Goal: Task Accomplishment & Management: Use online tool/utility

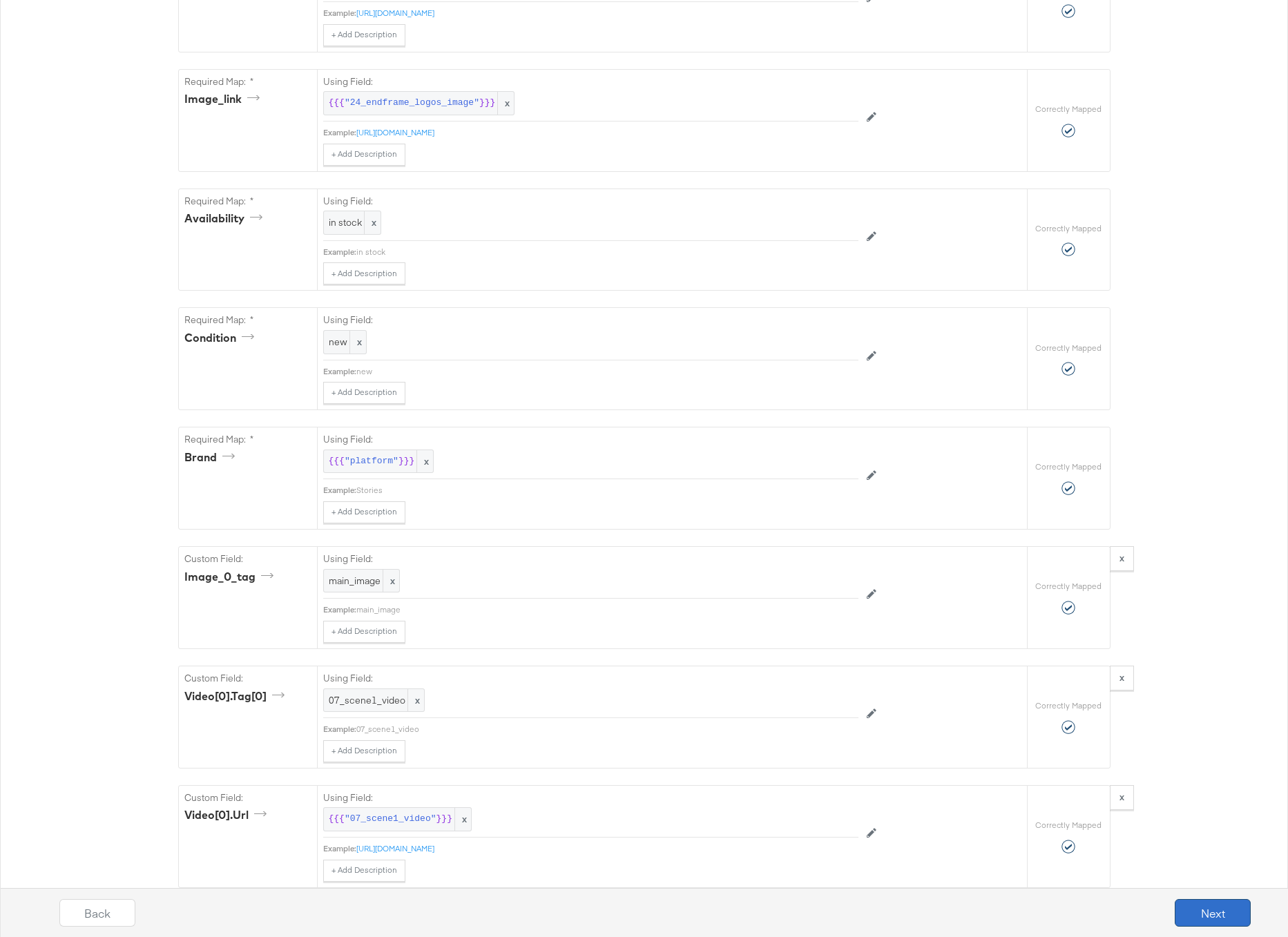
click at [1198, 901] on button "Next" at bounding box center [1213, 913] width 76 height 27
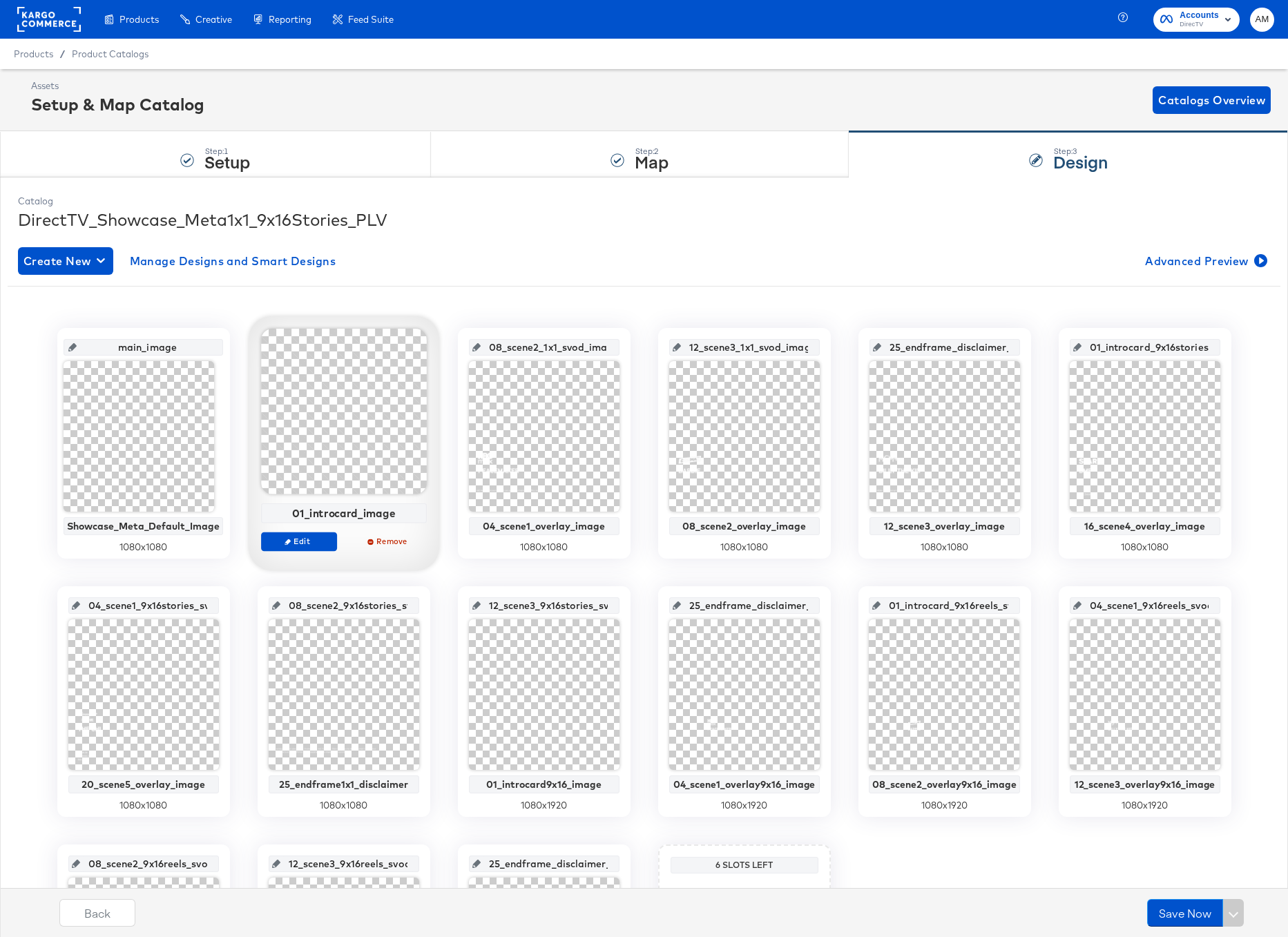
click at [318, 513] on div "01_introcard_image" at bounding box center [343, 513] width 158 height 13
copy div "01_introcard_image"
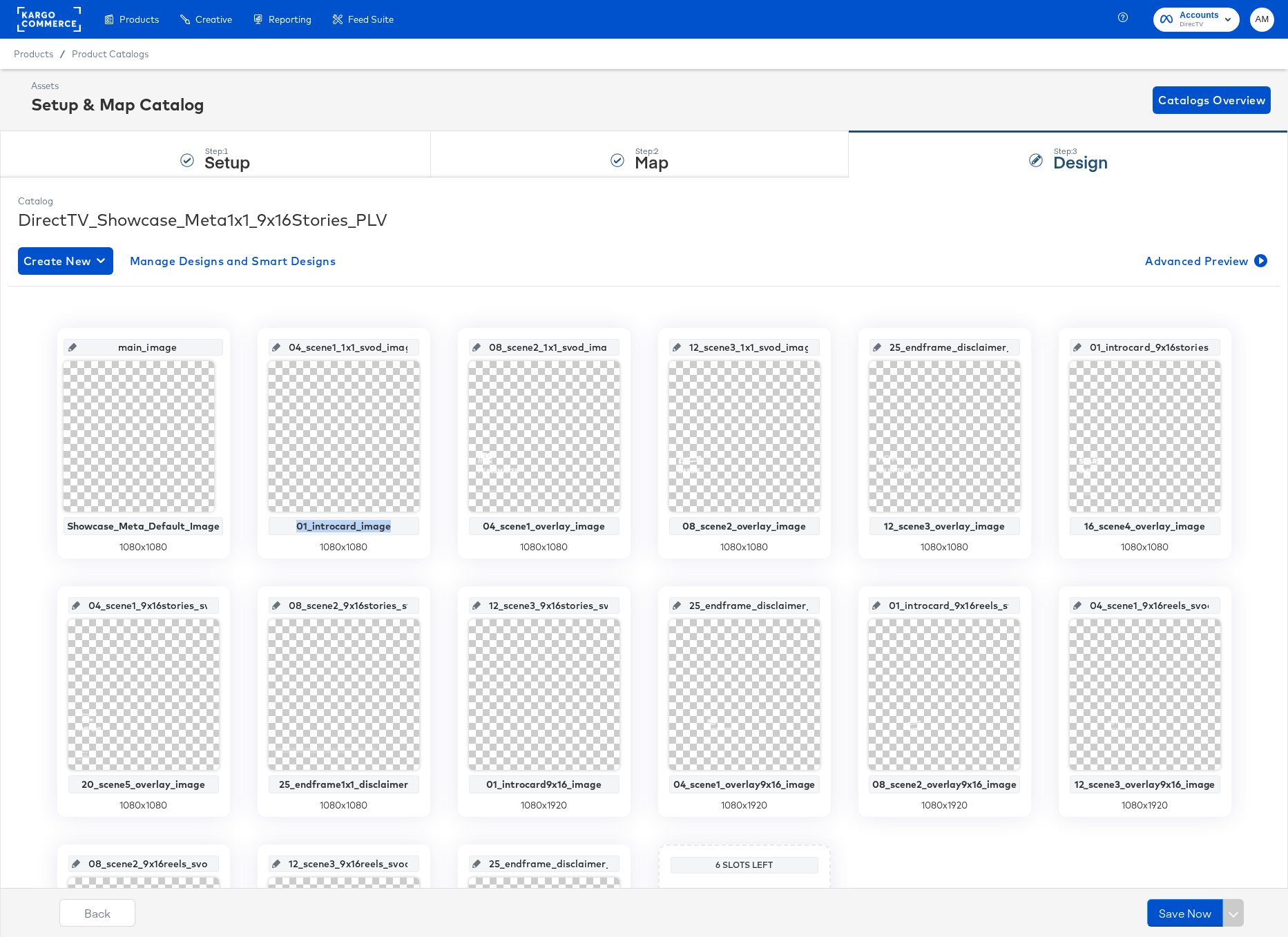
click at [331, 347] on input "04_scene1_1x1_svod_image" at bounding box center [348, 341] width 135 height 37
paste input "1_introcar"
type input "01_introcard_image"
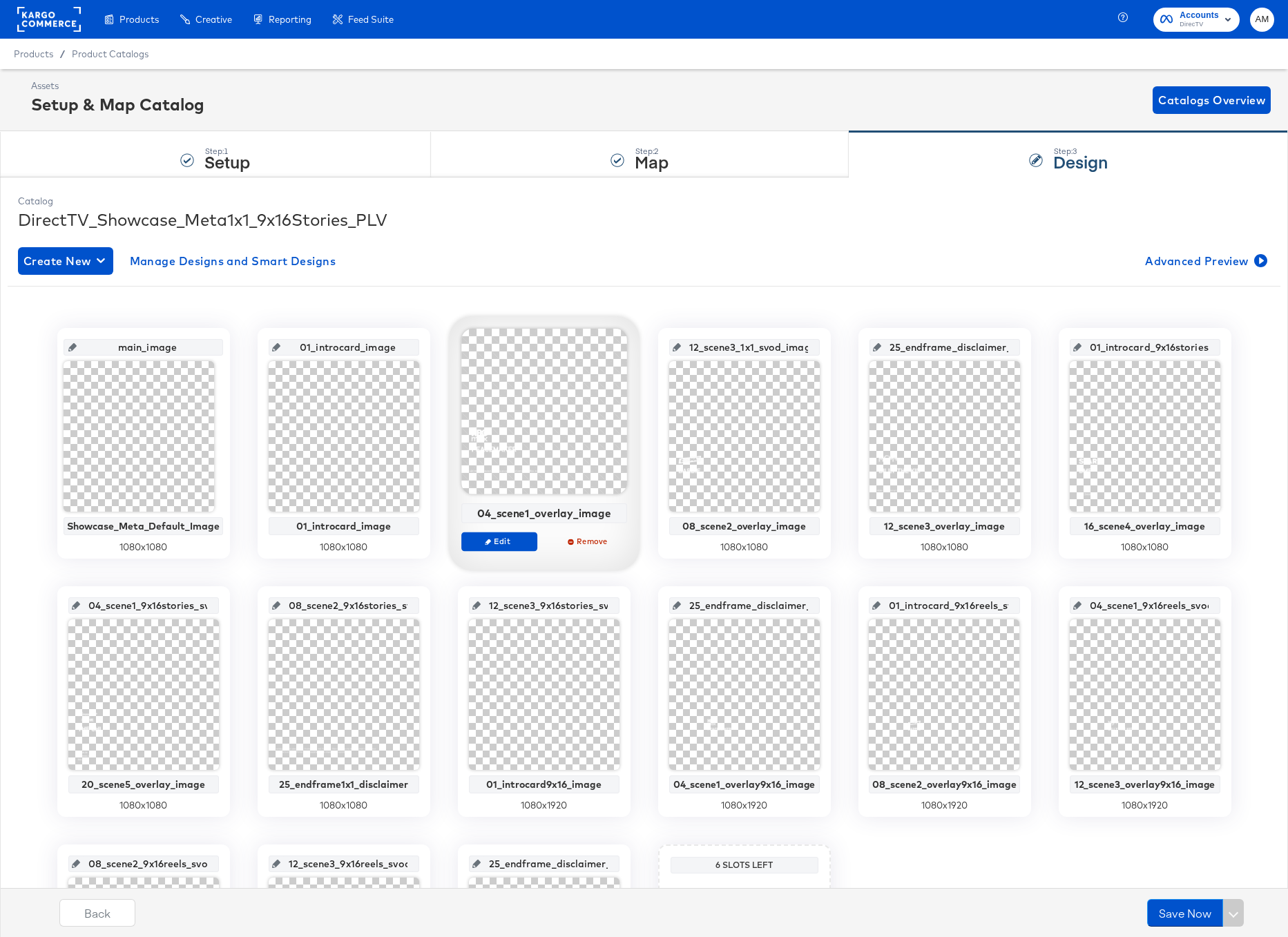
click at [527, 517] on div "04_scene1_overlay_image" at bounding box center [544, 513] width 158 height 13
click at [526, 516] on div "04_scene1_overlay_image" at bounding box center [544, 513] width 158 height 13
copy div "04_scene1_overlay_image"
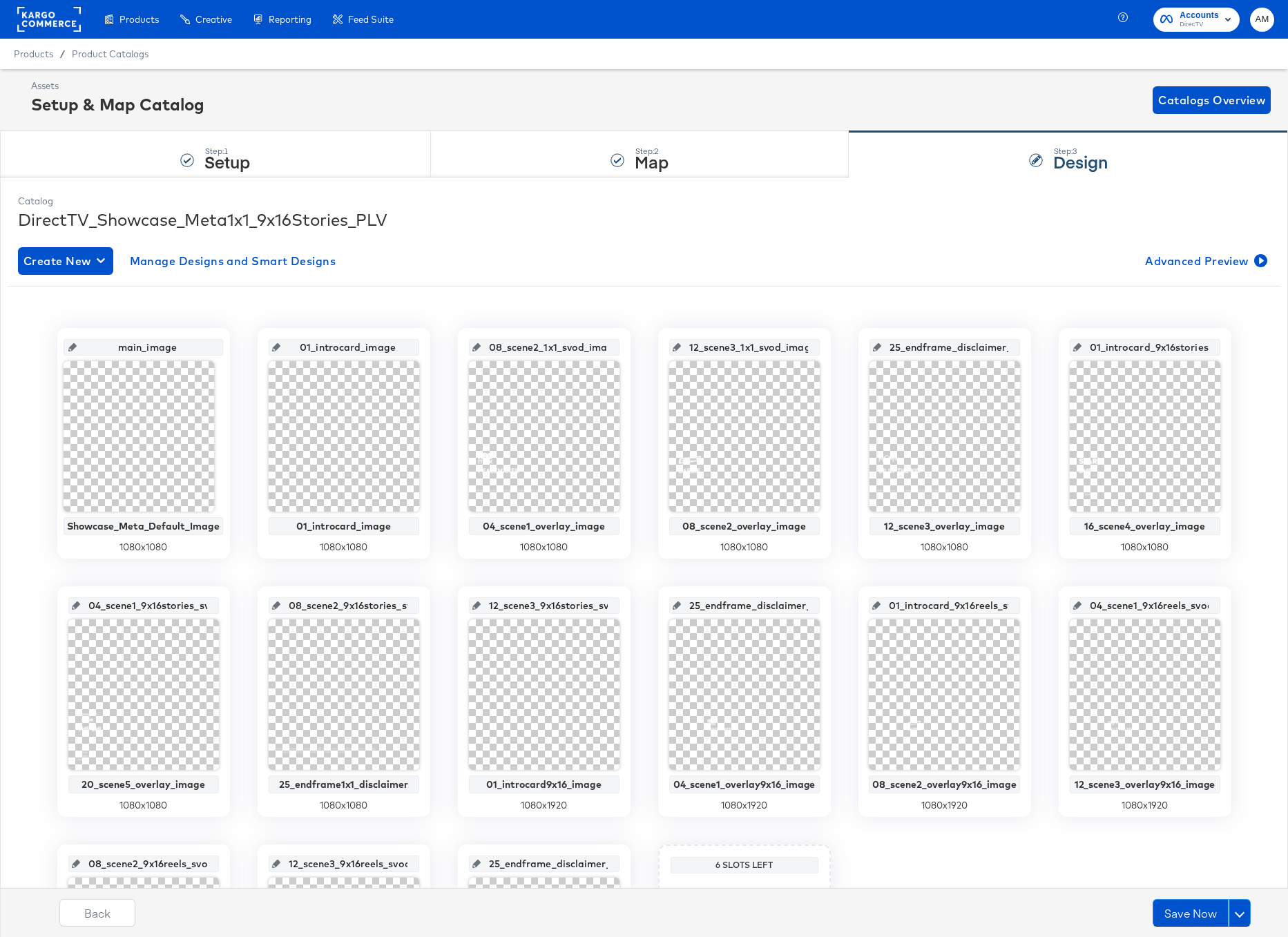
click at [505, 345] on input "08_scene2_1x1_svod_image" at bounding box center [548, 341] width 135 height 37
paste input "4_scene1_overlay"
type input "04_scene1_overlay_image"
drag, startPoint x: 530, startPoint y: 350, endPoint x: 453, endPoint y: 350, distance: 77.0
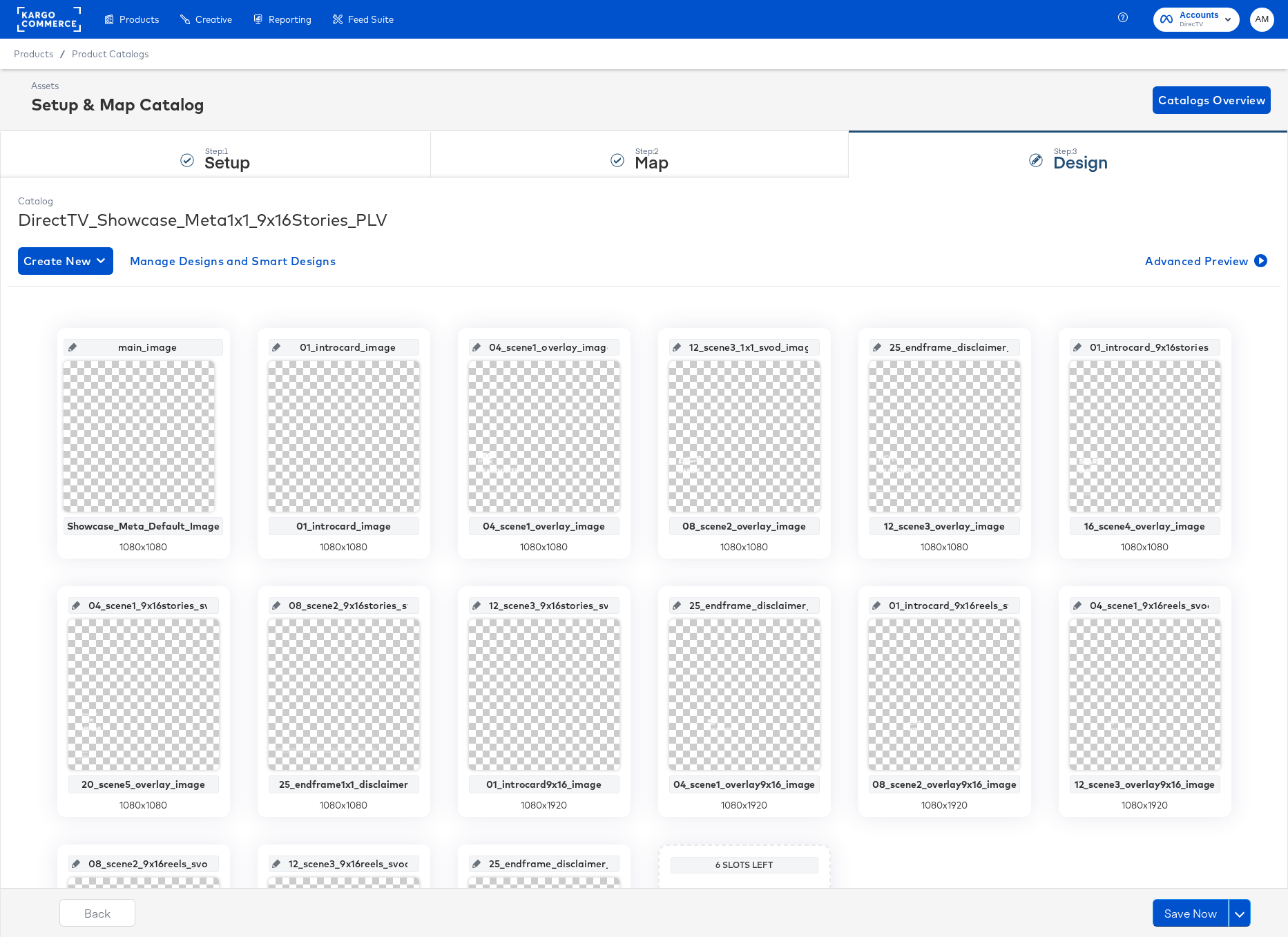
click at [453, 350] on div "main_image Showcase_Meta_Default_Image 1080 x 1080 01_introcard_image 01_introc…" at bounding box center [644, 702] width 1273 height 747
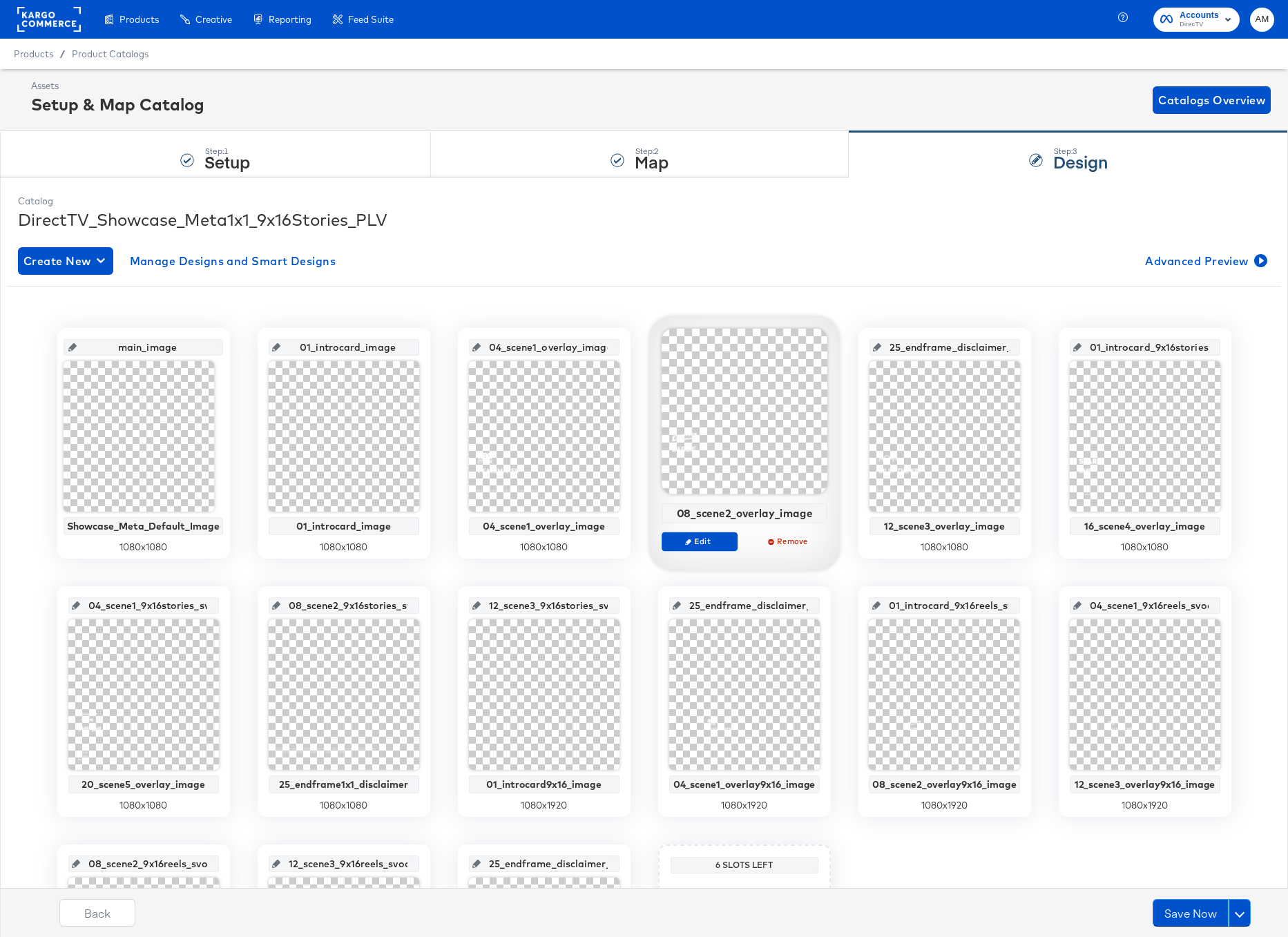
click at [734, 515] on div "08_scene2_overlay_image" at bounding box center [744, 513] width 158 height 13
copy div "08_scene2_overlay_image"
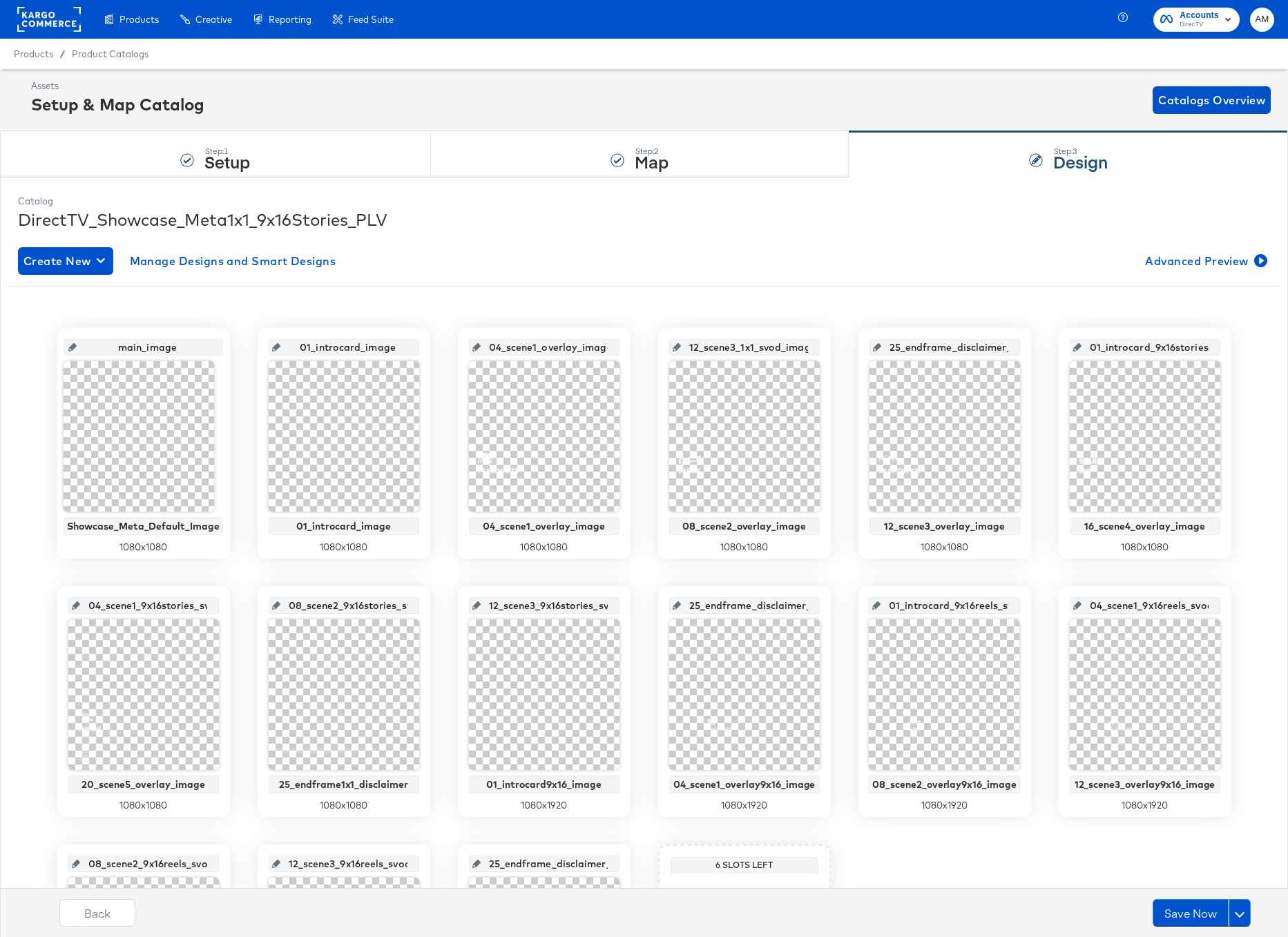
click at [737, 348] on input "12_scene3_1x1_svod_image" at bounding box center [749, 341] width 135 height 37
click at [736, 348] on input "12_scene3_1x1_svod_image" at bounding box center [749, 341] width 135 height 37
paste input "08_scene2_overlay"
type input "08_scene2_overlay_image"
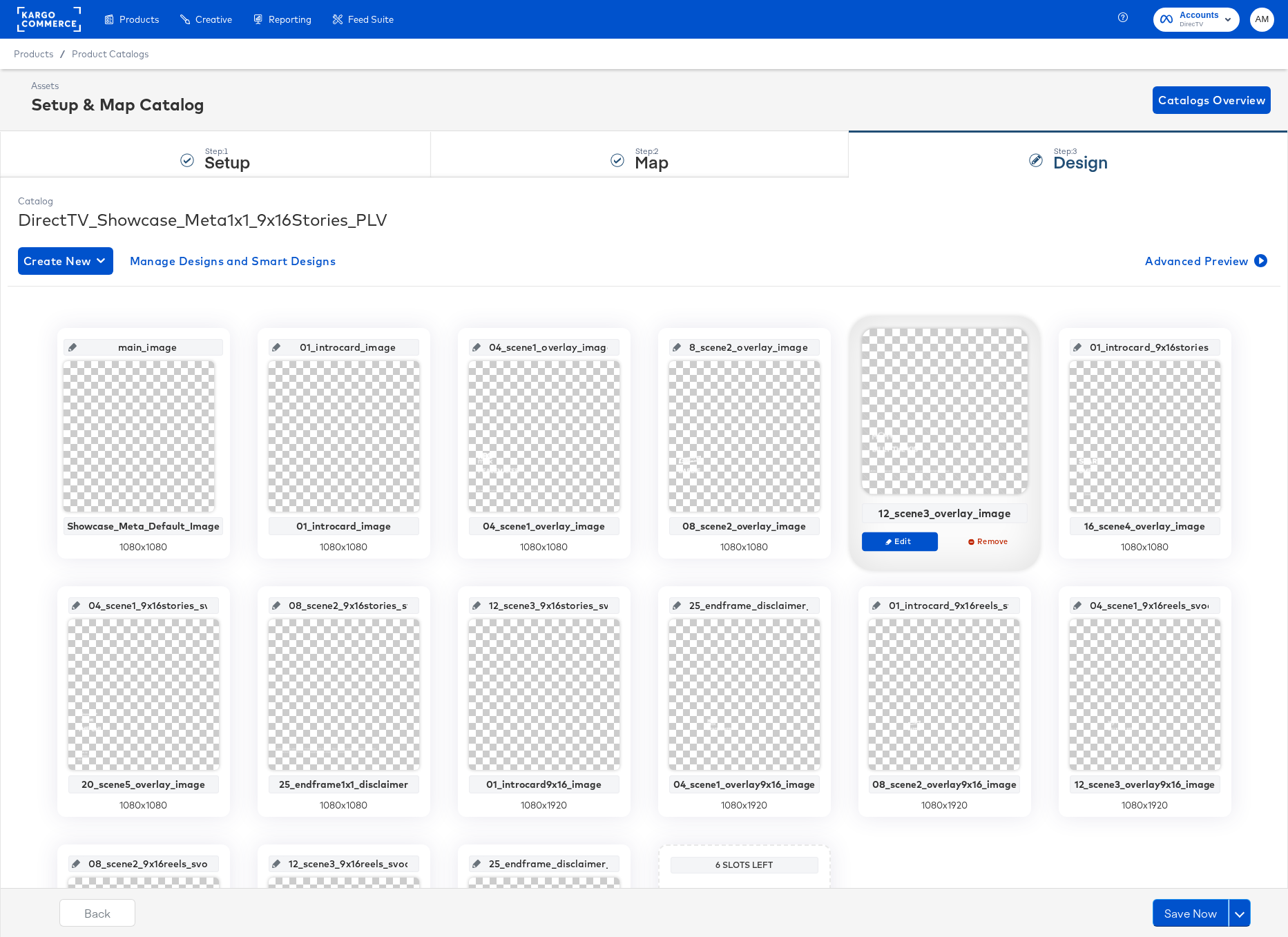
click at [931, 509] on div "12_scene3_overlay_image" at bounding box center [945, 513] width 158 height 13
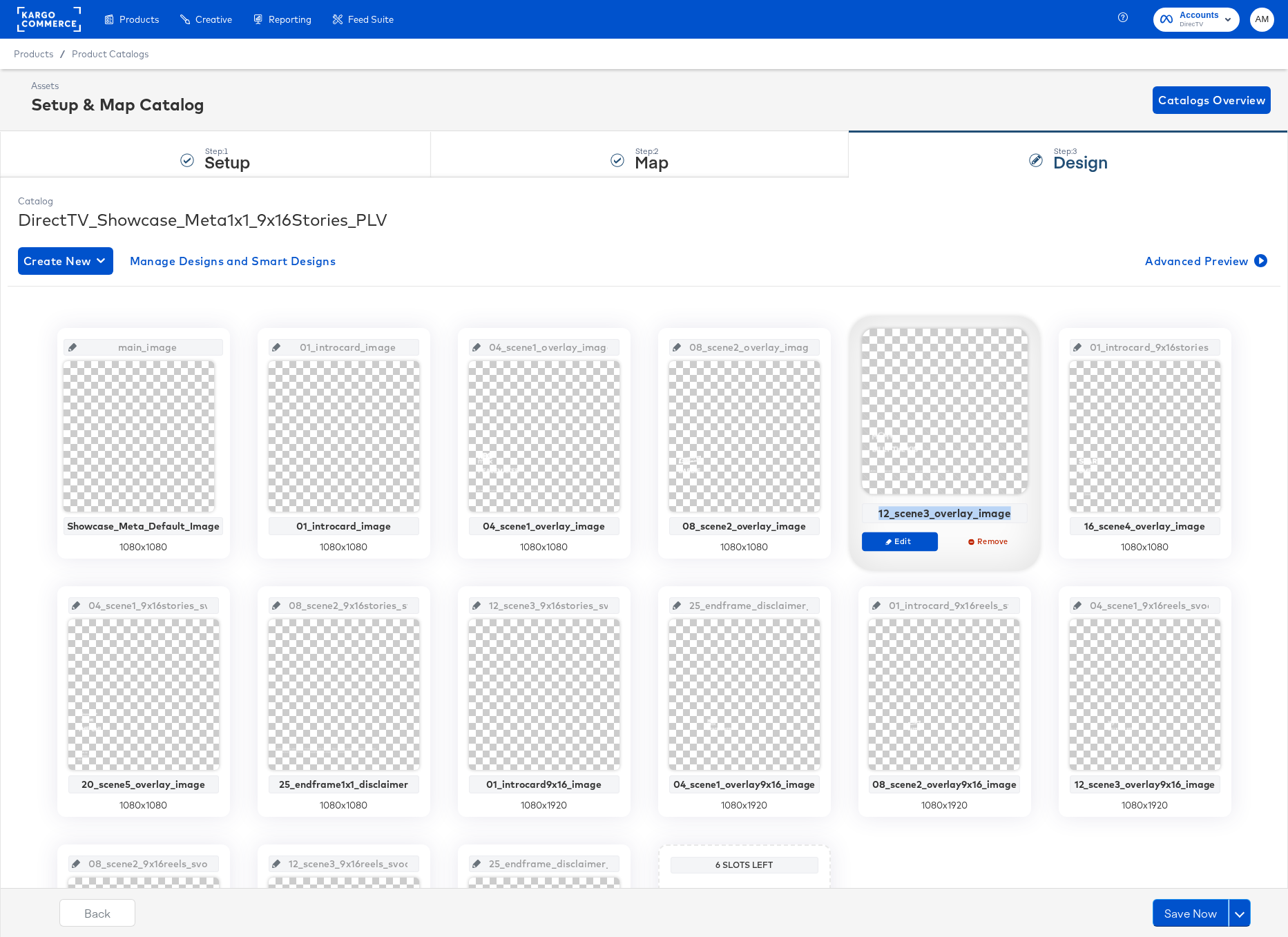
click at [931, 509] on div "12_scene3_overlay_image" at bounding box center [945, 513] width 158 height 13
copy div "12_scene3_overlay_image"
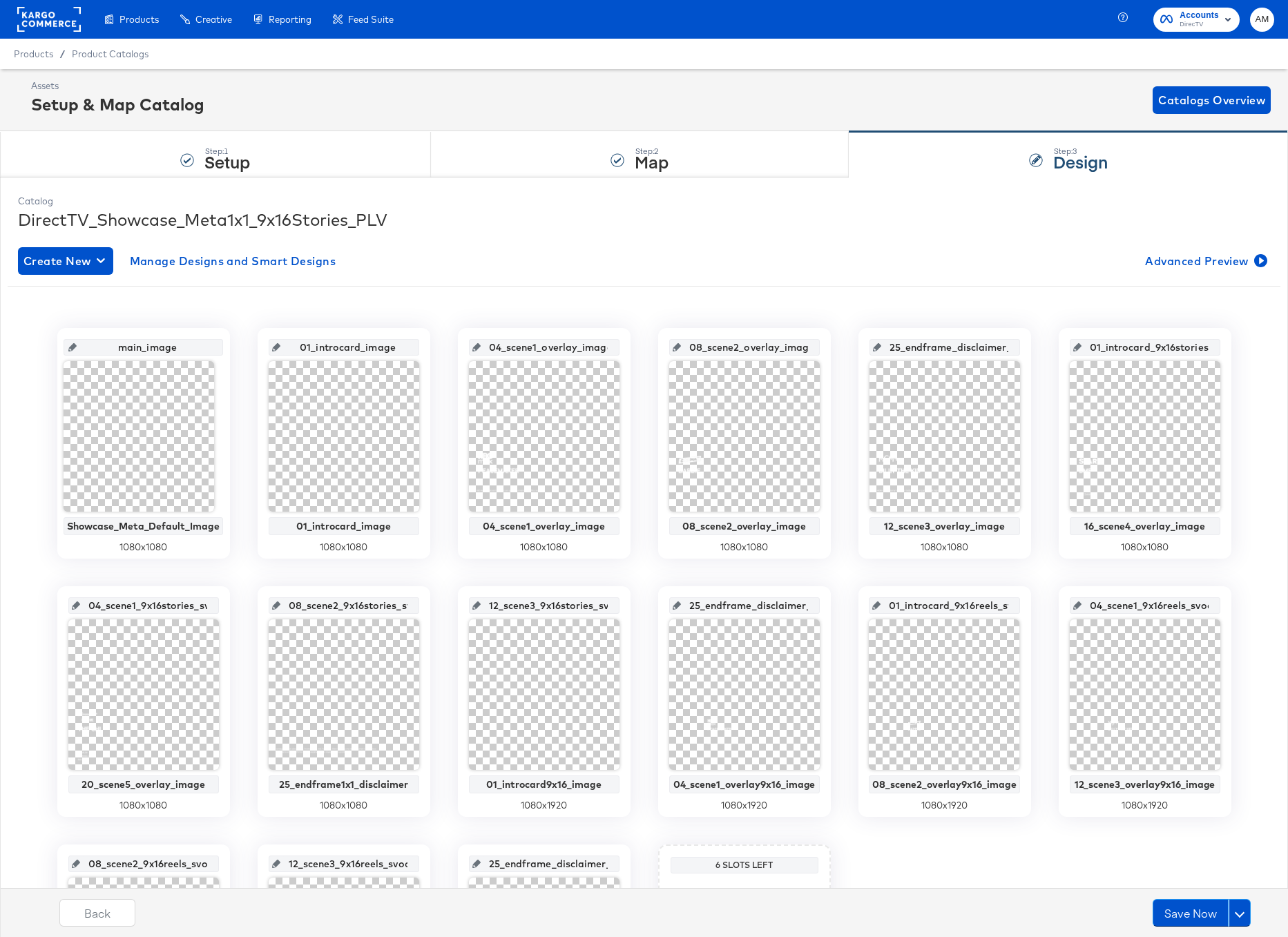
click at [925, 352] on input "25_endframe_disclaimer_1x1_svod_image" at bounding box center [949, 341] width 135 height 37
paste input "12_scene3_overlay"
type input "12_scene3_overlay_image"
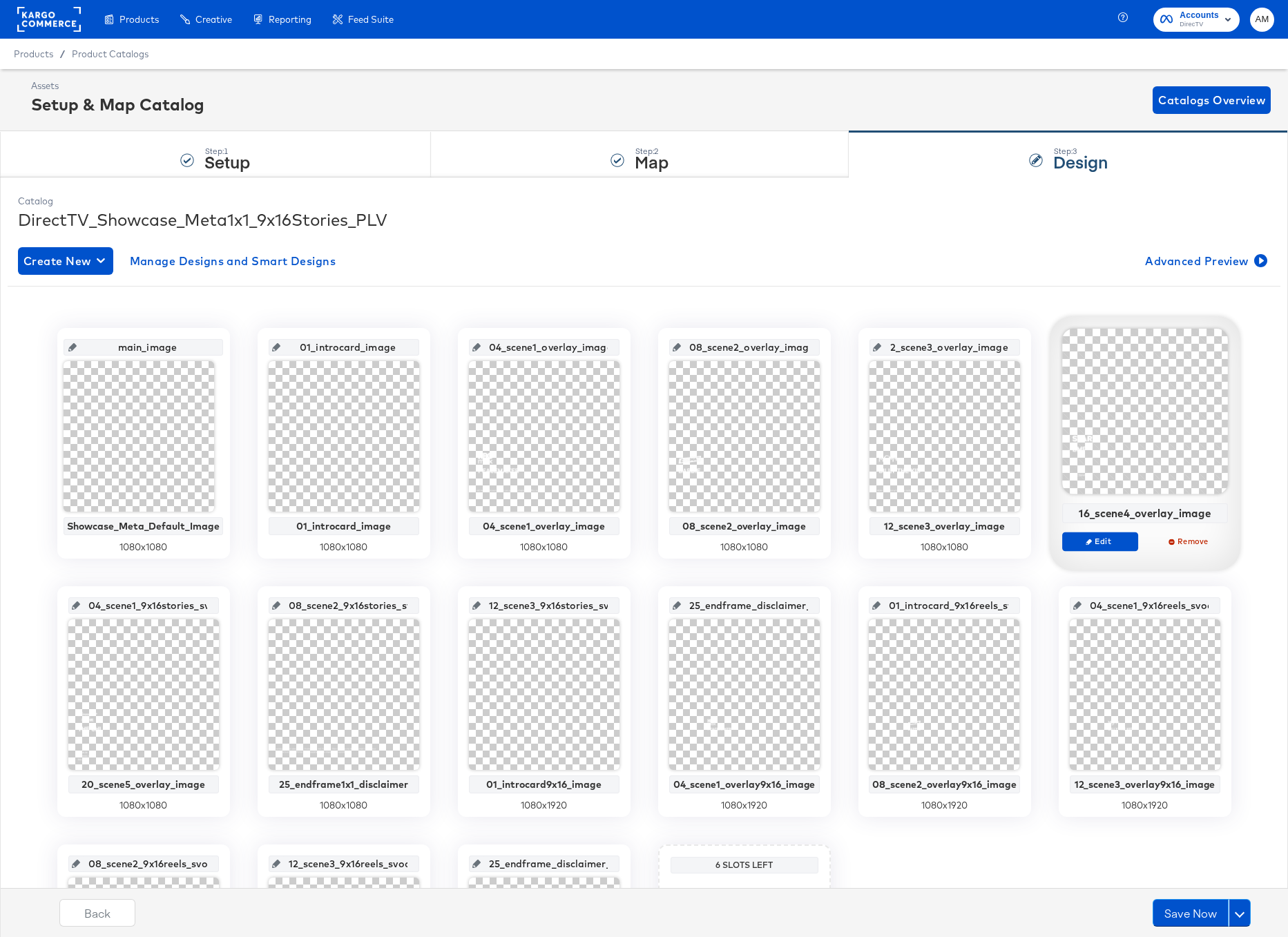
click at [1112, 512] on div "16_scene4_overlay_image" at bounding box center [1145, 513] width 158 height 13
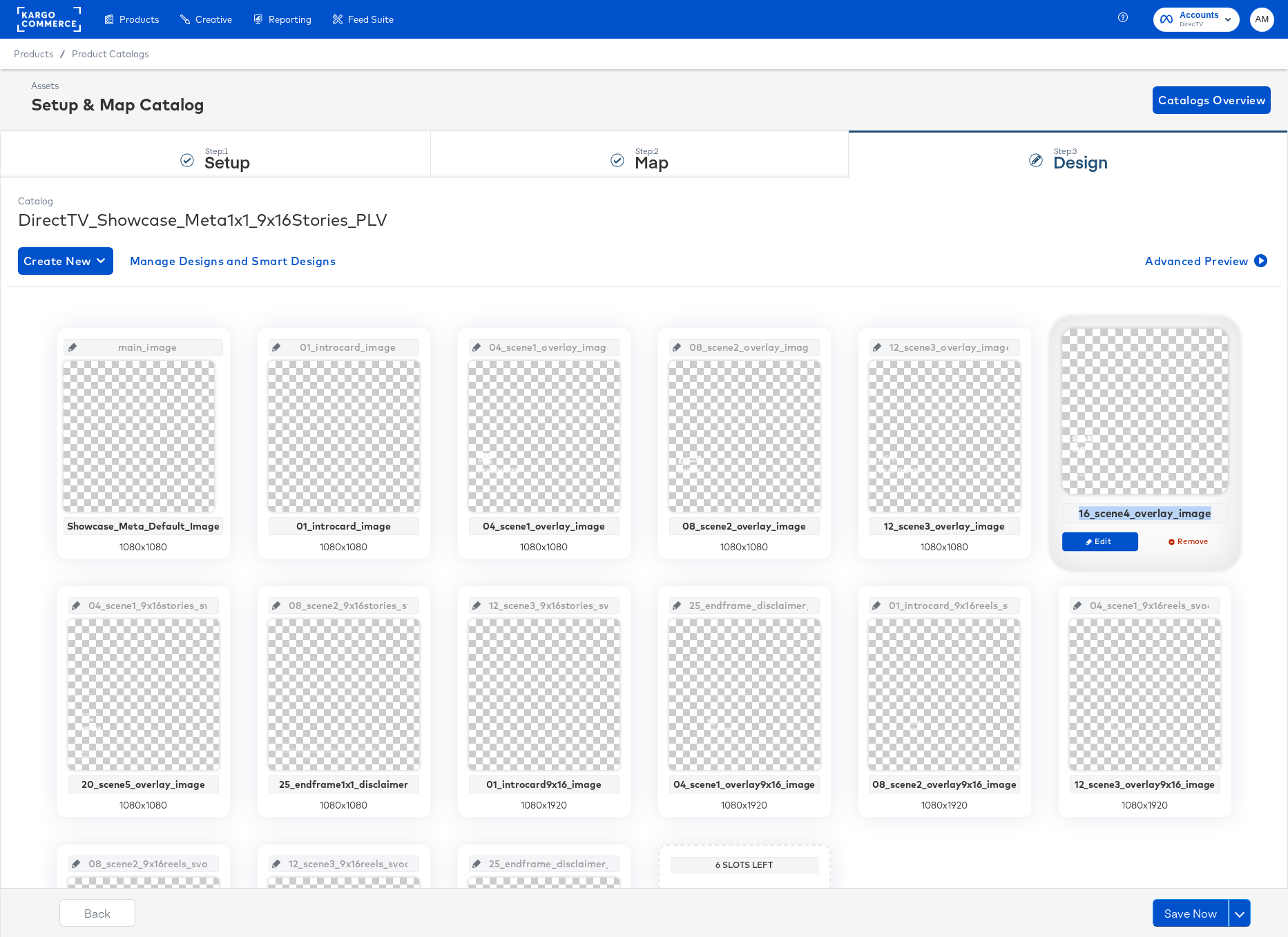
click at [1112, 511] on div "16_scene4_overlay_image" at bounding box center [1145, 513] width 158 height 13
copy div "16_scene4_overlay_image"
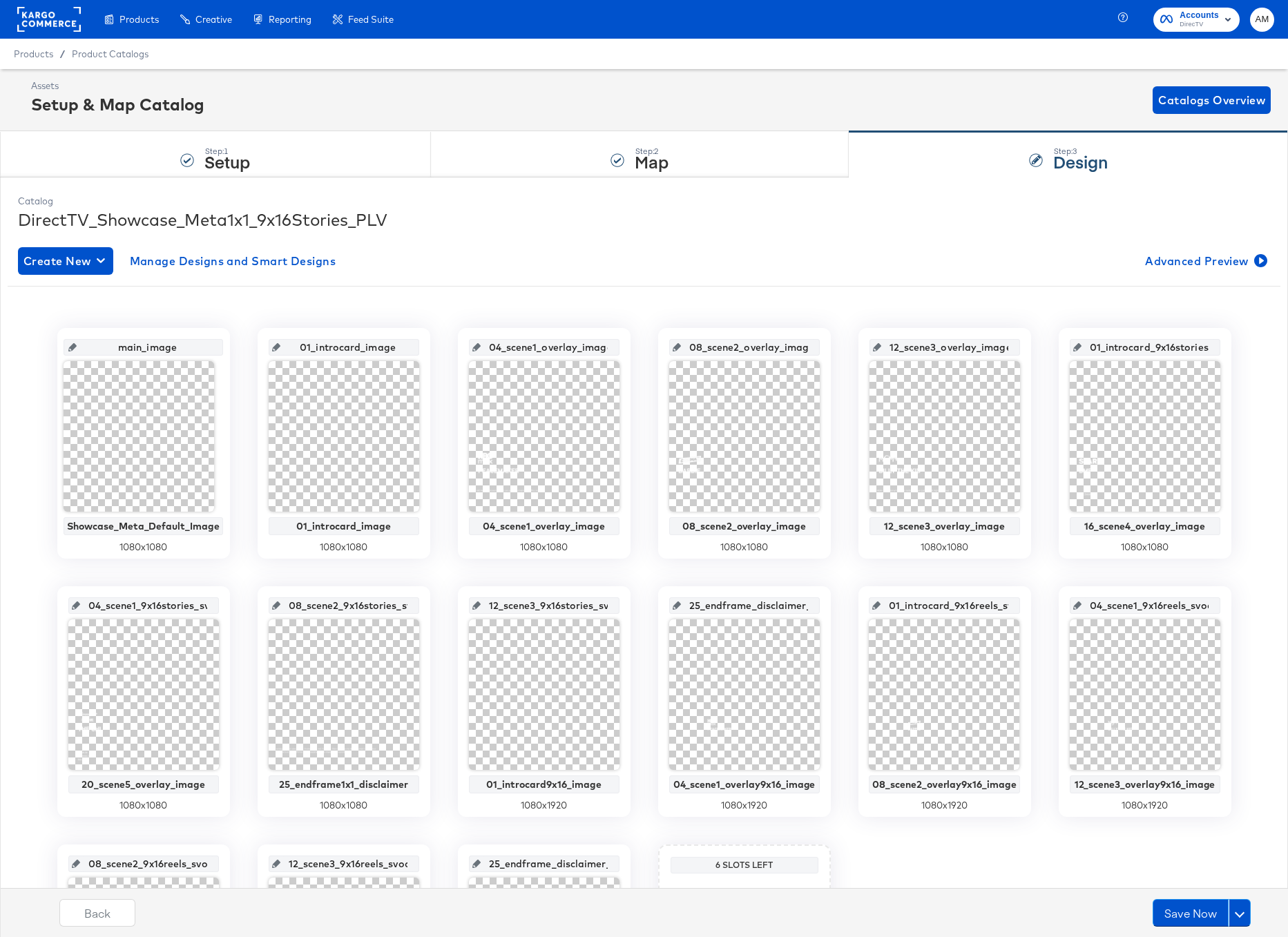
click at [1141, 344] on input "01_introcard_9x16stories_svod_image" at bounding box center [1149, 341] width 135 height 37
click at [1141, 343] on input "01_introcard_9x16stories_svod_image" at bounding box center [1149, 341] width 135 height 37
paste input "16_scene4_overlay"
type input "16_scene4_overlay_image"
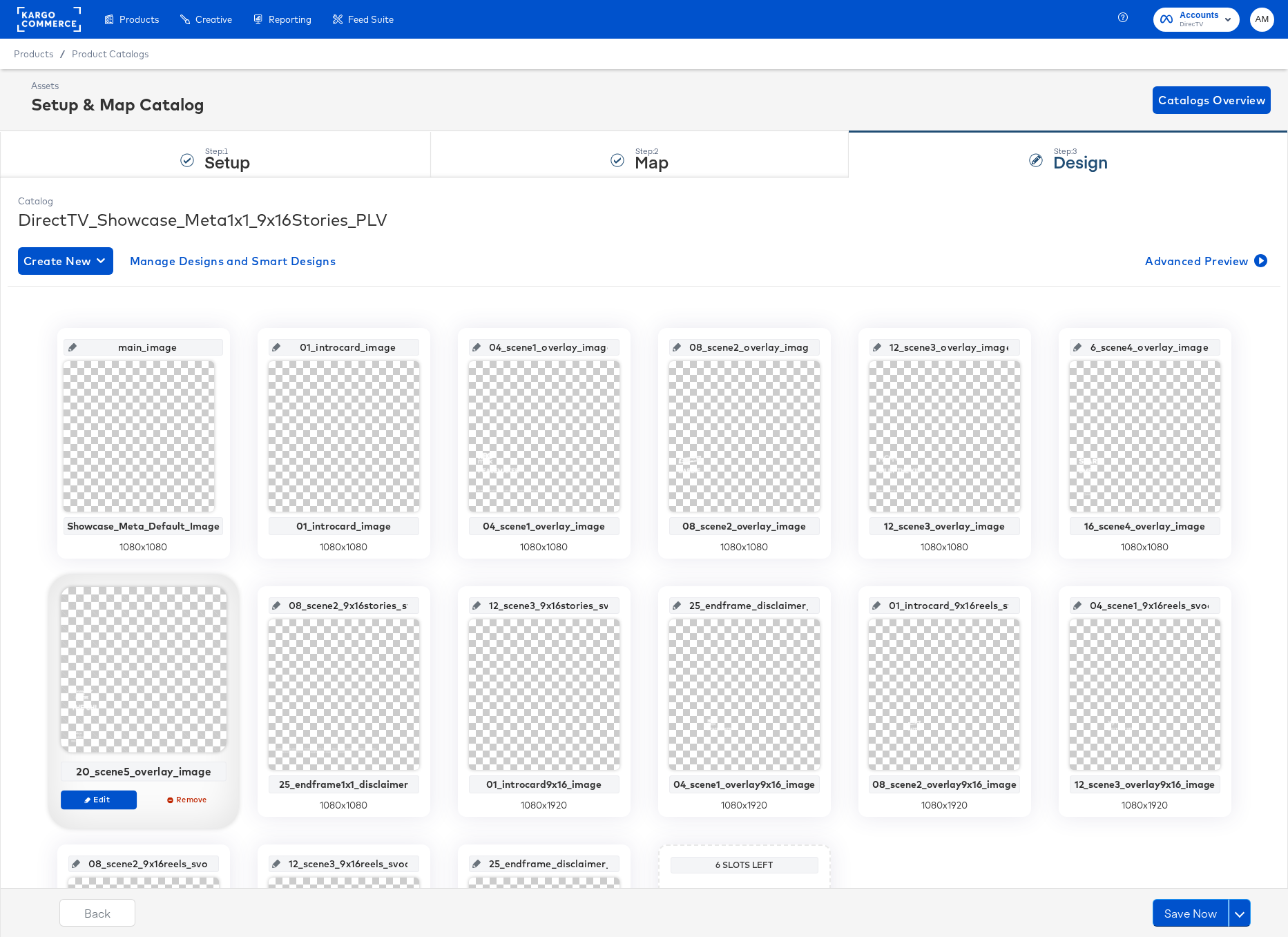
click at [134, 773] on div "20_scene5_overlay_image" at bounding box center [143, 771] width 158 height 13
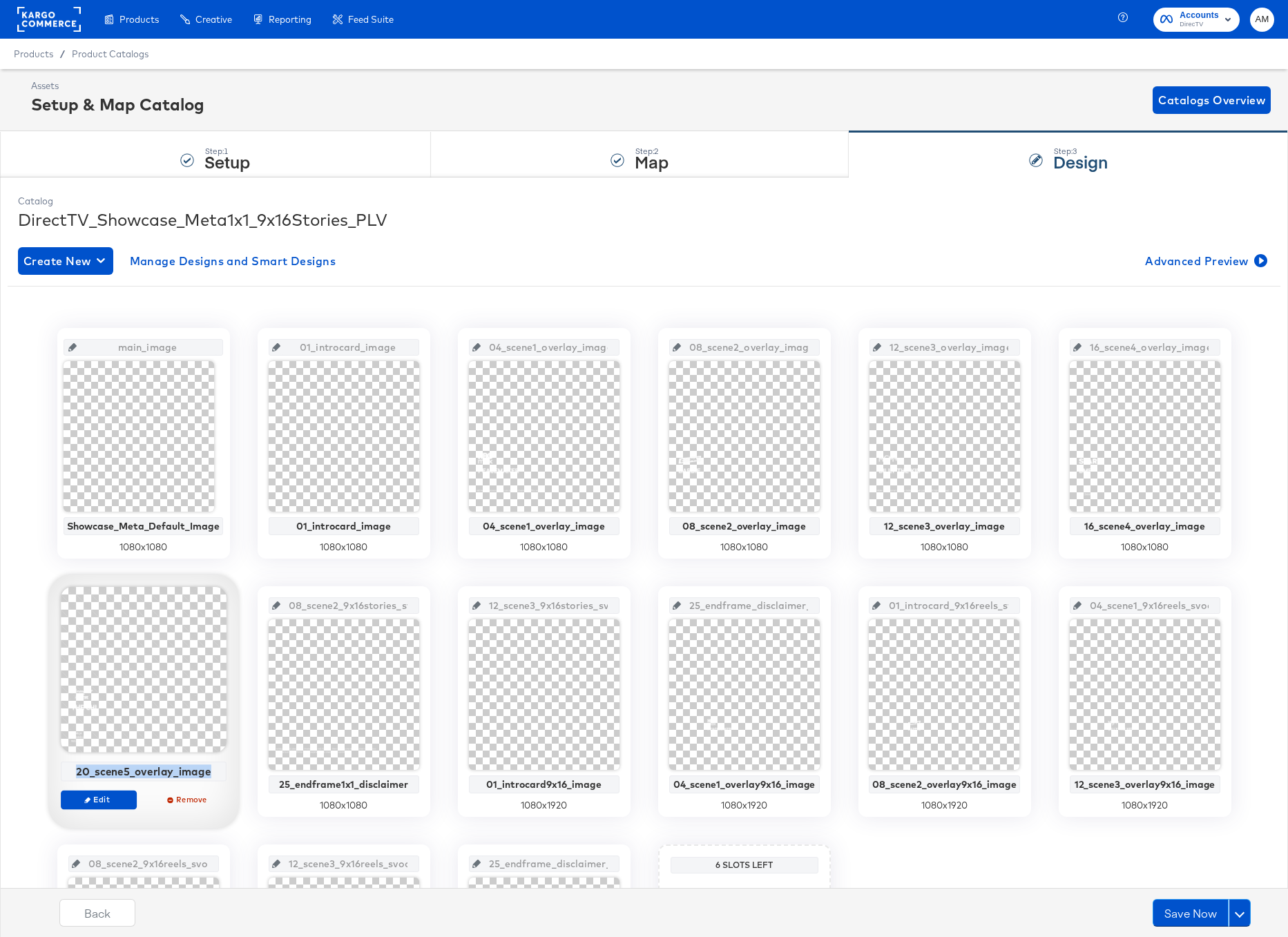
click at [135, 773] on div "20_scene5_overlay_image" at bounding box center [143, 771] width 158 height 13
copy div "20_scene5_overlay_image"
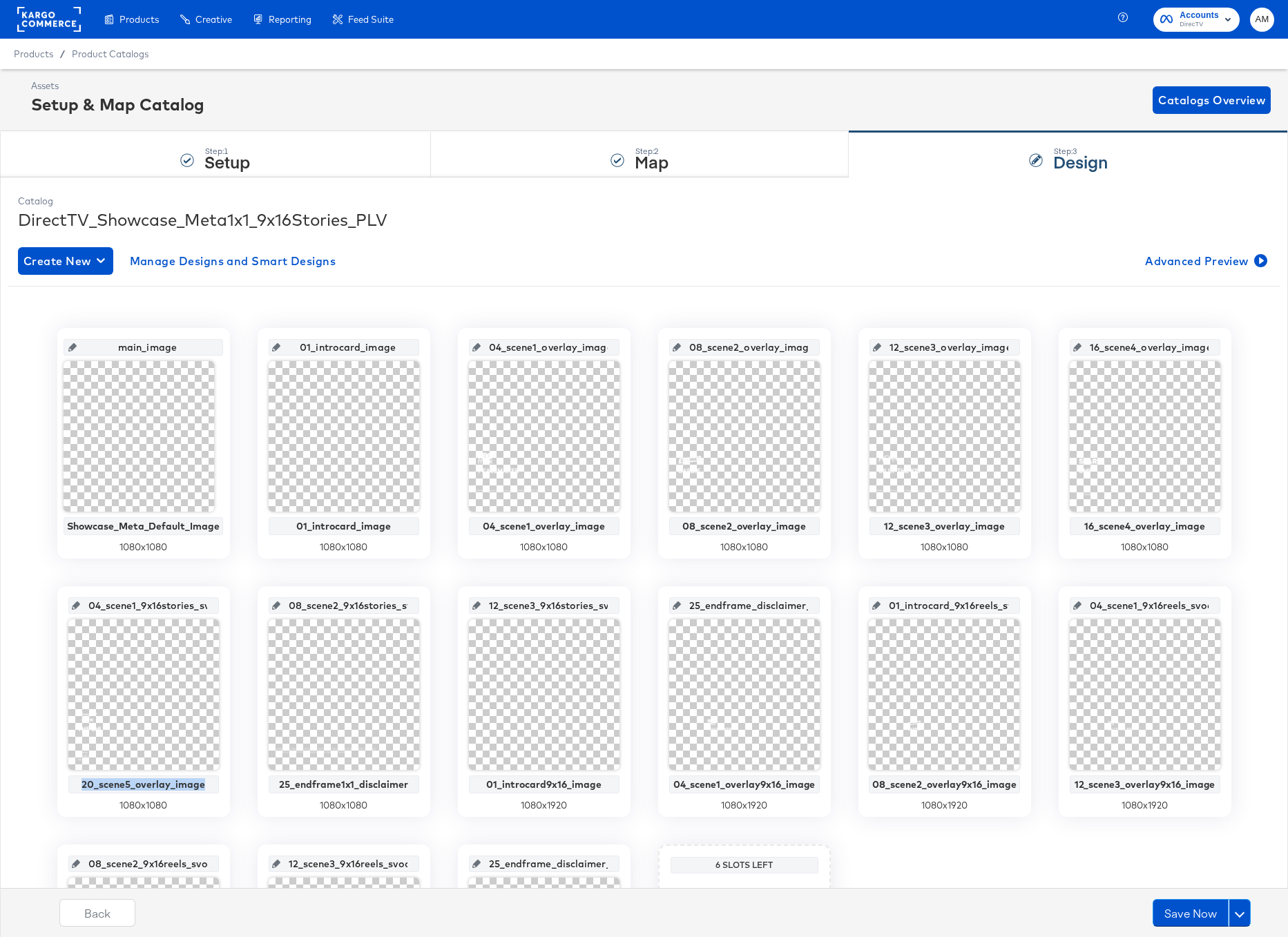
click at [159, 606] on input "04_scene1_9x16stories_svod_image" at bounding box center [148, 600] width 135 height 37
paste input "20_scene5_overlay"
type input "20_scene5_overlay_image"
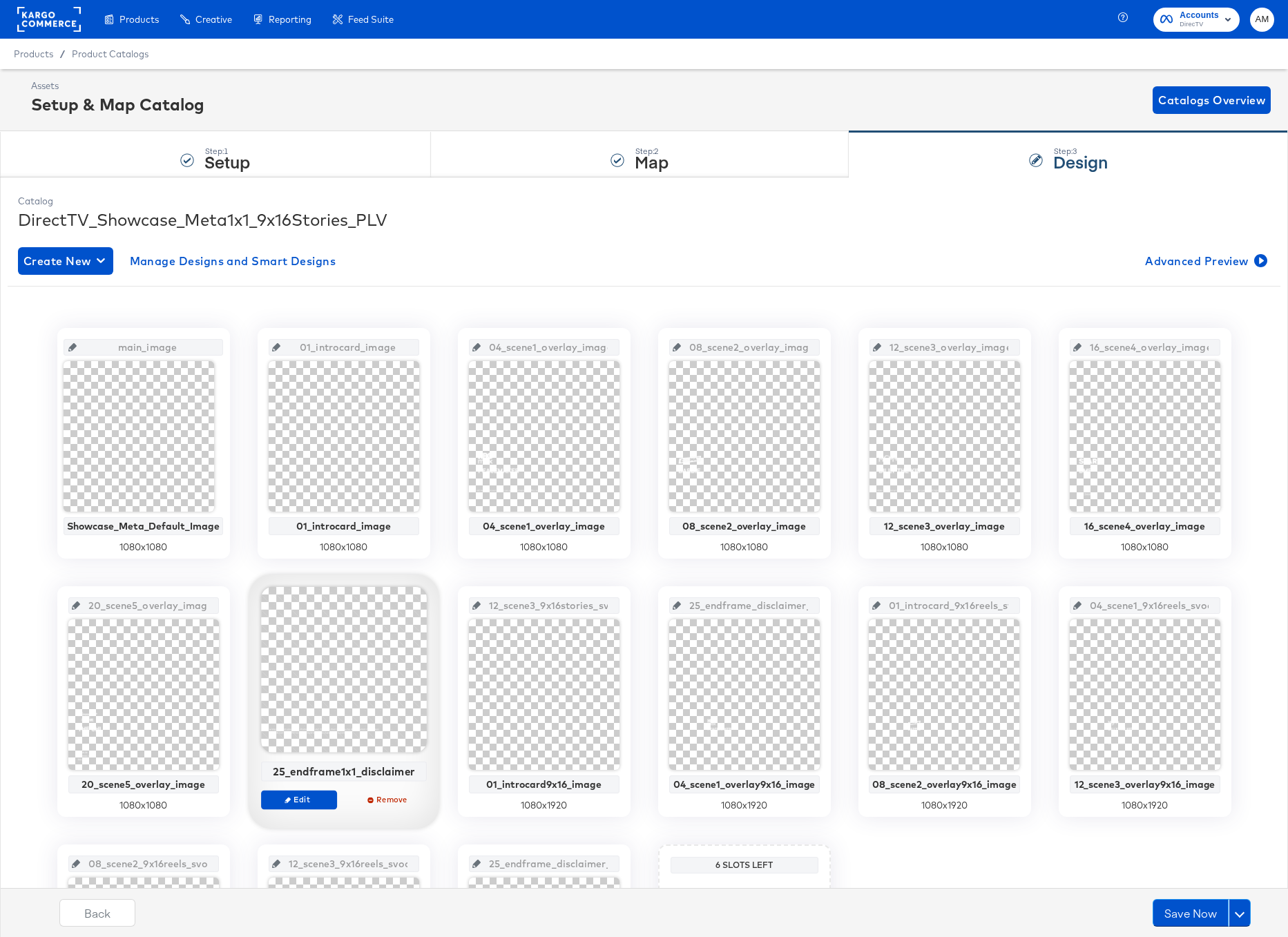
click at [360, 765] on div "25_endframe1x1_disclaimer" at bounding box center [343, 771] width 158 height 13
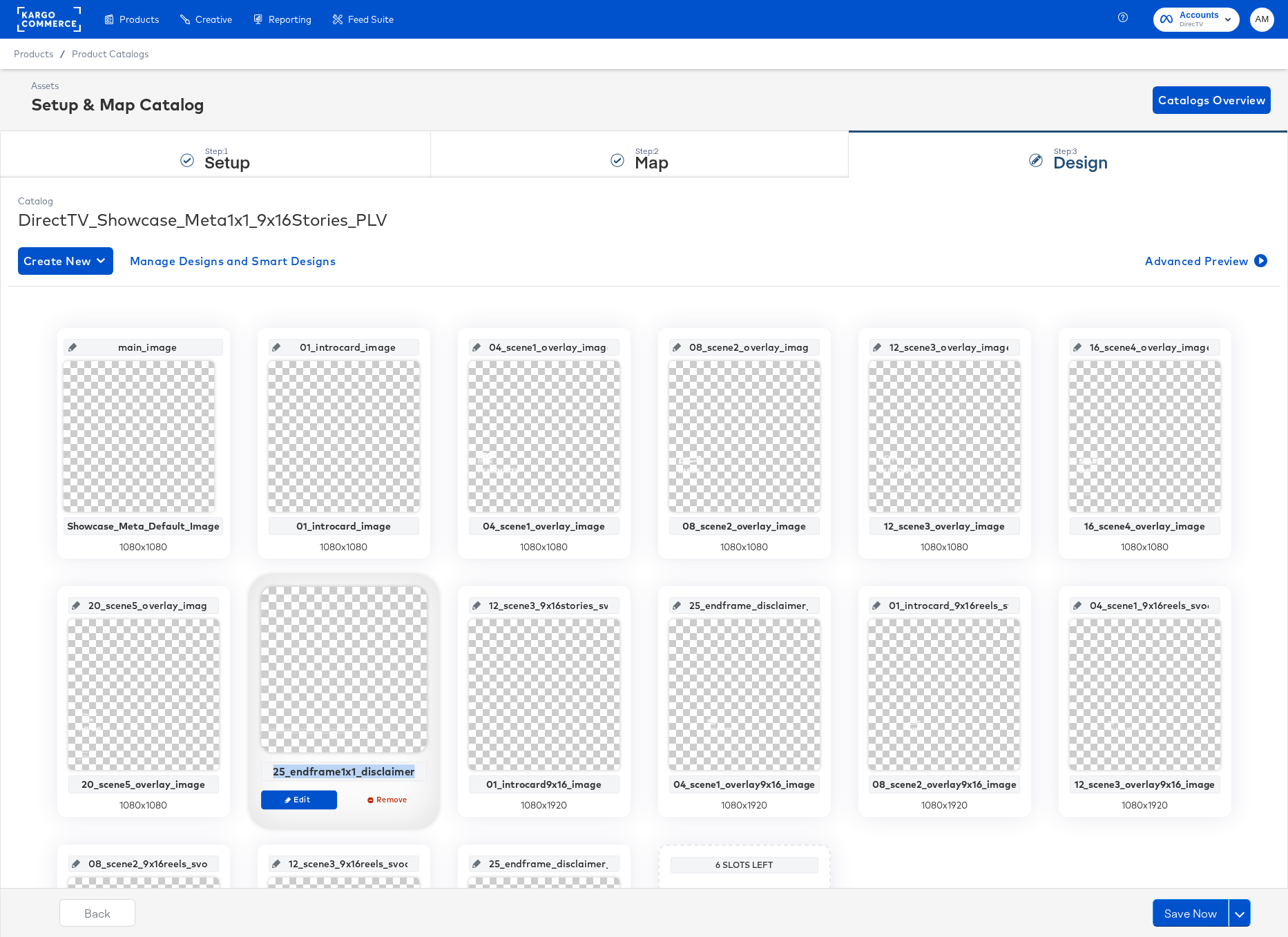
copy div "25_endframe1x1_disclaimer"
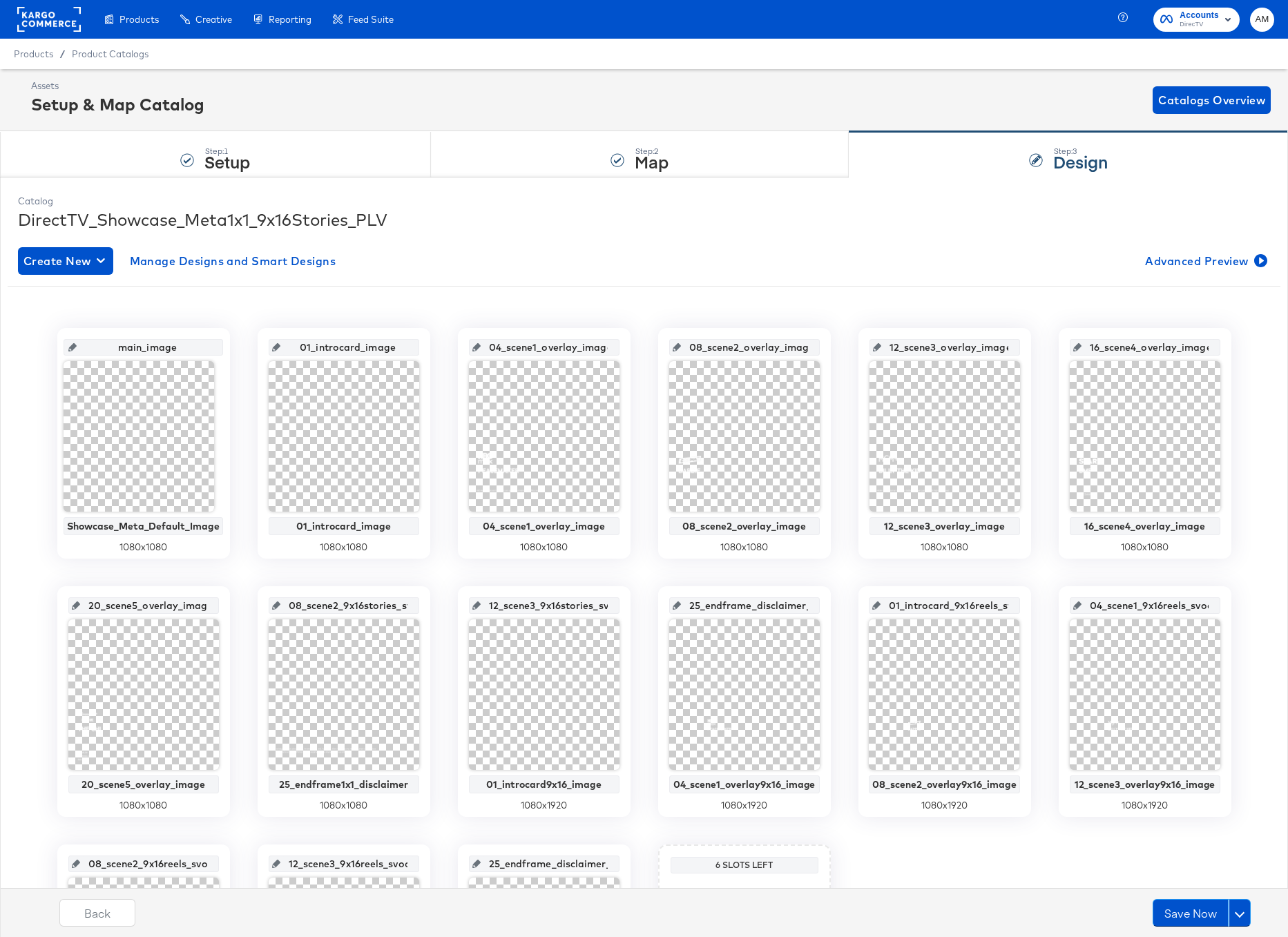
click at [326, 601] on input "08_scene2_9x16stories_svod_image" at bounding box center [348, 600] width 135 height 37
paste input "25_endframe1x1_disclaimer"
type input "25_endframe1x1_disclaimer"
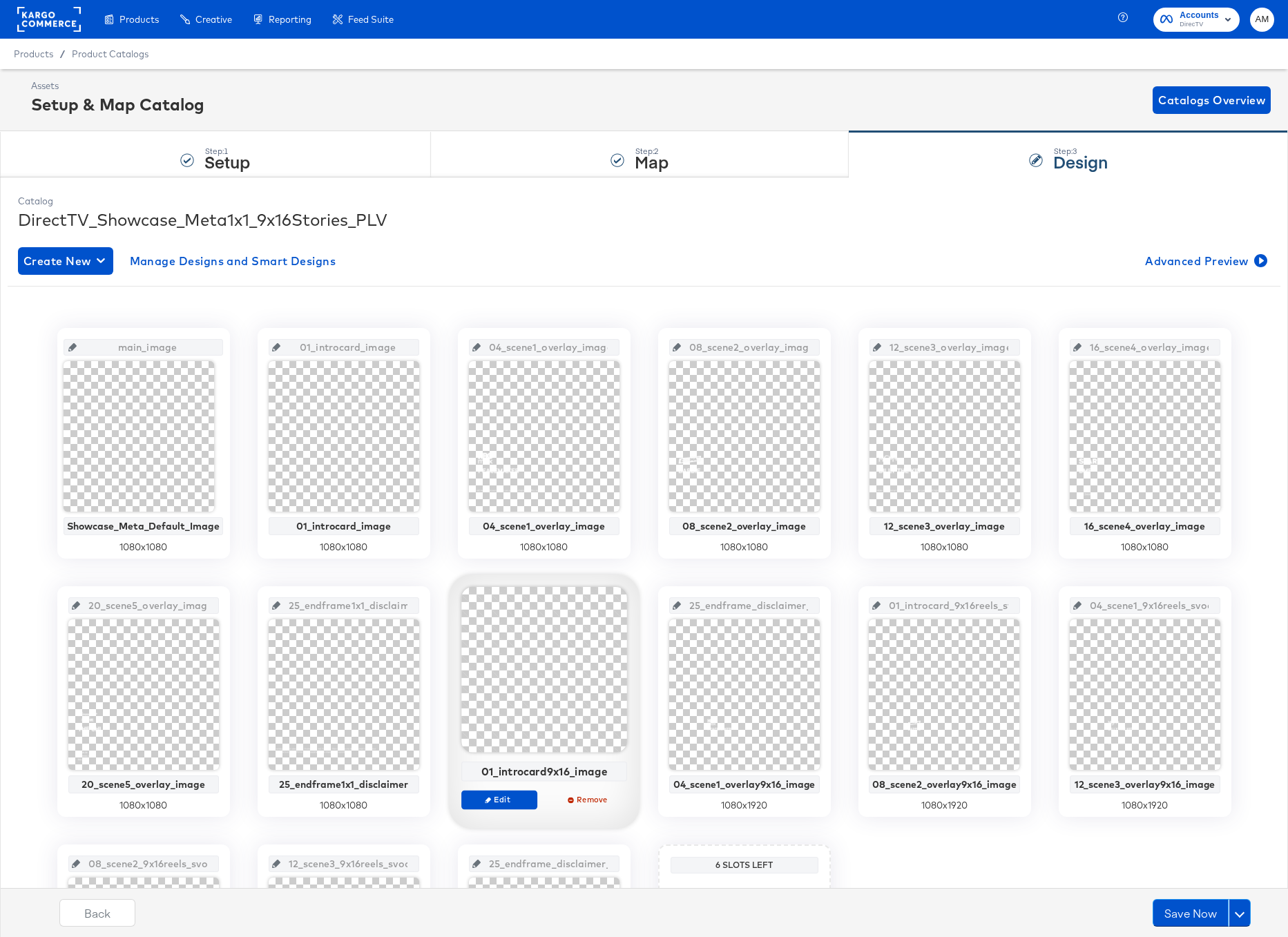
click at [548, 771] on div "01_introcard9x16_image" at bounding box center [544, 771] width 158 height 13
copy div "01_introcard9x16_image"
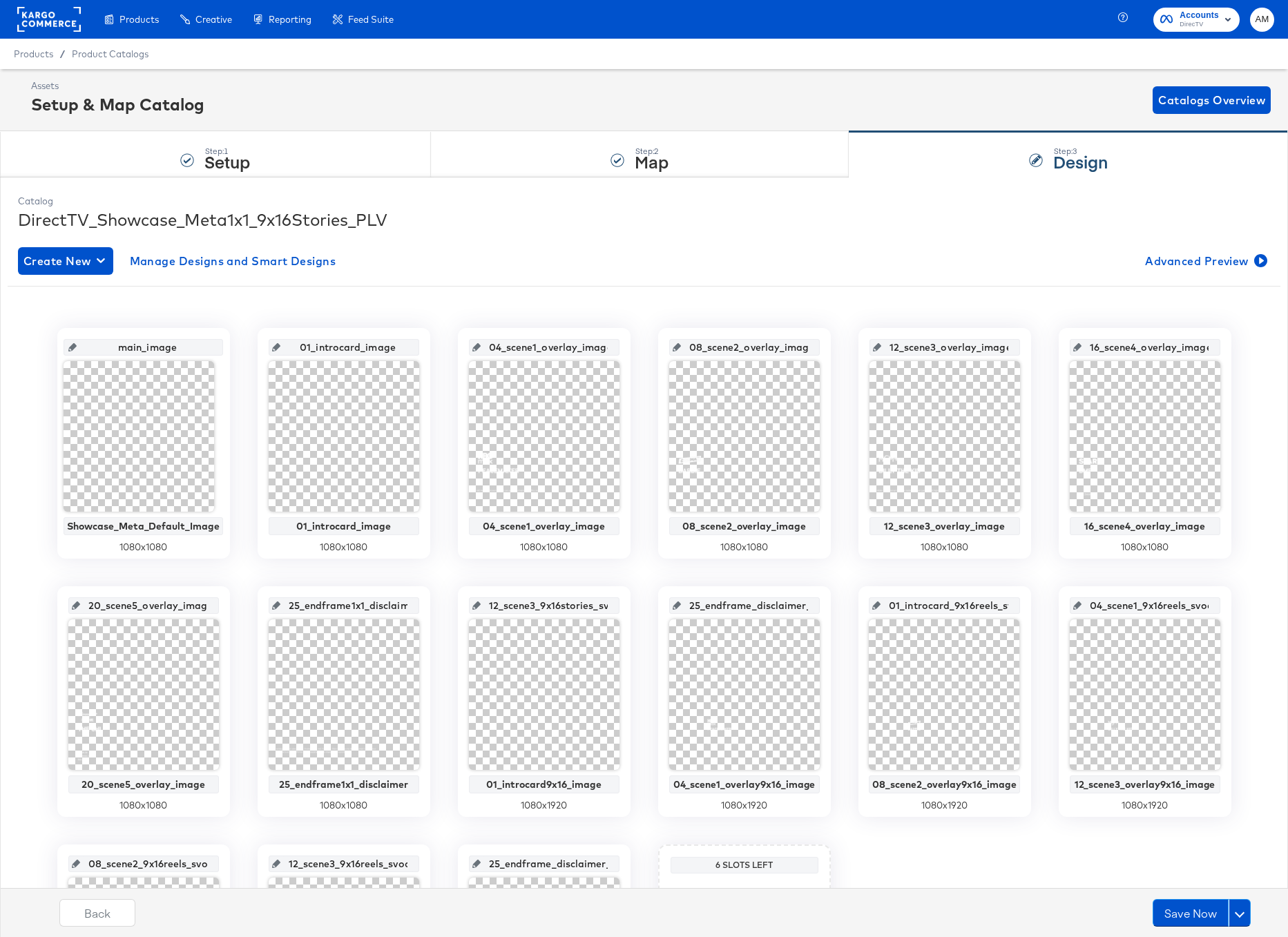
click at [519, 606] on input "12_scene3_9x16stories_svod_image" at bounding box center [548, 600] width 135 height 37
paste input "01_introcard9x16"
type input "01_introcard9x16_image"
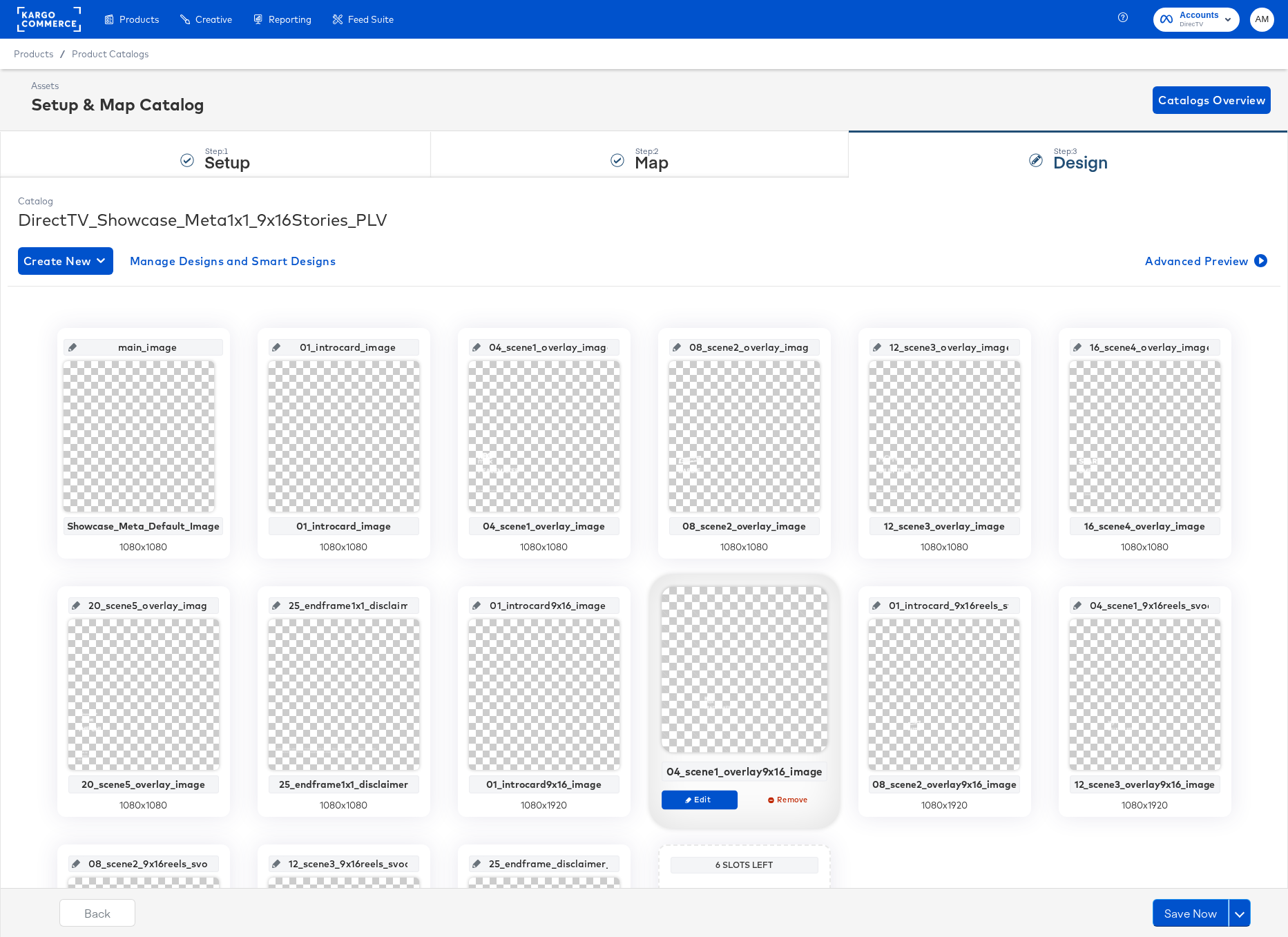
click at [723, 773] on div "04_scene1_overlay9x16_image" at bounding box center [744, 771] width 158 height 13
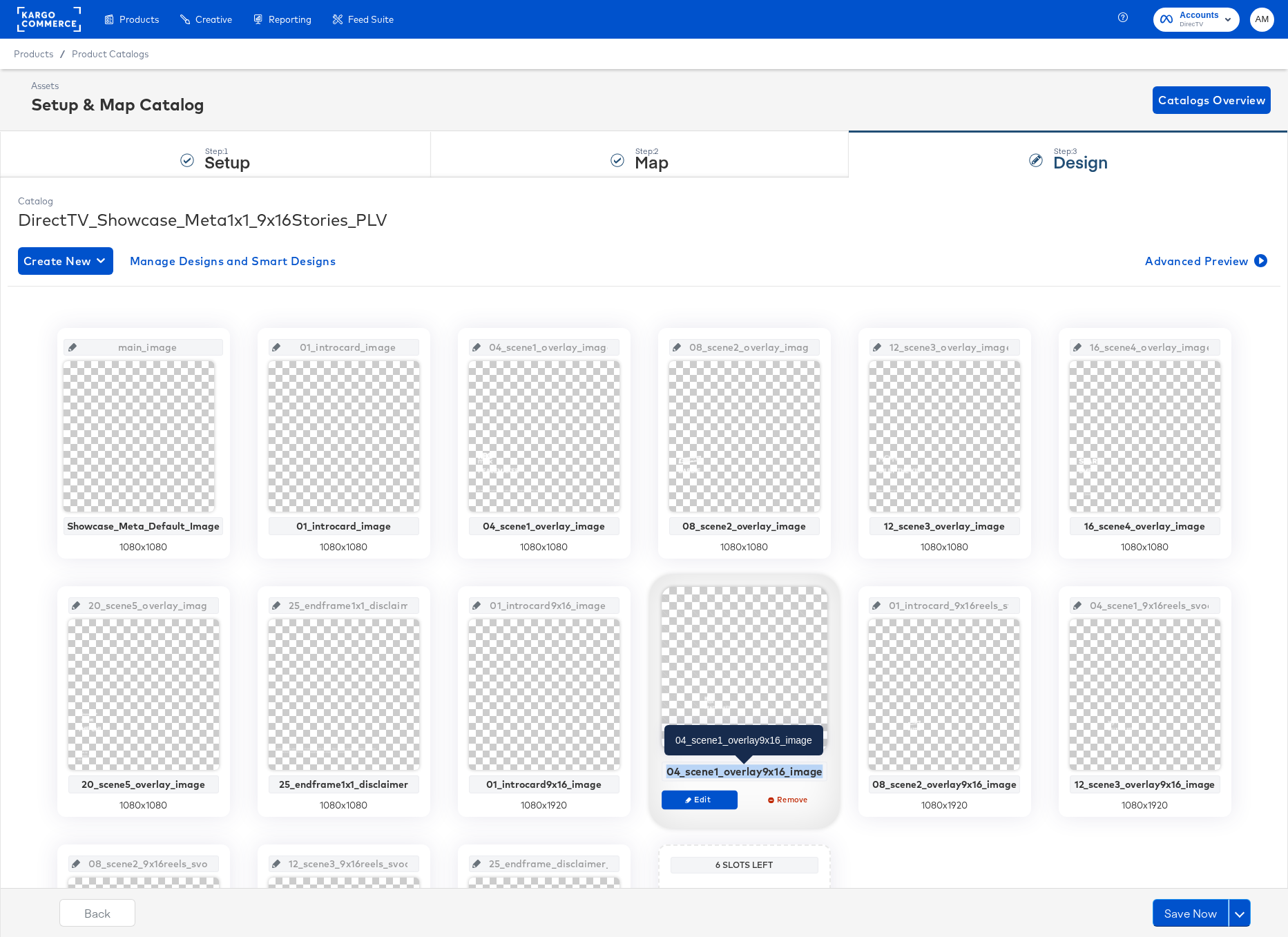
click at [723, 773] on div "04_scene1_overlay9x16_image" at bounding box center [744, 771] width 158 height 13
copy div "04_scene1_overlay9x16_image"
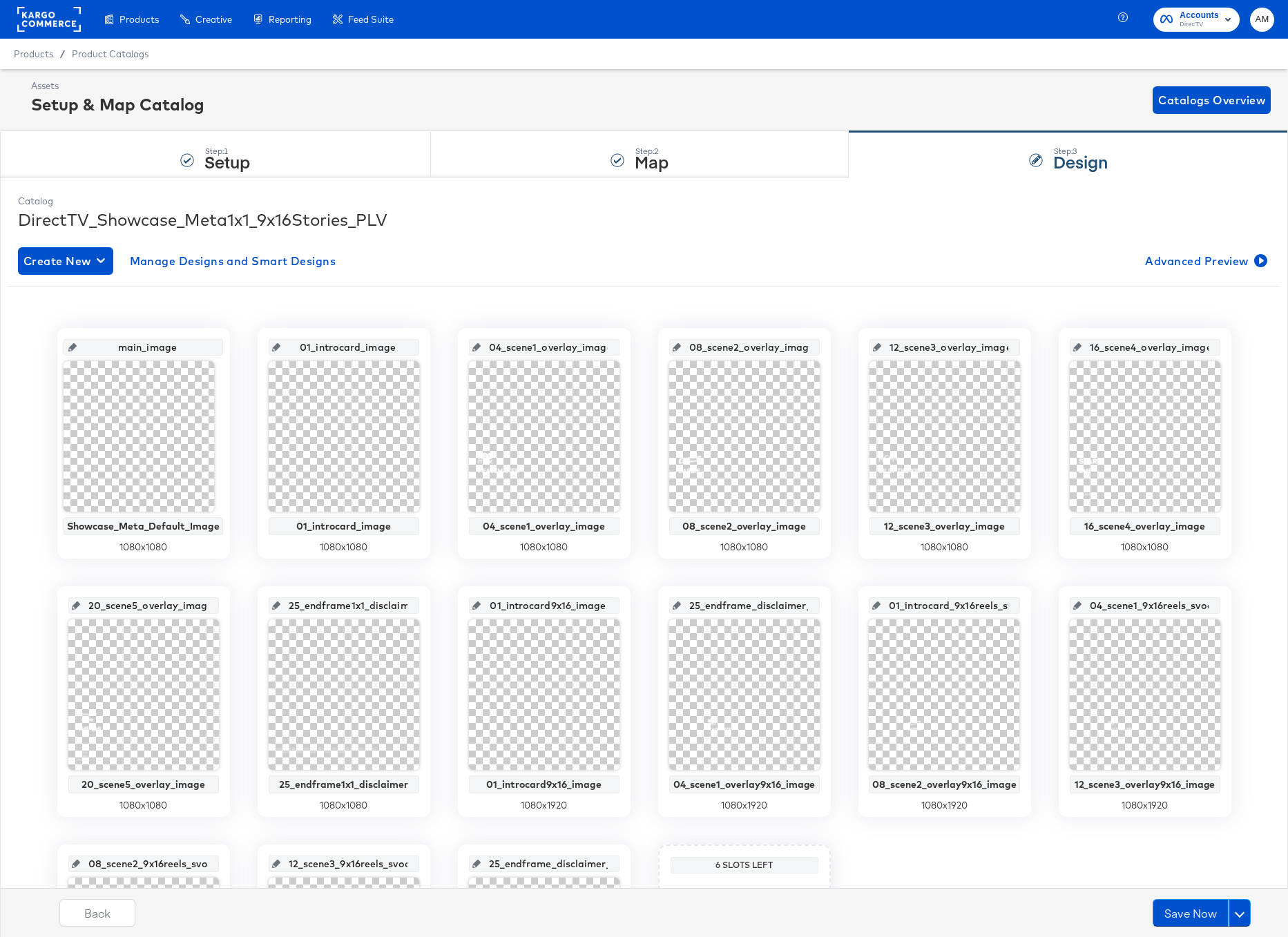
click at [720, 606] on input "25_endframe_disclaimer_9x16stories_svod_image" at bounding box center [749, 600] width 135 height 37
paste input "04_scene1_overlay9x16"
type input "04_scene1_overlay9x16_image"
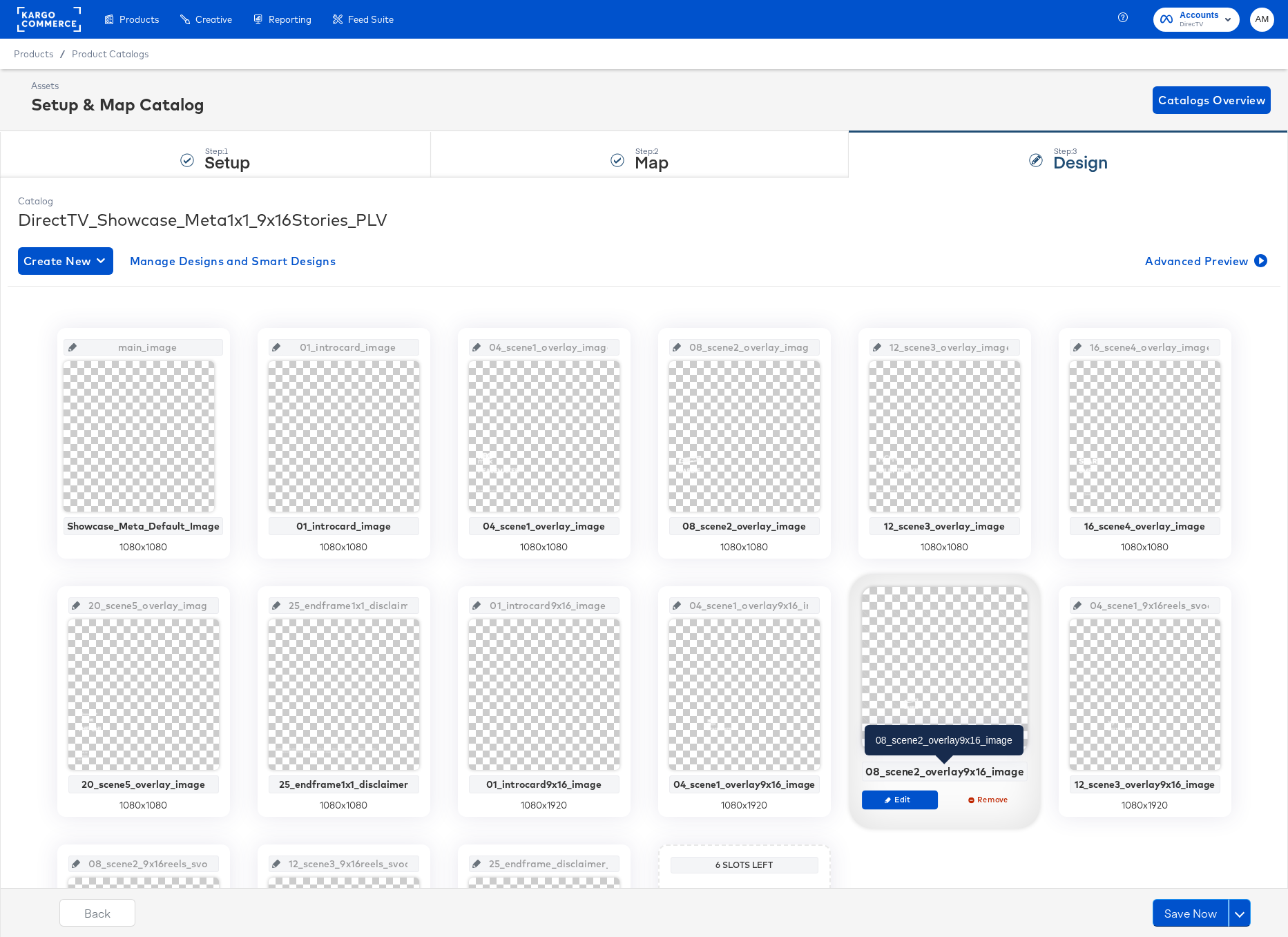
click at [924, 768] on div "08_scene2_overlay9x16_image" at bounding box center [945, 771] width 159 height 13
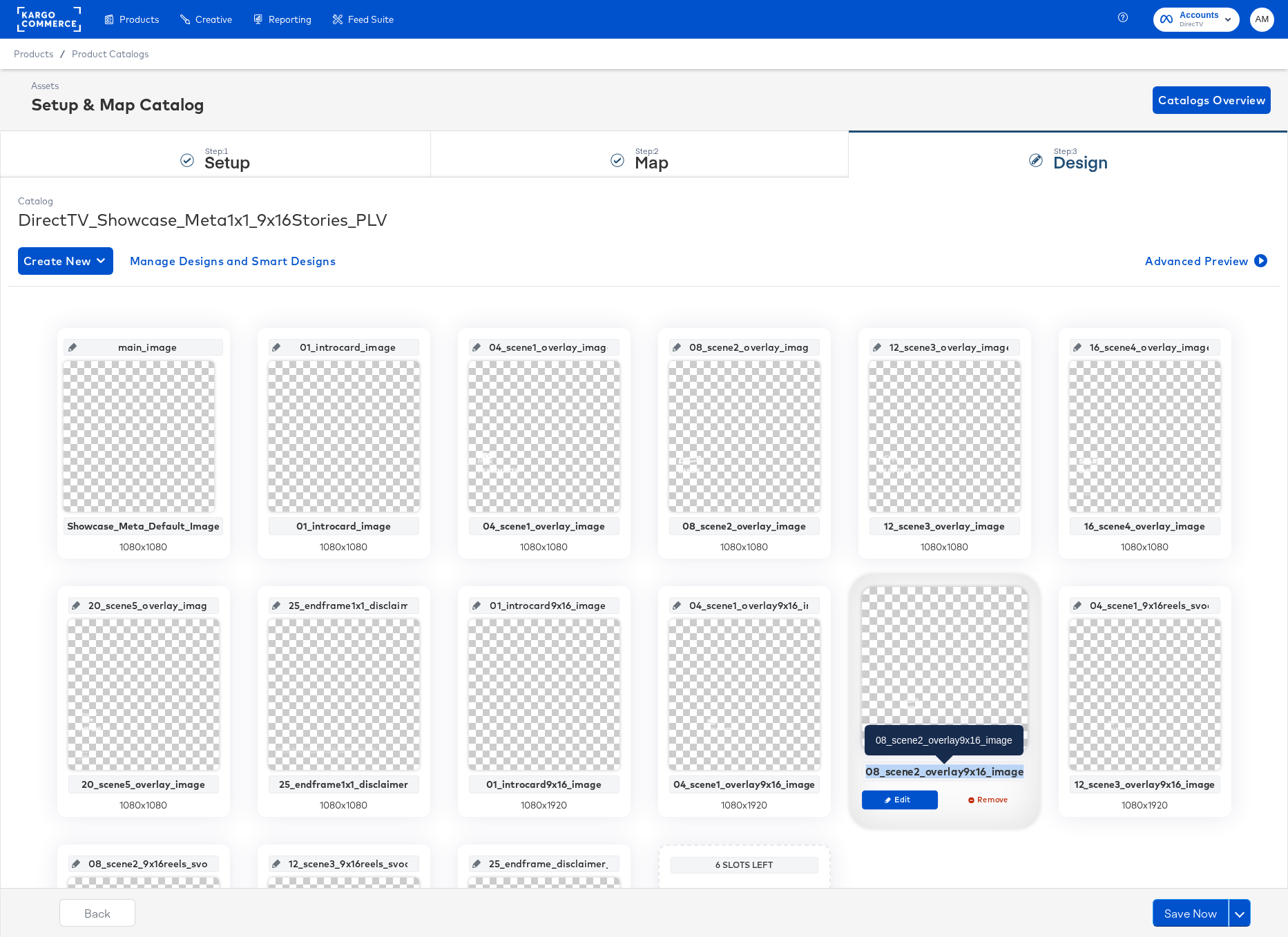
copy div "08_scene2_overlay9x16_image"
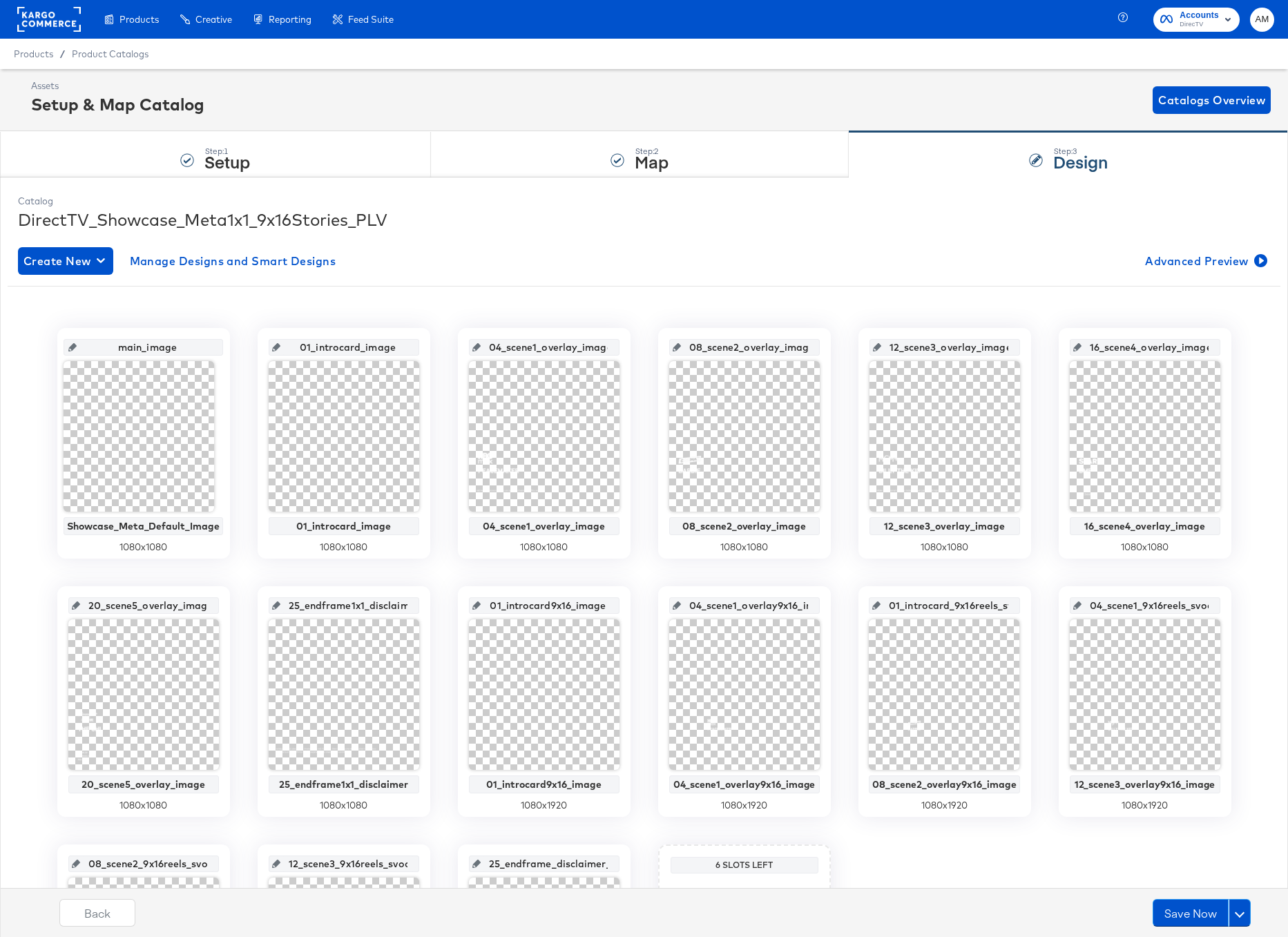
click at [911, 606] on input "01_introcard_9x16reels_svod_image" at bounding box center [948, 600] width 136 height 37
paste input "8_scene2_overlay9x16"
click at [911, 606] on input "01_introcard_9x16reels_svod_image" at bounding box center [948, 600] width 136 height 37
type input "08_scene2_overlay9x16_image"
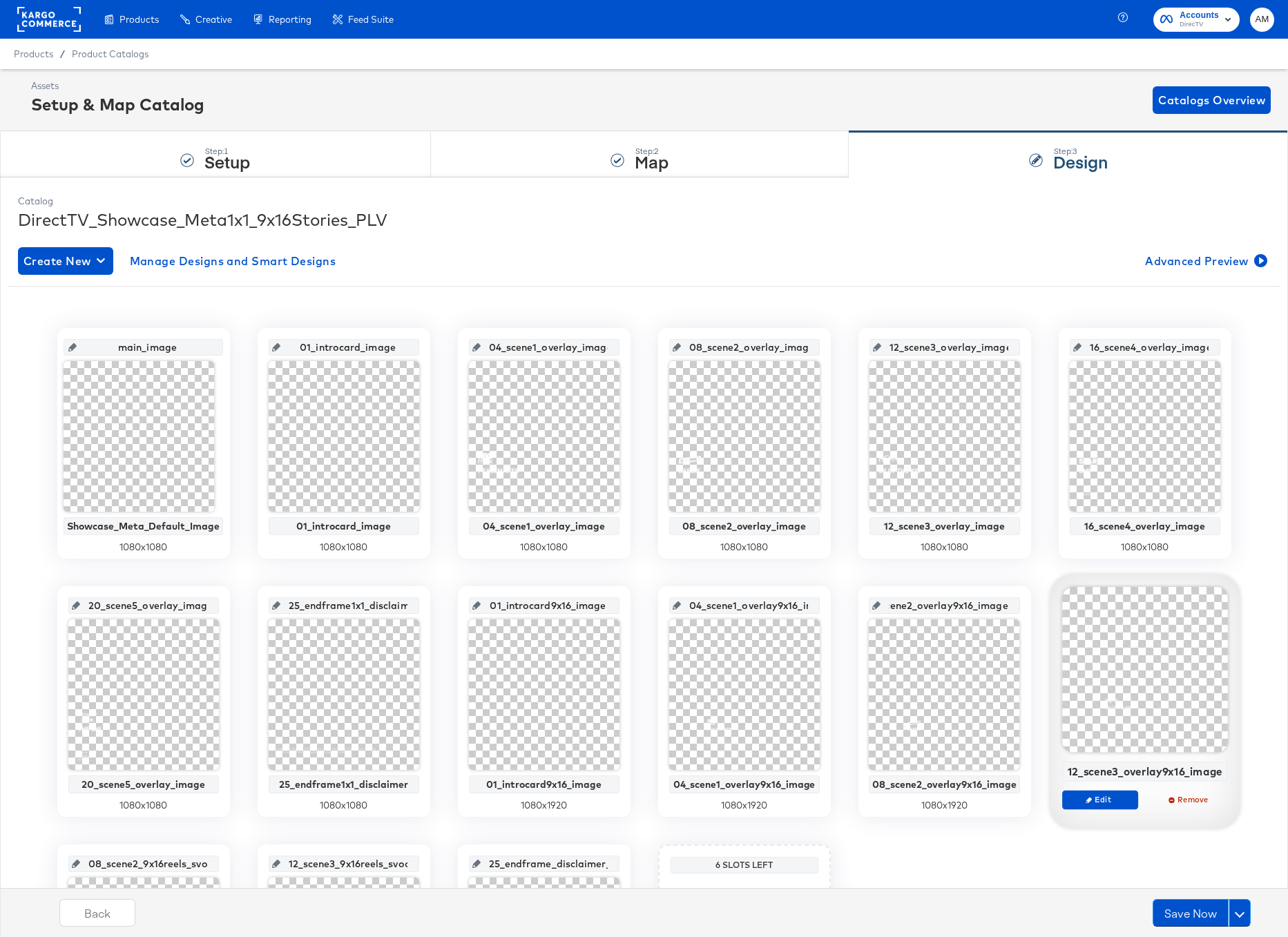
click at [1124, 765] on div "12_scene3_overlay9x16_image" at bounding box center [1145, 771] width 158 height 13
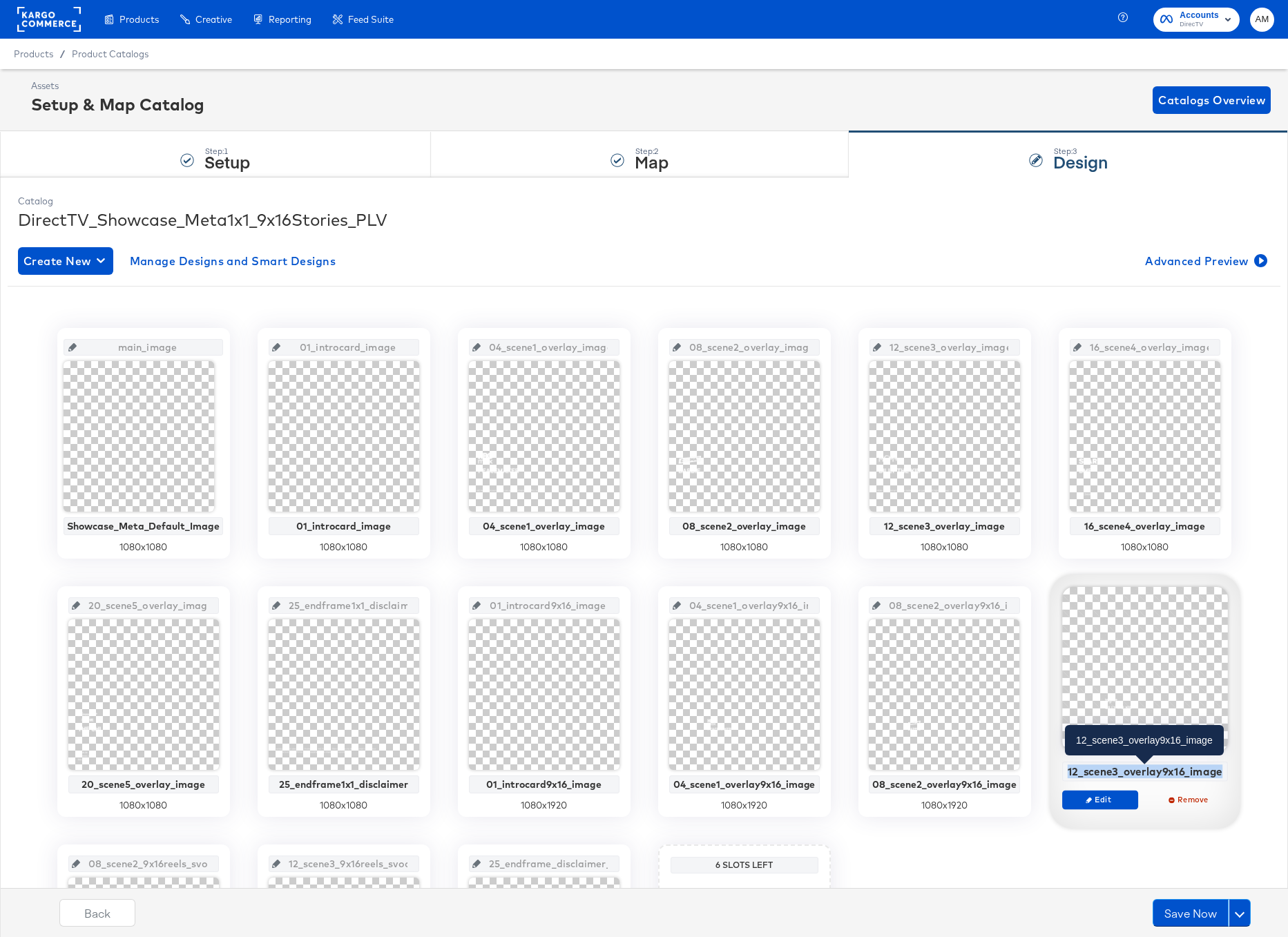
click at [1124, 765] on div "12_scene3_overlay9x16_image" at bounding box center [1145, 771] width 158 height 13
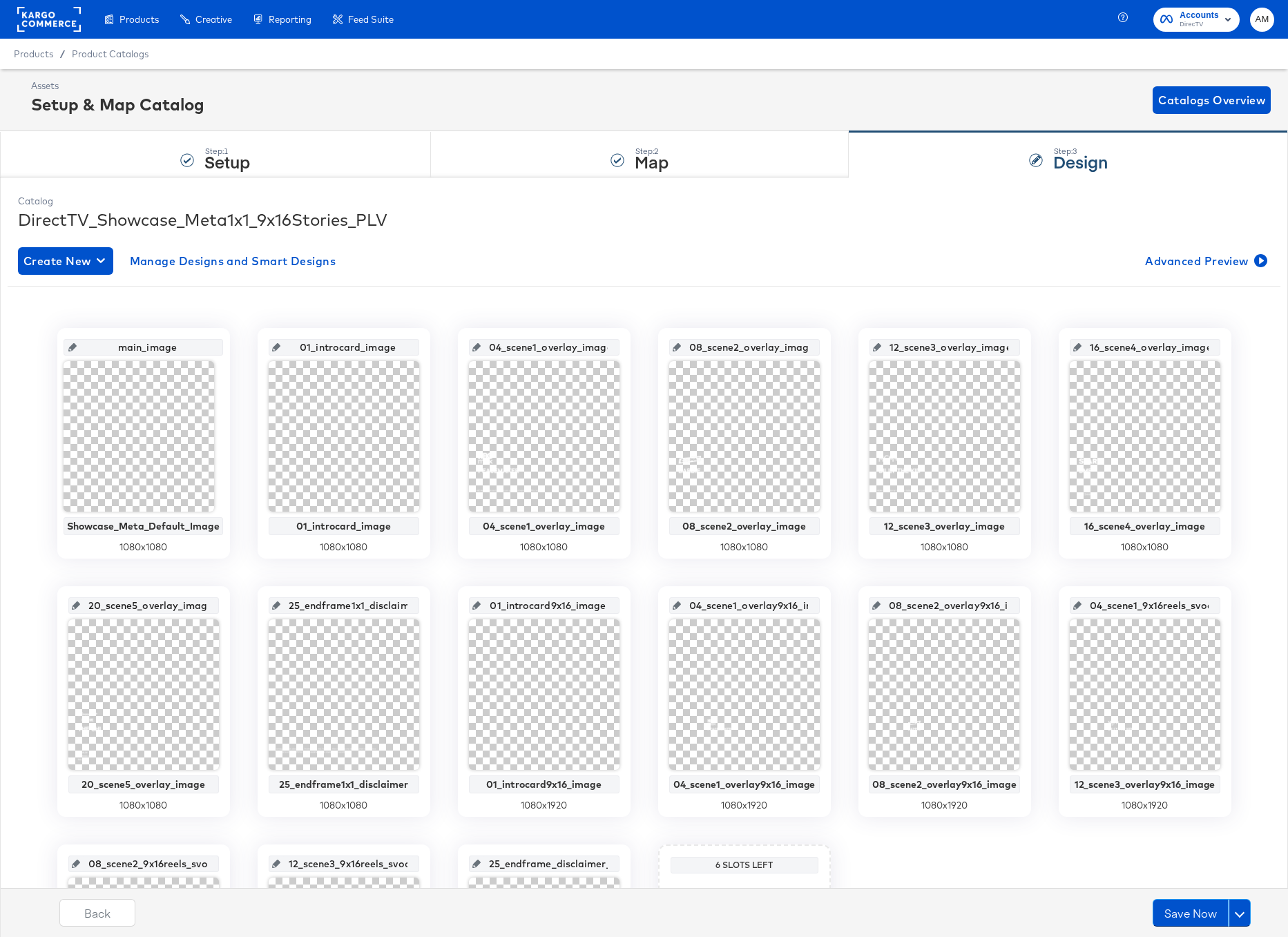
click at [1127, 606] on input "04_scene1_9x16reels_svod_image" at bounding box center [1149, 600] width 135 height 37
paste input "12_scene3_overlay9x16"
type input "12_scene3_overlay9x16_image"
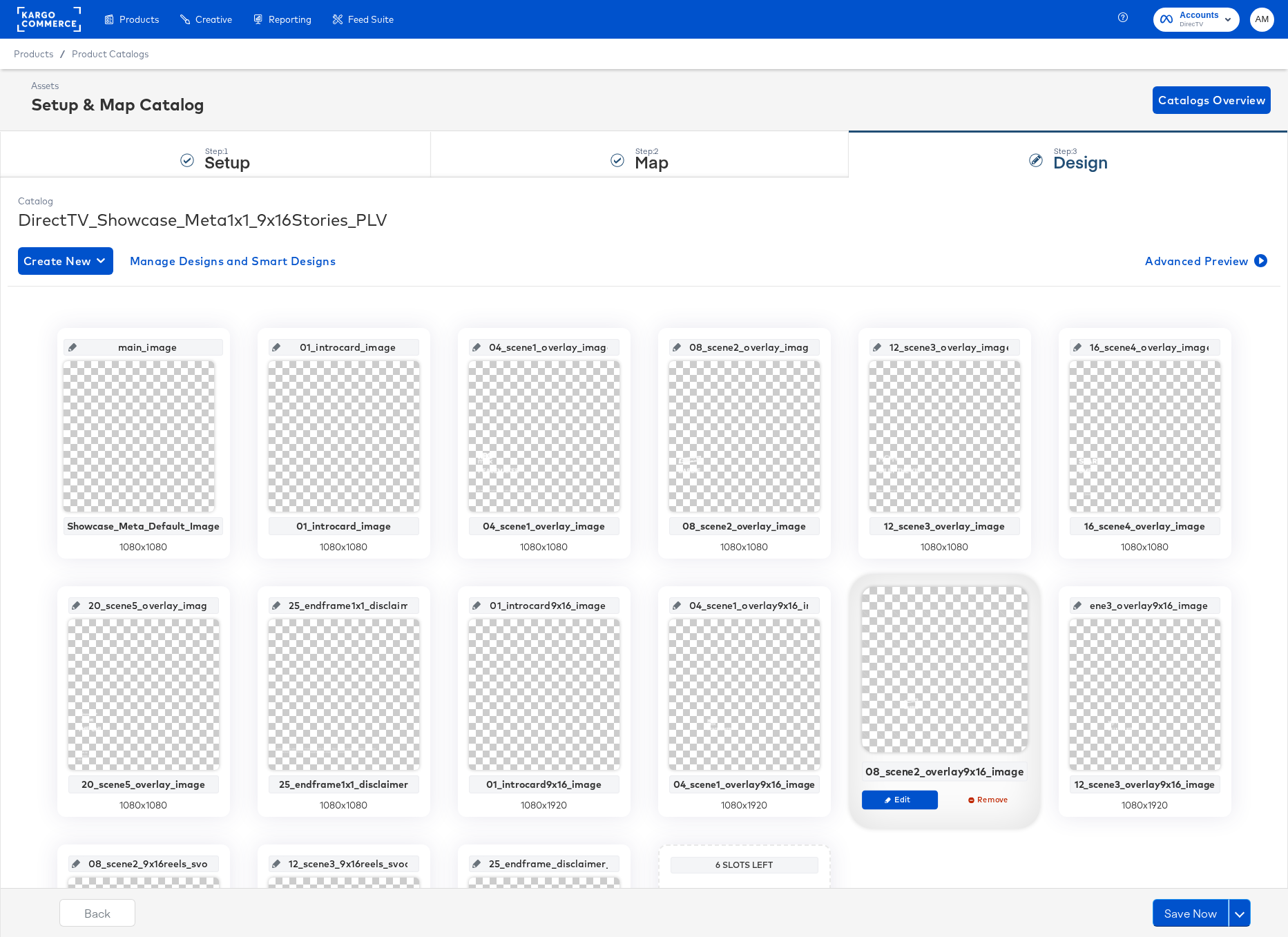
scroll to position [233, 0]
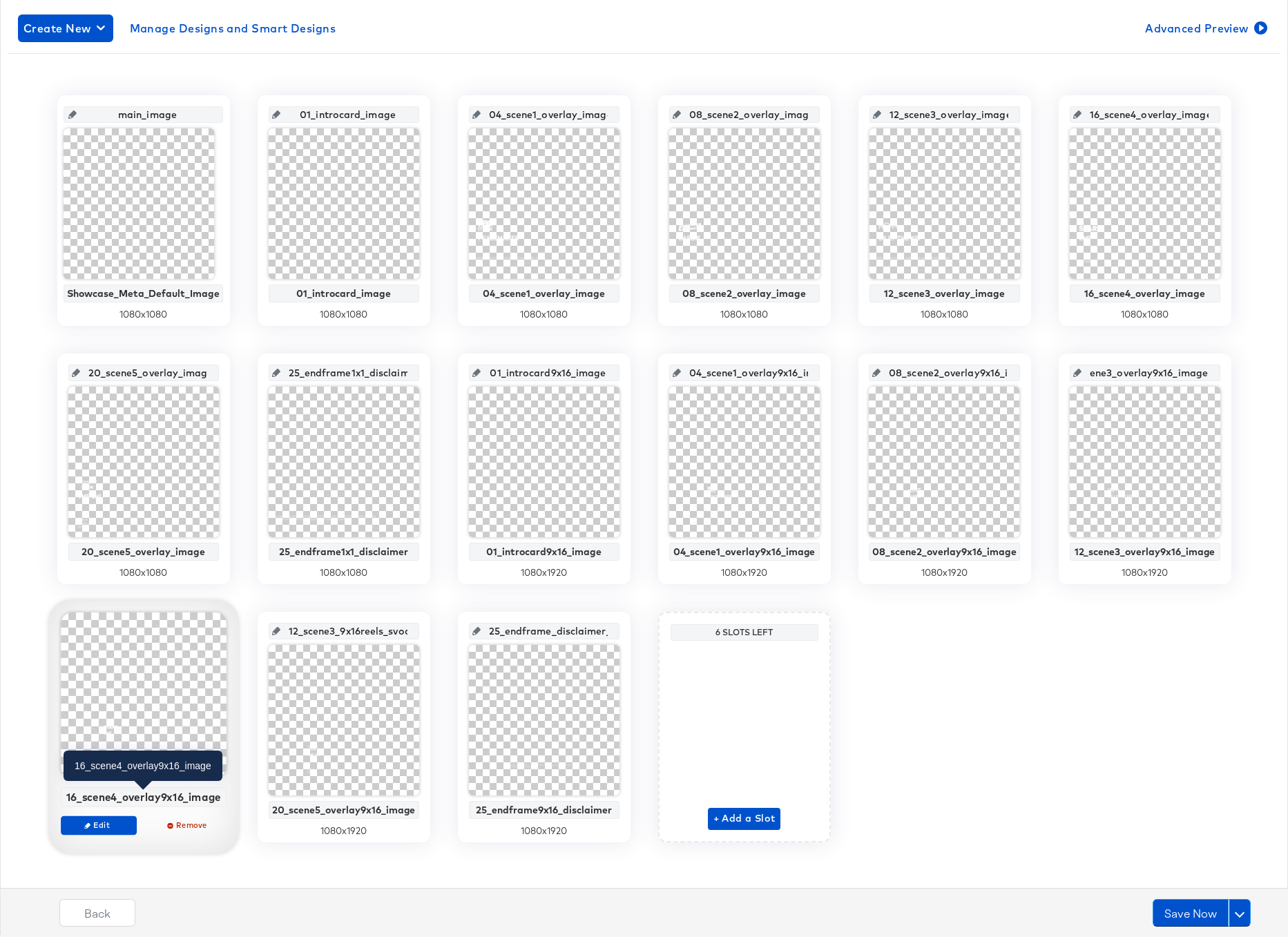
click at [159, 795] on div "16_scene4_overlay9x16_image" at bounding box center [143, 797] width 158 height 13
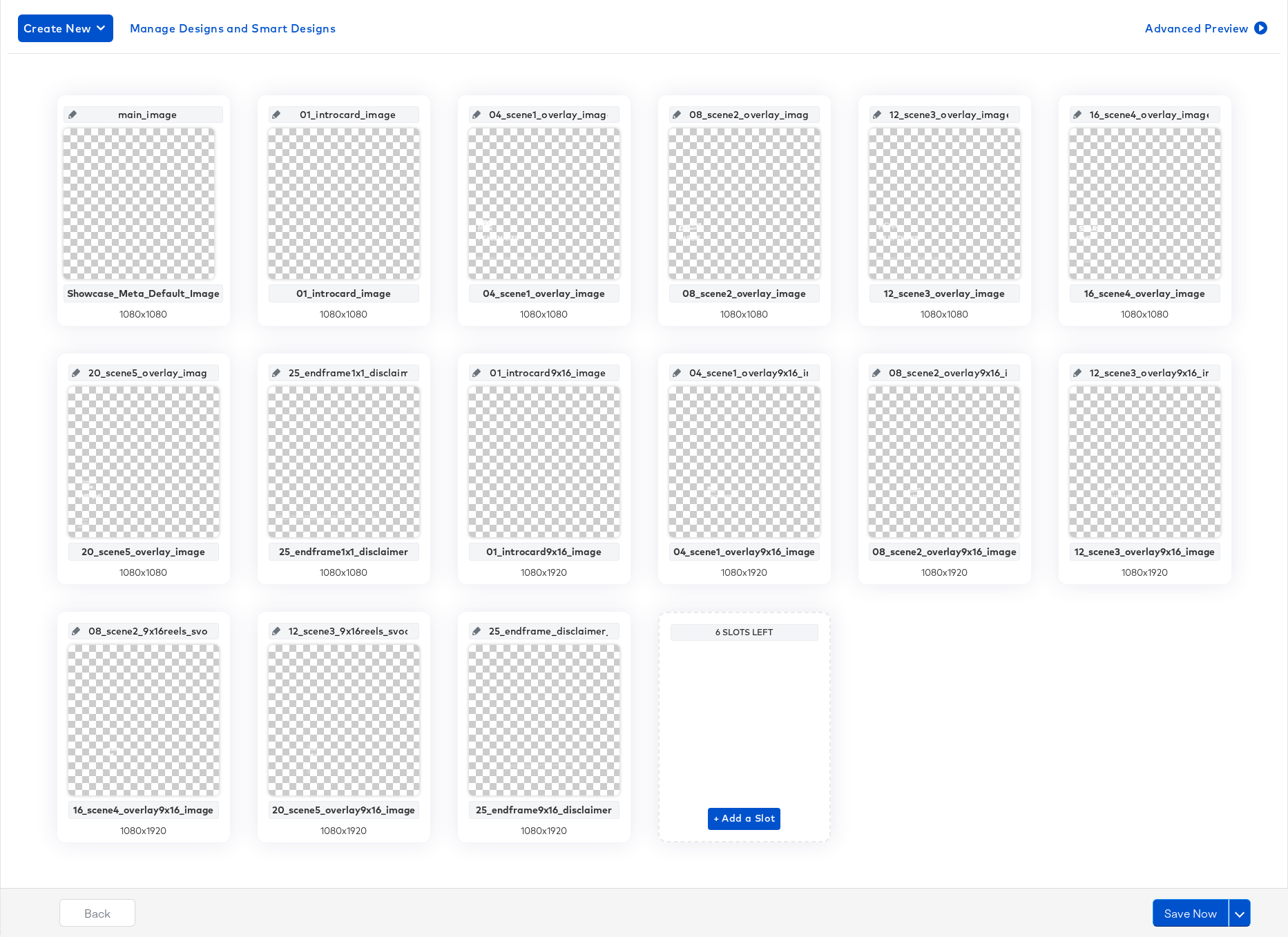
click at [152, 629] on input "08_scene2_9x16reels_svod_image" at bounding box center [148, 625] width 135 height 37
paste input "16_scene4_overlay9x16"
type input "16_scene4_overlay9x16_image"
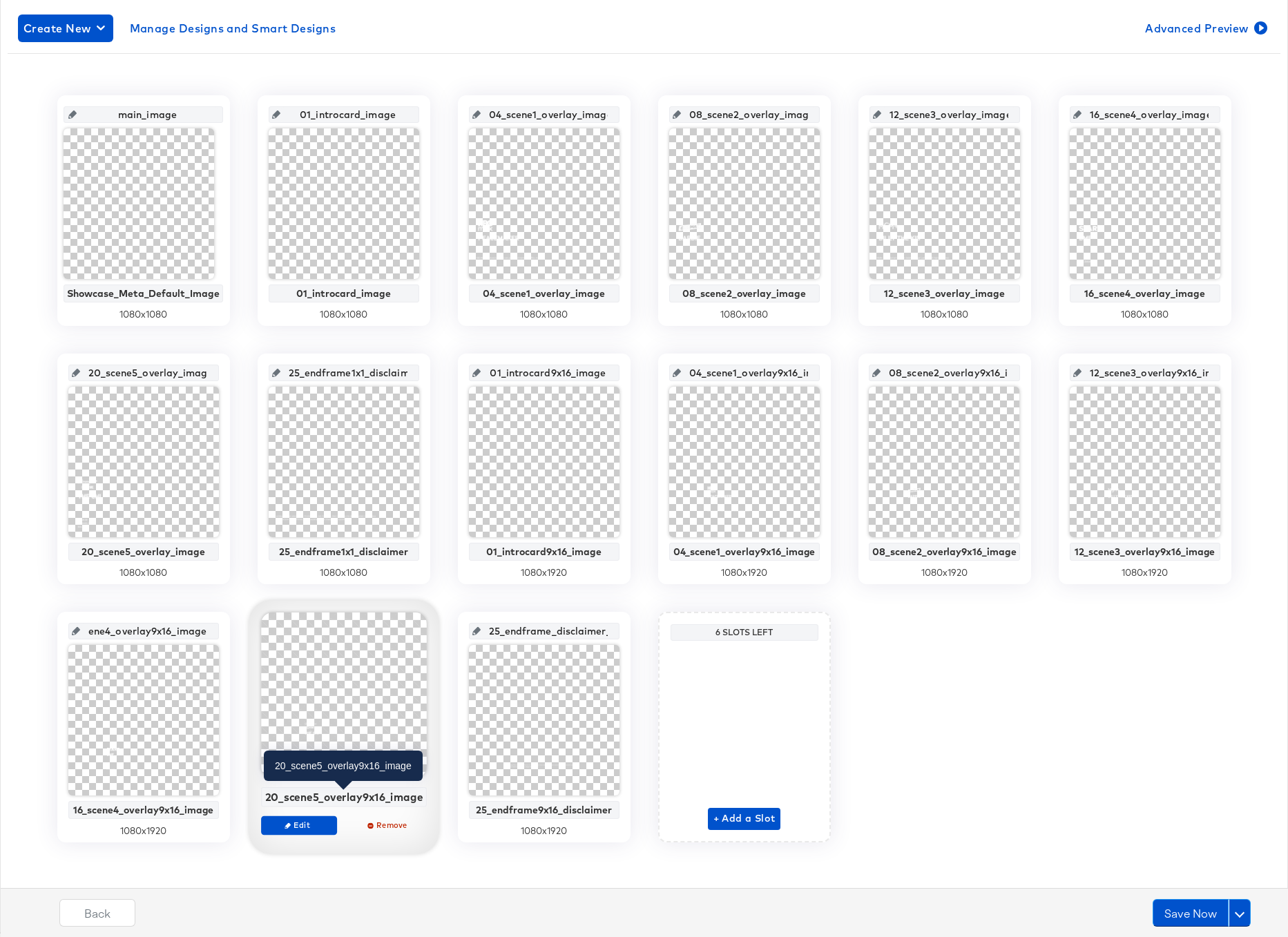
click at [367, 797] on div "20_scene5_overlay9x16_image" at bounding box center [343, 797] width 158 height 13
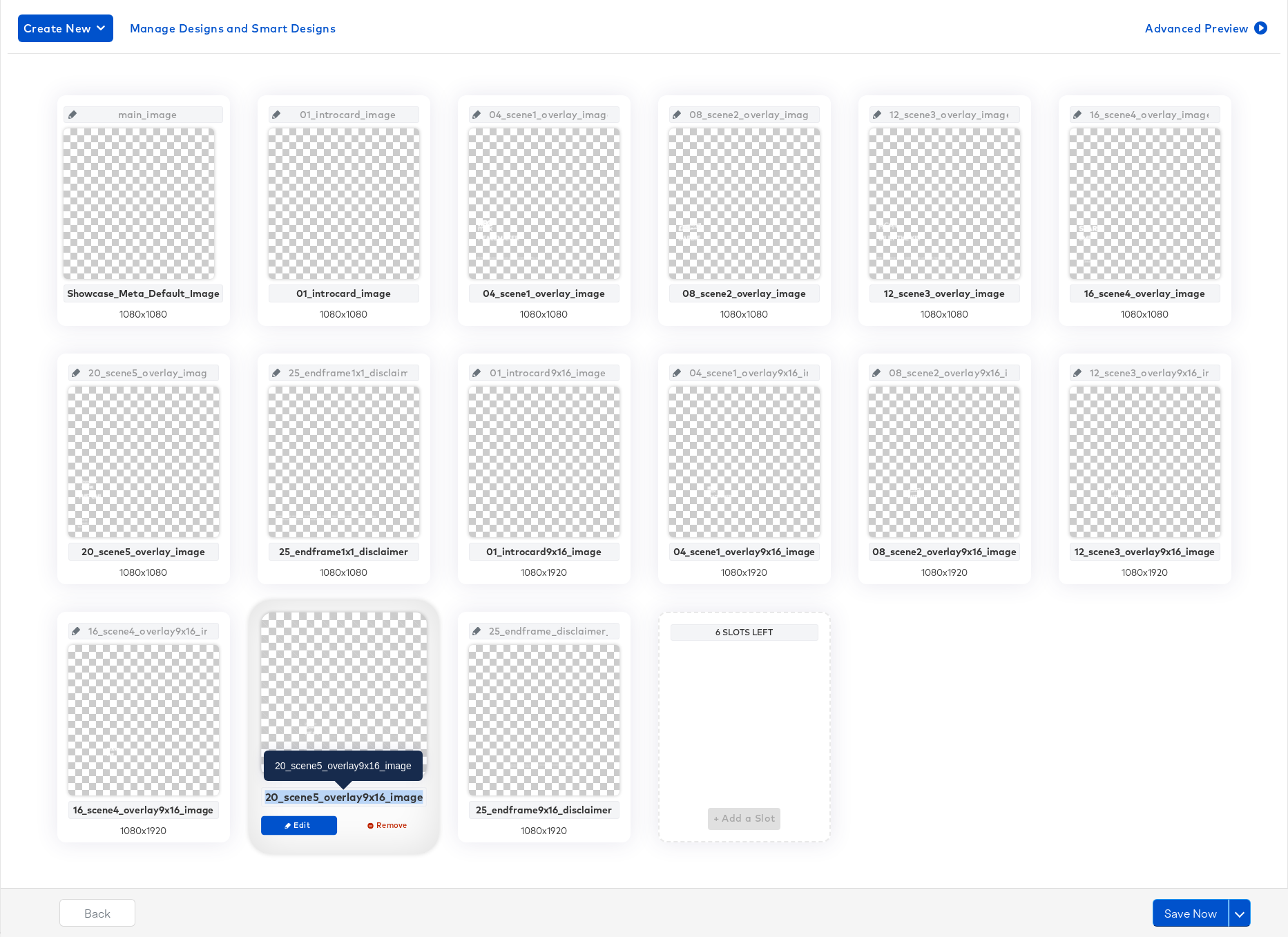
click at [367, 797] on div "20_scene5_overlay9x16_image" at bounding box center [343, 797] width 158 height 13
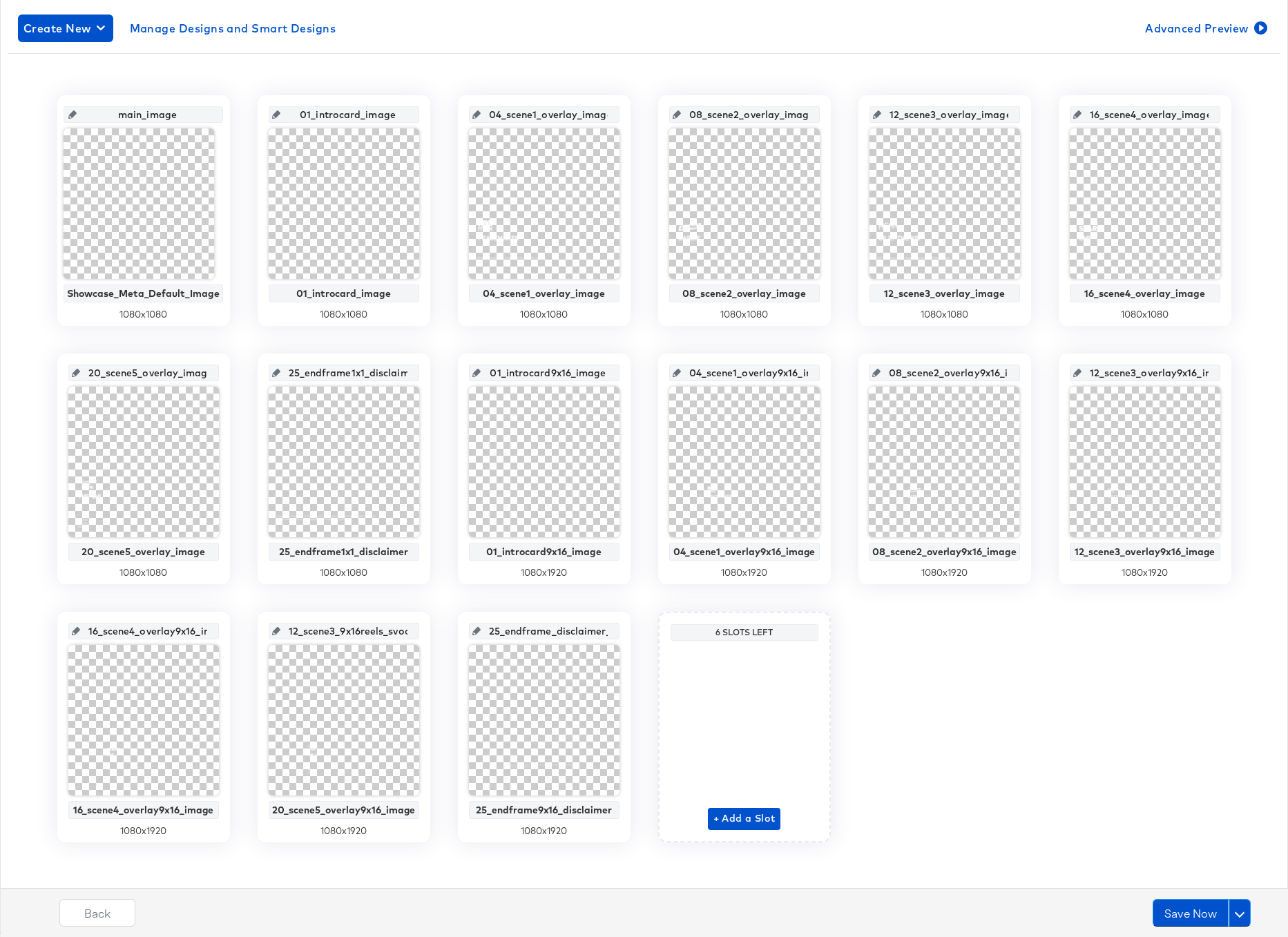
click at [341, 631] on input "12_scene3_9x16reels_svod_image" at bounding box center [348, 625] width 135 height 37
paste input "20_scene5_overlay9x16"
type input "20_scene5_overlay9x16_image"
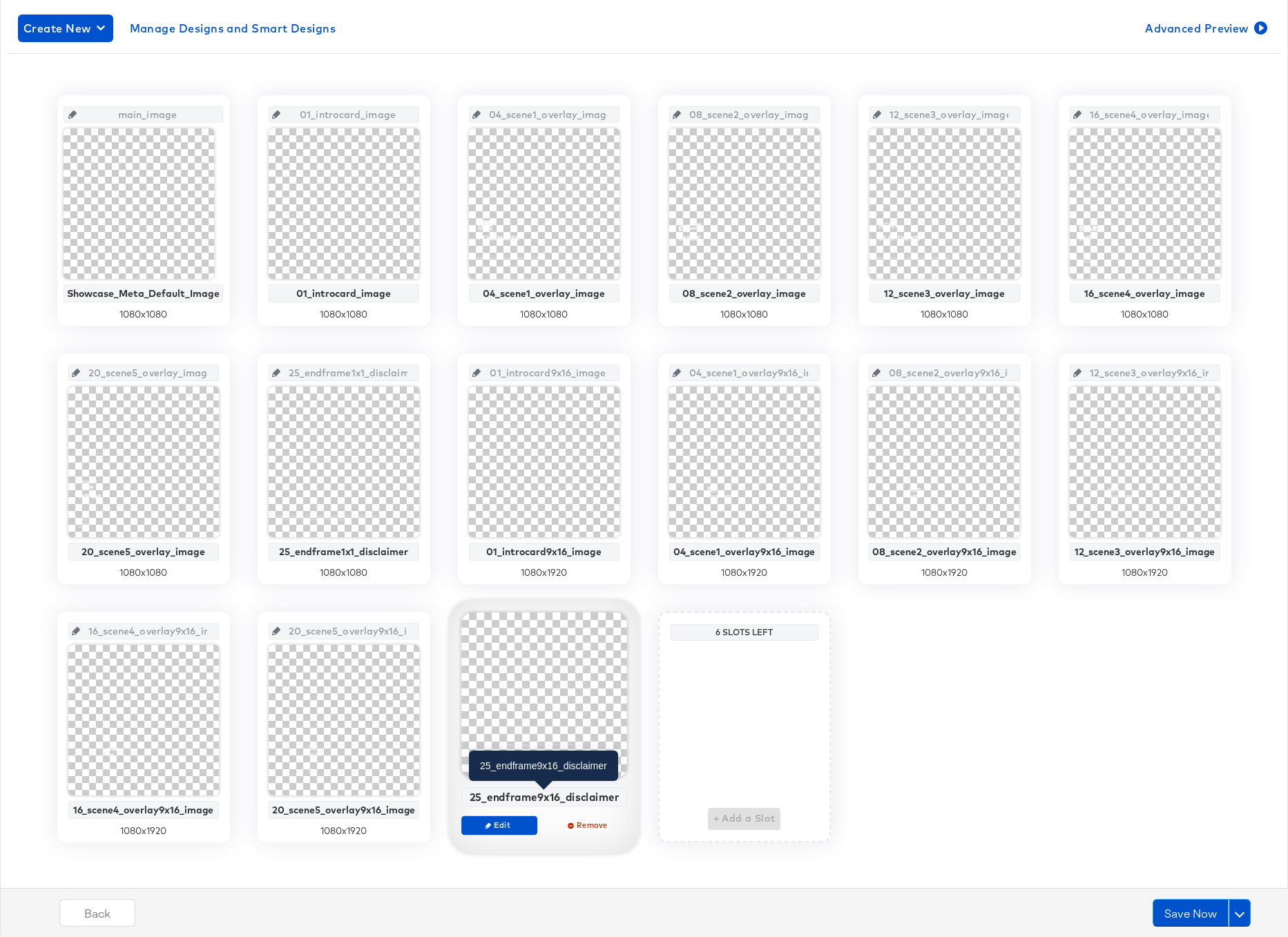
click at [551, 794] on div "25_endframe9x16_disclaimer" at bounding box center [544, 797] width 158 height 13
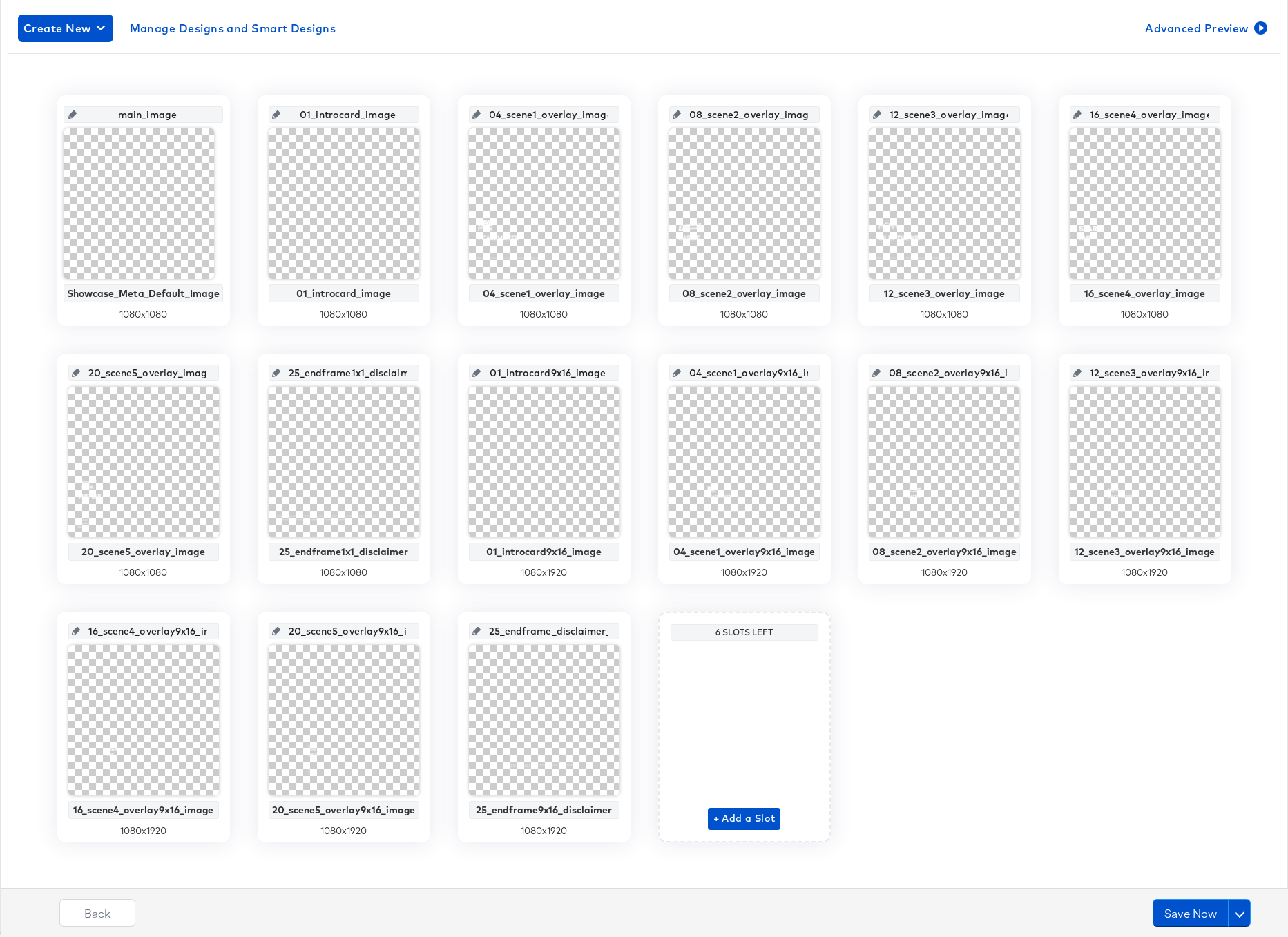
click at [525, 631] on input "25_endframe_disclaimer_9x16reels_svod_image" at bounding box center [548, 625] width 135 height 37
paste input "9x16_disclaimer"
type input "25_endframe9x16_disclaimer"
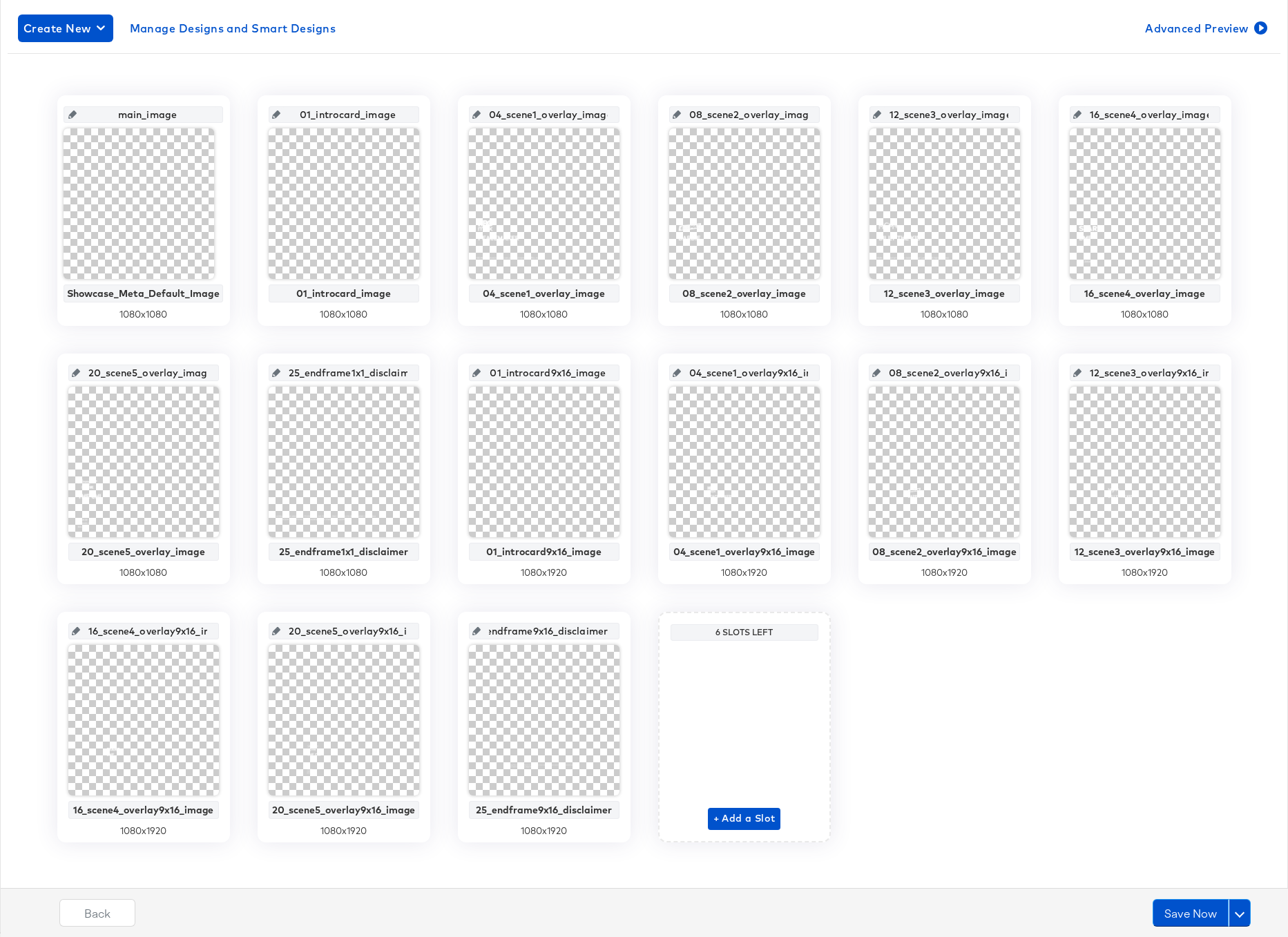
click at [899, 711] on div "main_image Showcase_Meta_Default_Image 1080 x 1080 01_introcard_image 01_introc…" at bounding box center [644, 469] width 1273 height 747
click at [1203, 909] on button "Save Now" at bounding box center [1191, 913] width 76 height 27
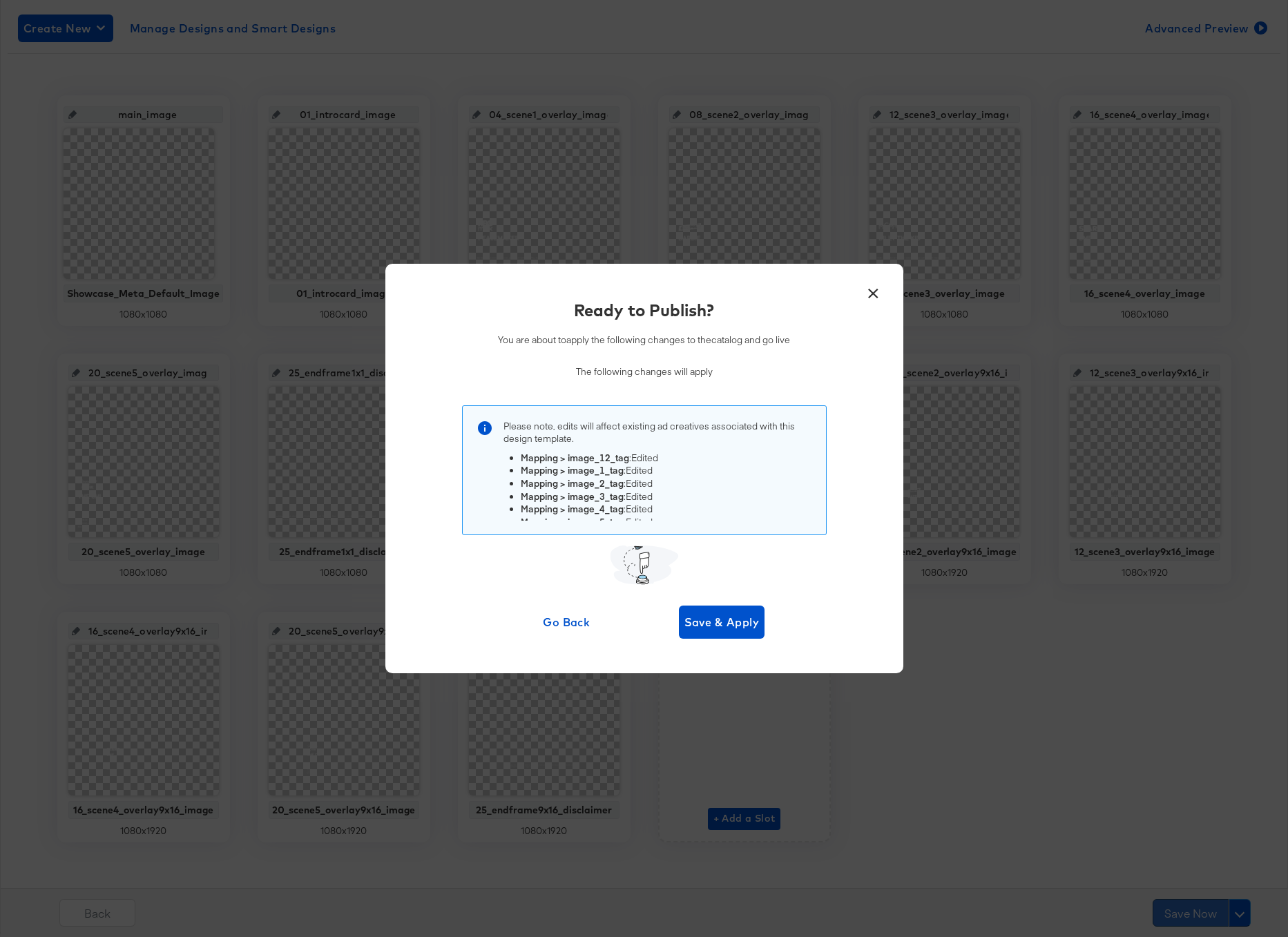
scroll to position [0, 0]
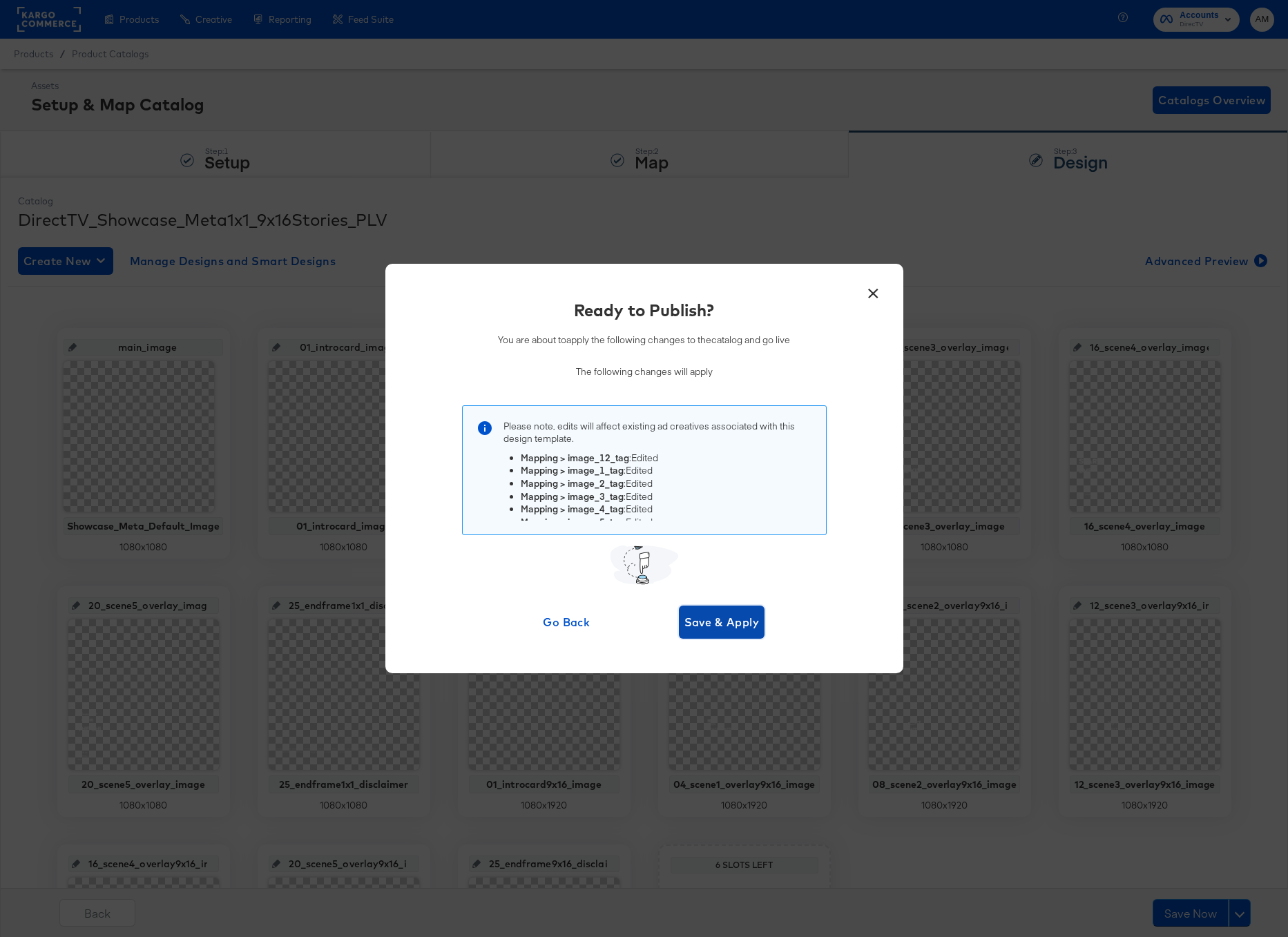
click at [715, 617] on span "Save & Apply" at bounding box center [722, 622] width 75 height 19
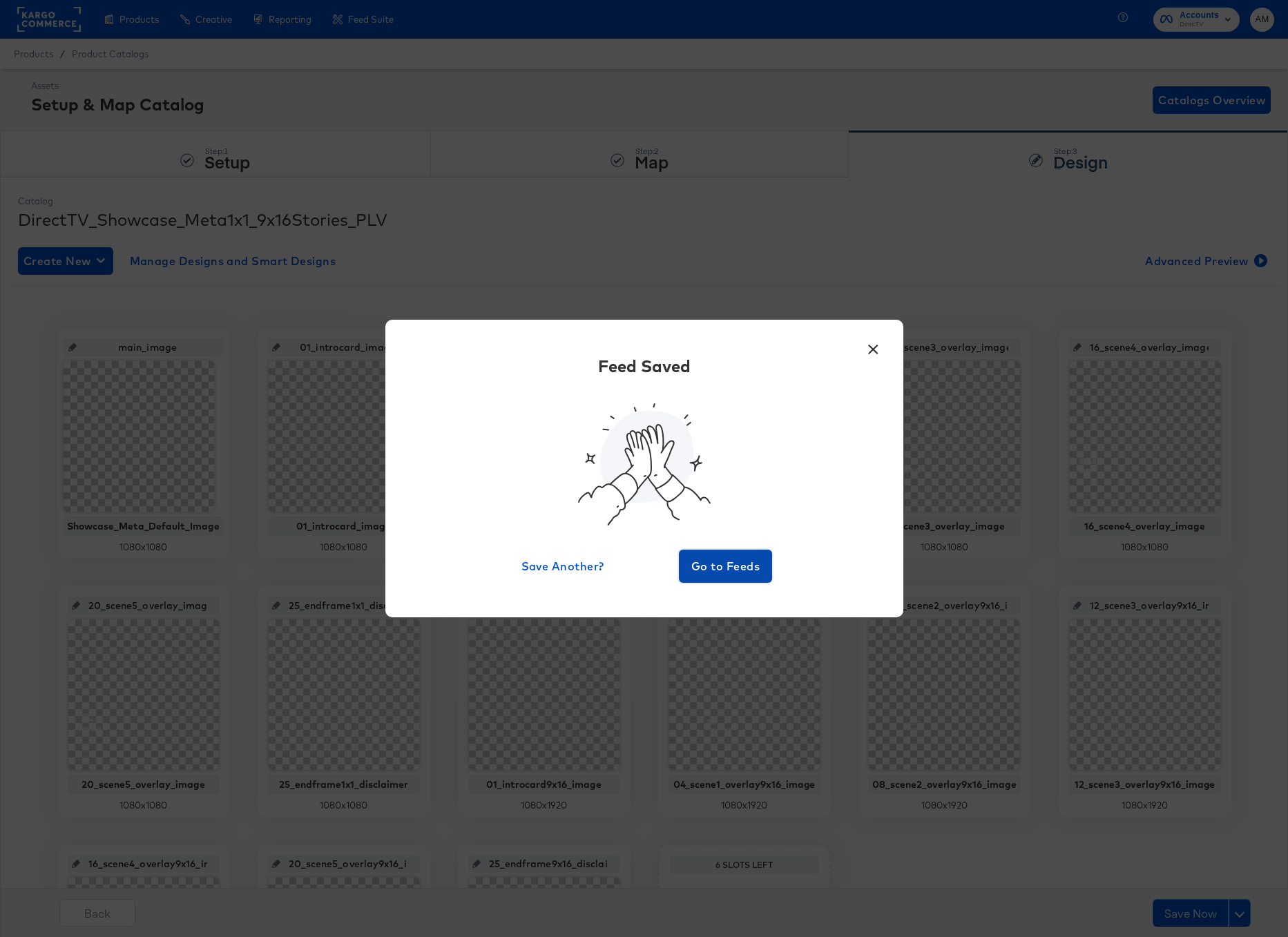
click at [726, 555] on button "Go to Feeds" at bounding box center [725, 566] width 94 height 33
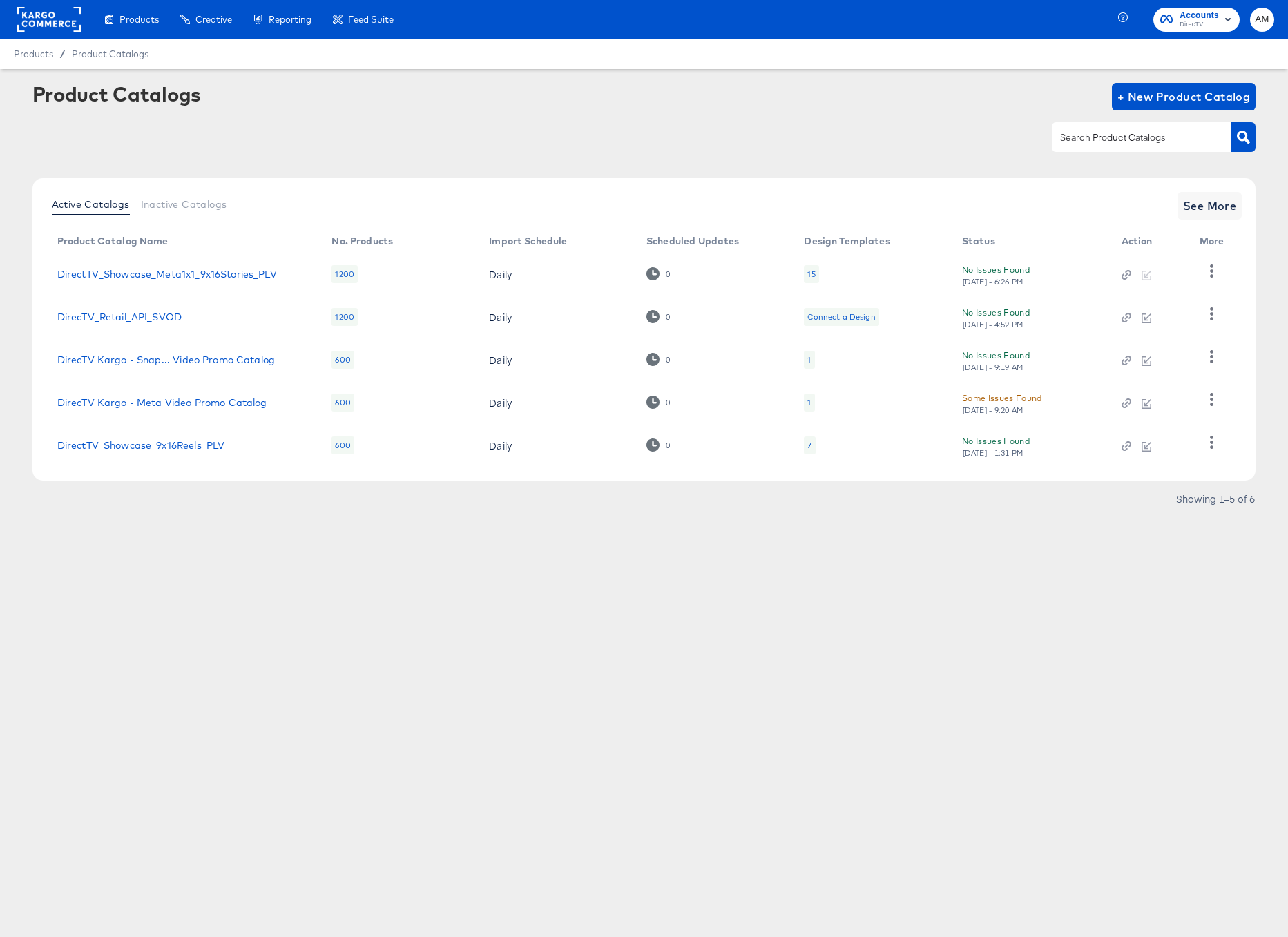
click at [813, 277] on div "15" at bounding box center [811, 274] width 8 height 11
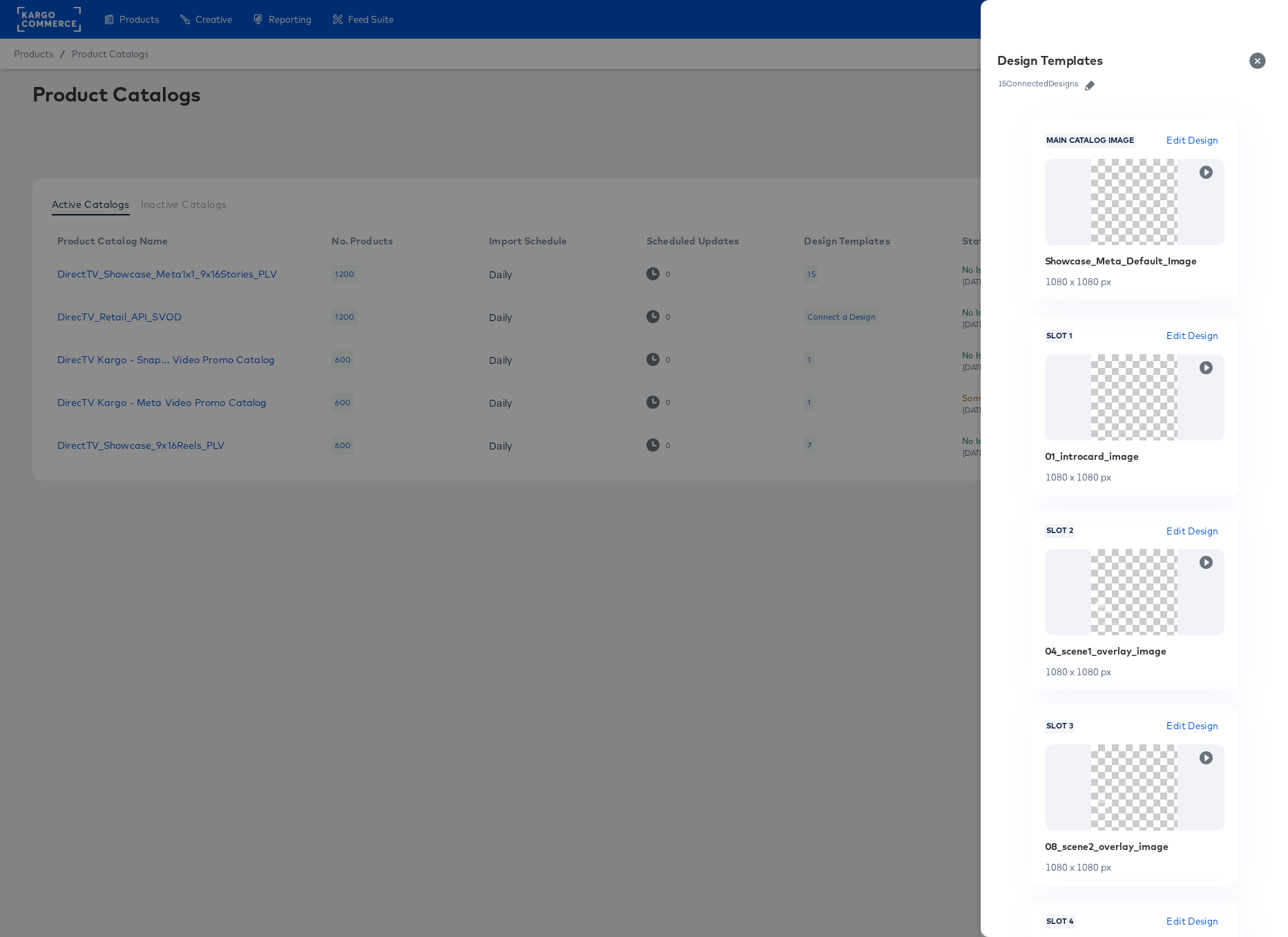
click at [1199, 138] on span "Edit Design" at bounding box center [1192, 140] width 51 height 16
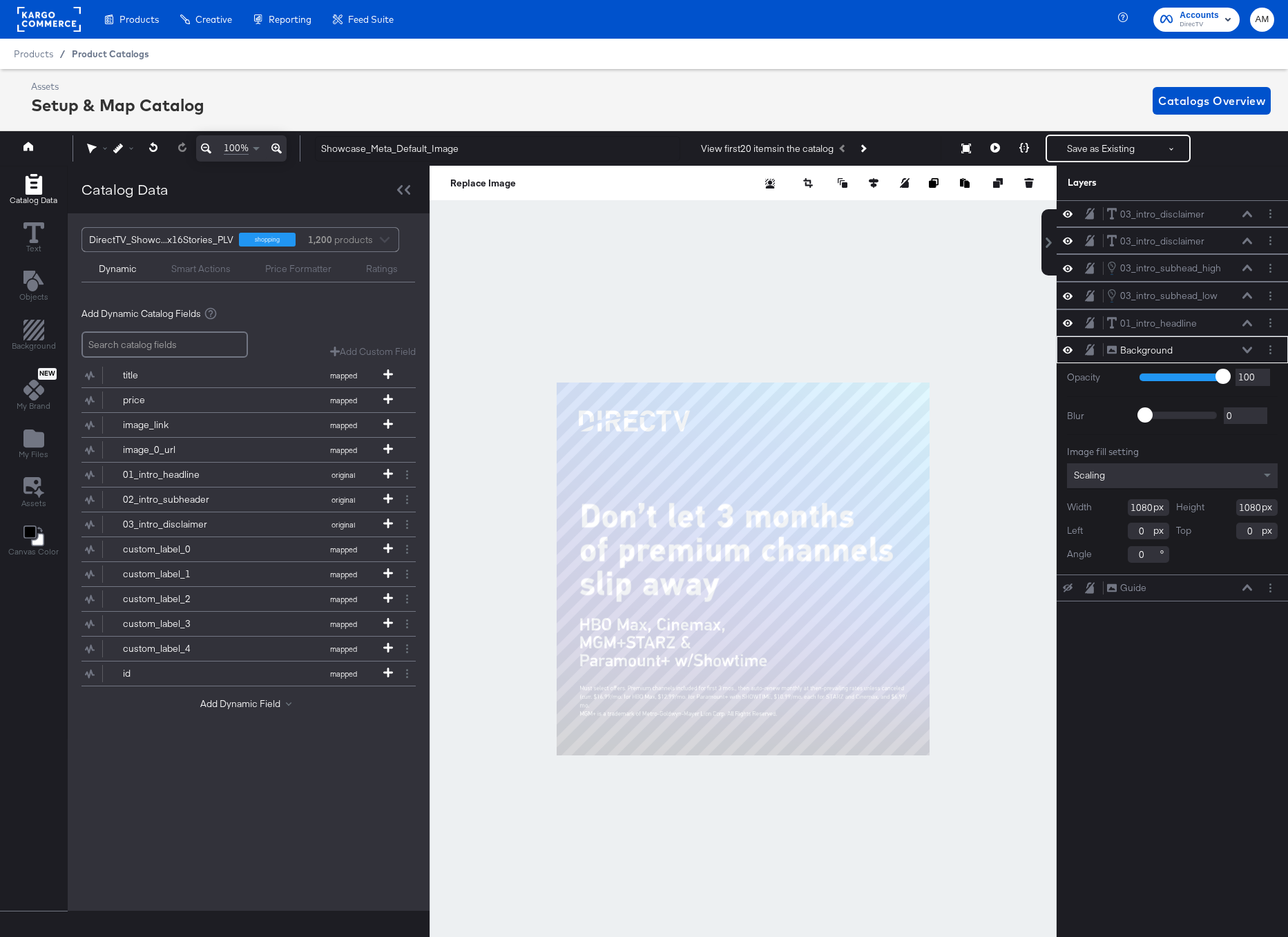
click at [123, 56] on span "Product Catalogs" at bounding box center [111, 54] width 78 height 11
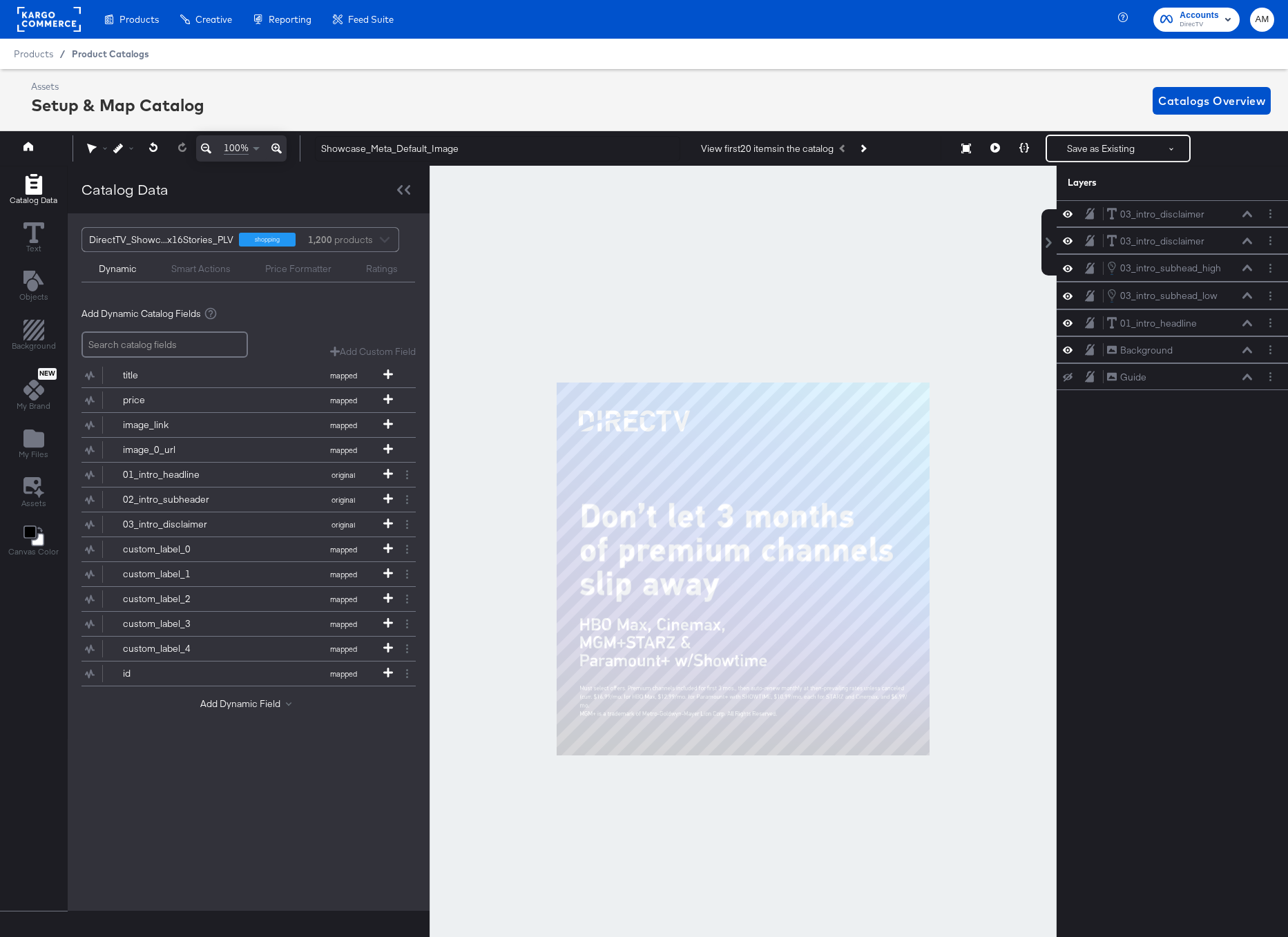
click at [120, 56] on span "Product Catalogs" at bounding box center [111, 54] width 78 height 11
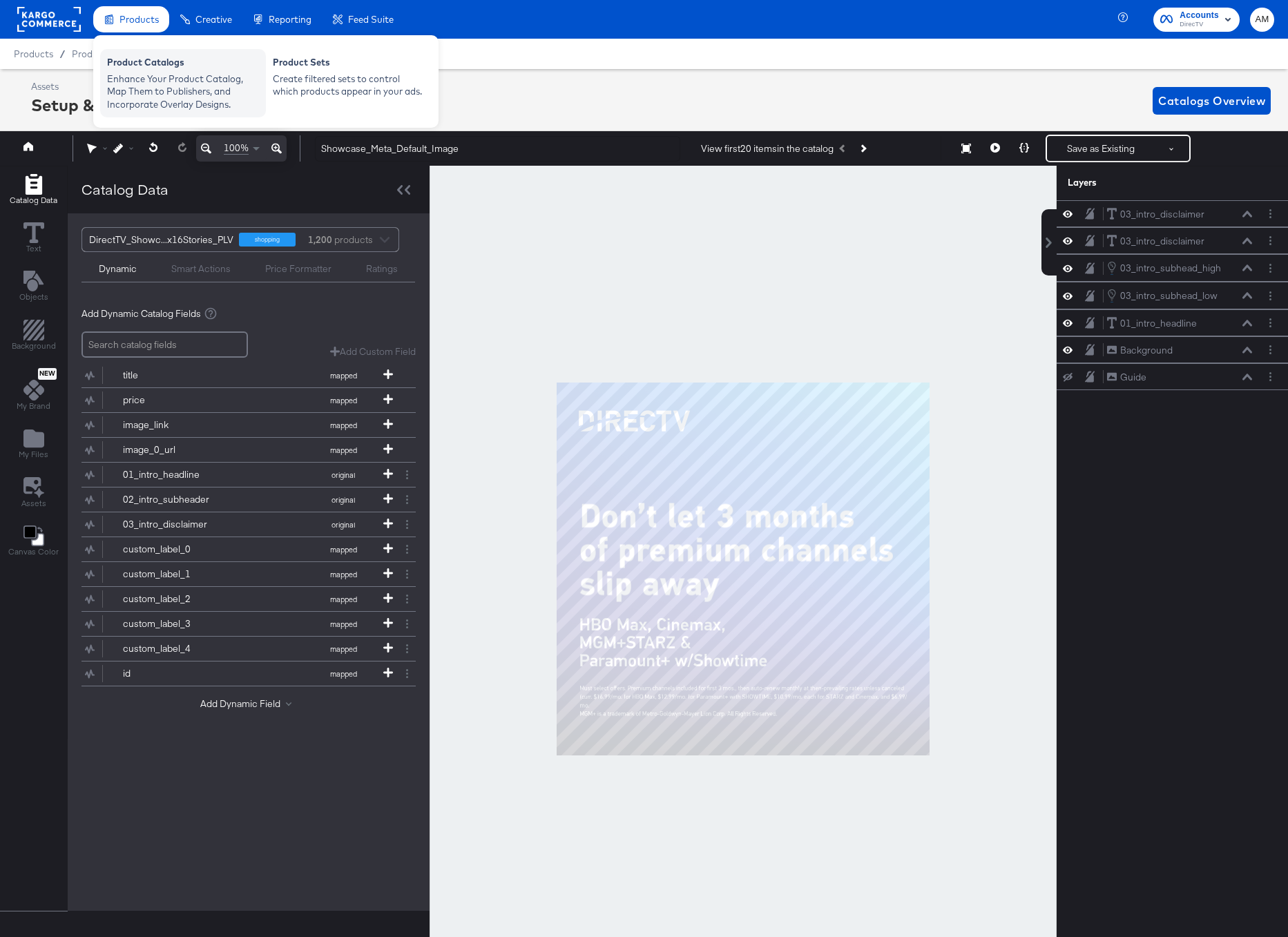
click at [127, 63] on div "Product Catalogs" at bounding box center [183, 64] width 152 height 17
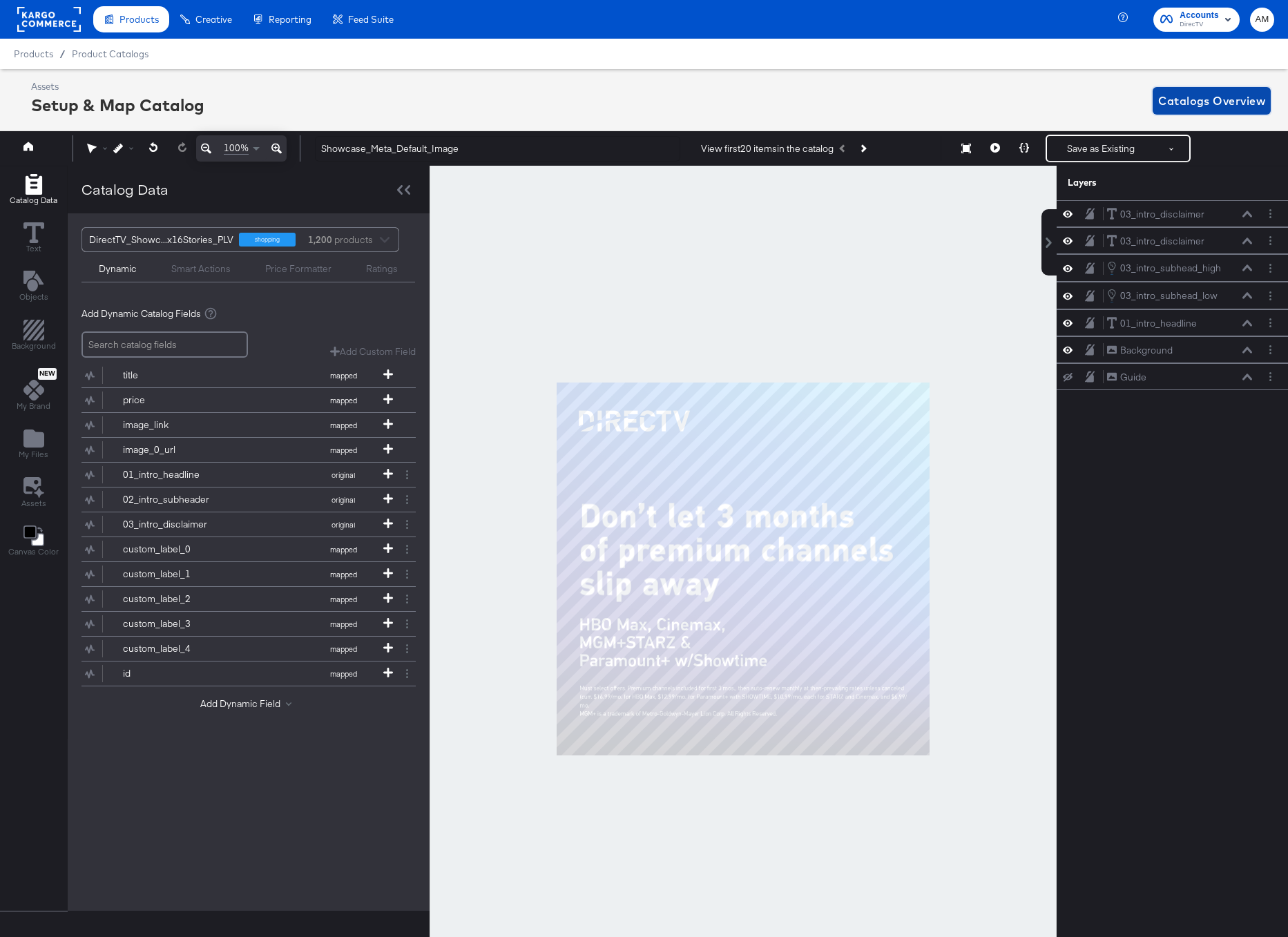
click at [1204, 102] on span "Catalogs Overview" at bounding box center [1212, 100] width 107 height 19
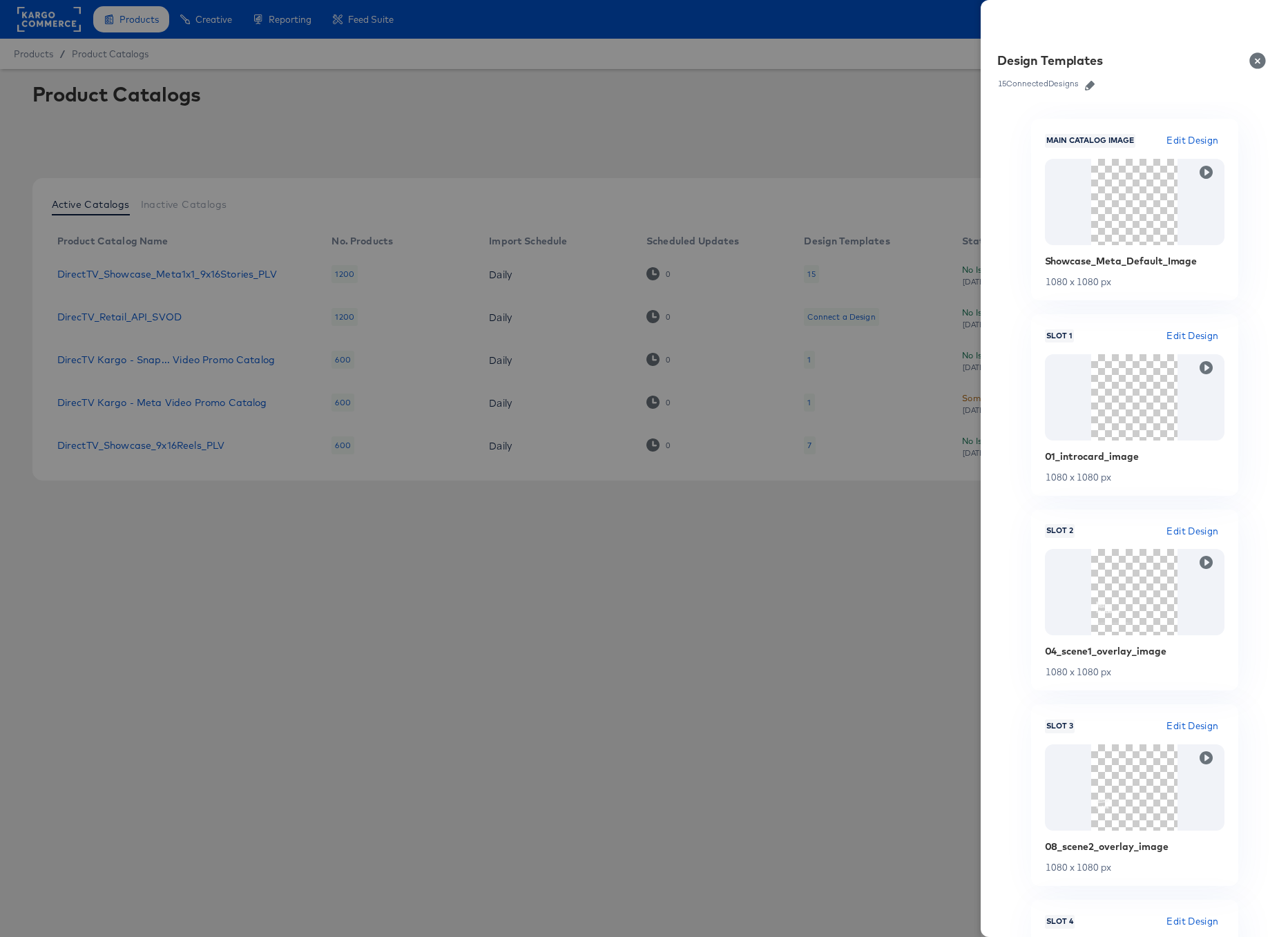
click at [1256, 58] on button "Close" at bounding box center [1260, 61] width 39 height 39
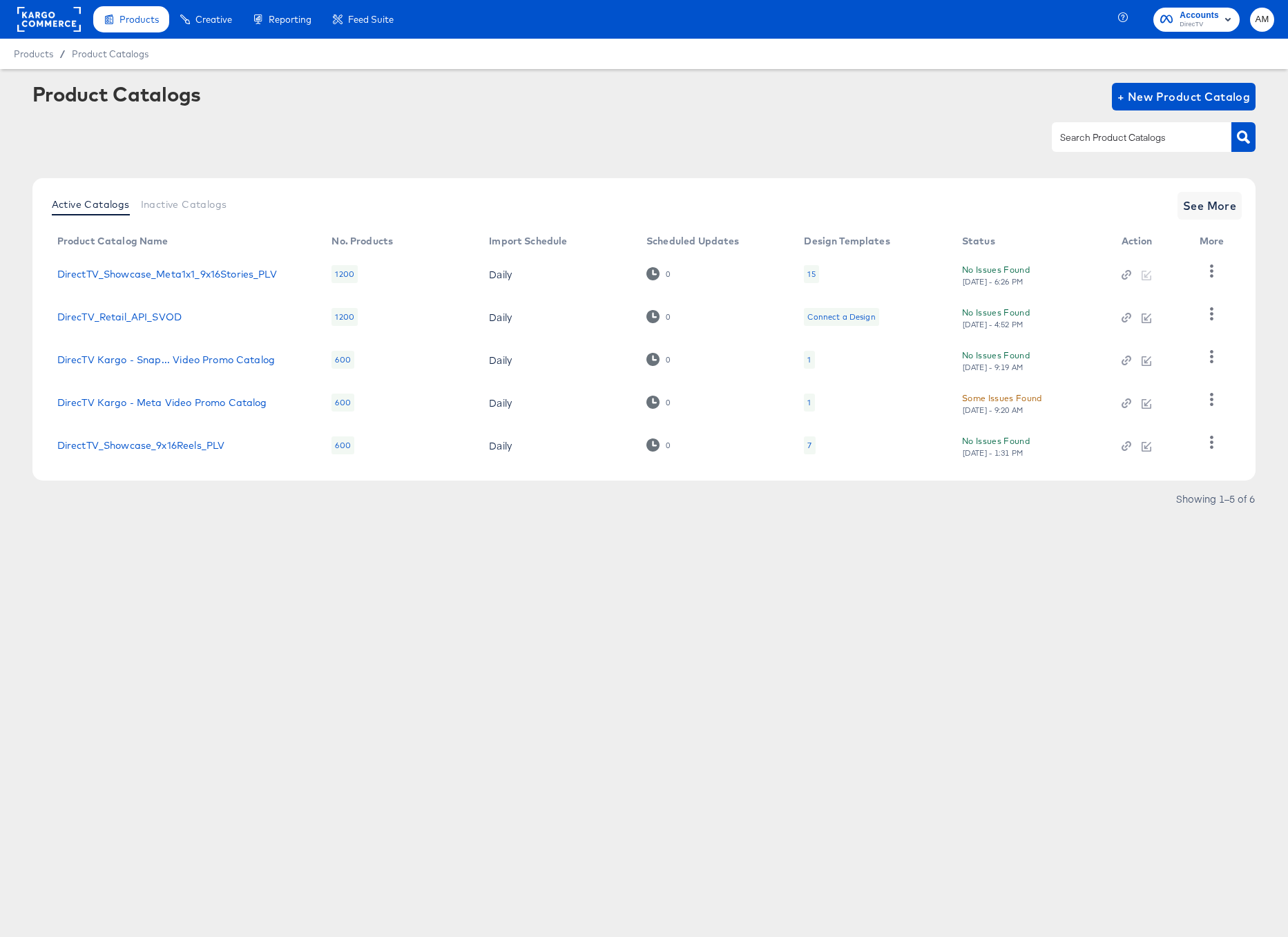
click at [801, 273] on td "15" at bounding box center [871, 274] width 157 height 43
click at [803, 273] on td "15" at bounding box center [871, 274] width 157 height 43
click at [814, 274] on div "15" at bounding box center [811, 274] width 8 height 11
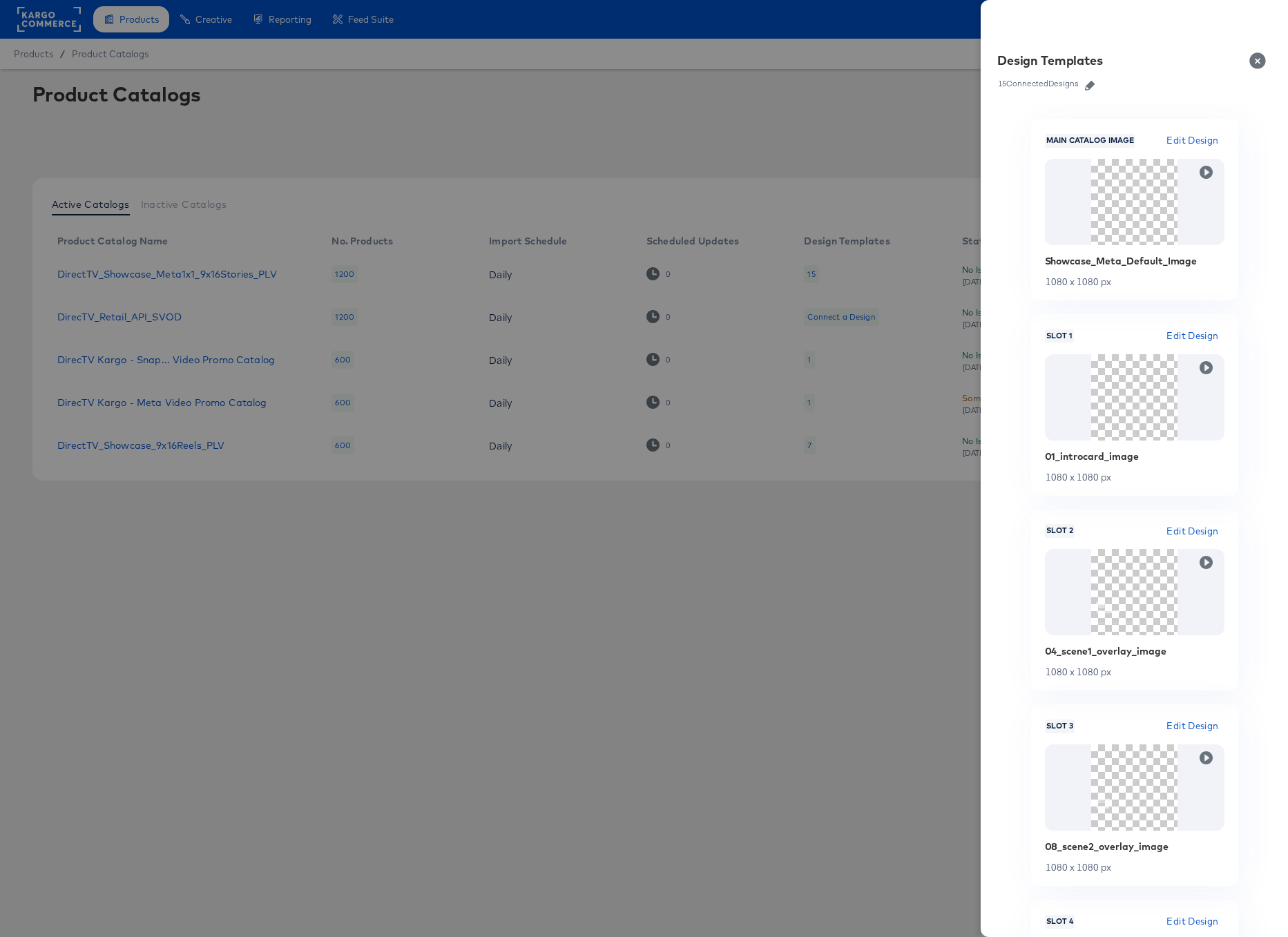
click at [1092, 85] on icon "button" at bounding box center [1090, 86] width 10 height 10
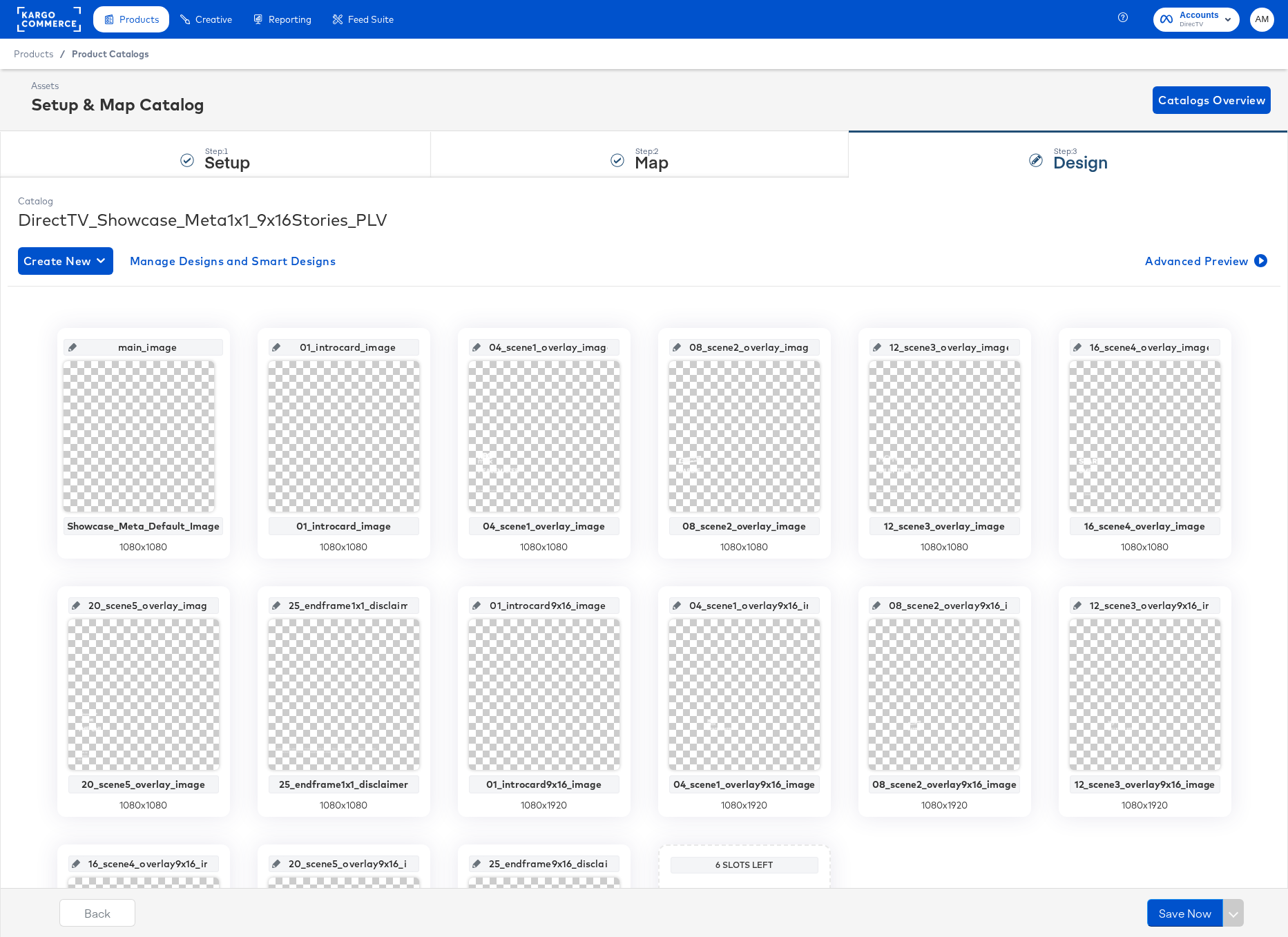
click at [80, 51] on span "Product Catalogs" at bounding box center [111, 54] width 78 height 11
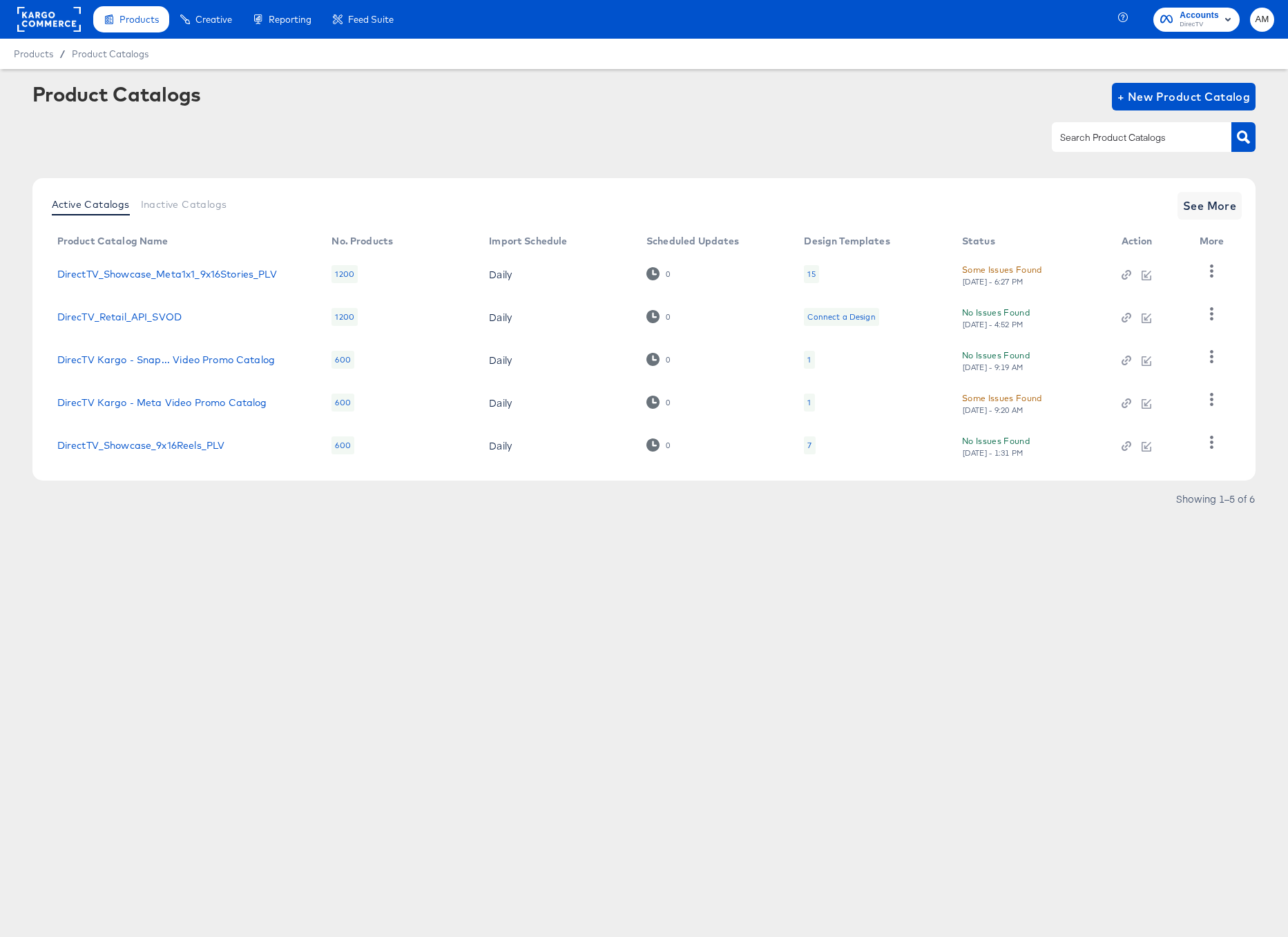
click at [1030, 272] on div "Some Issues Found" at bounding box center [1002, 269] width 80 height 15
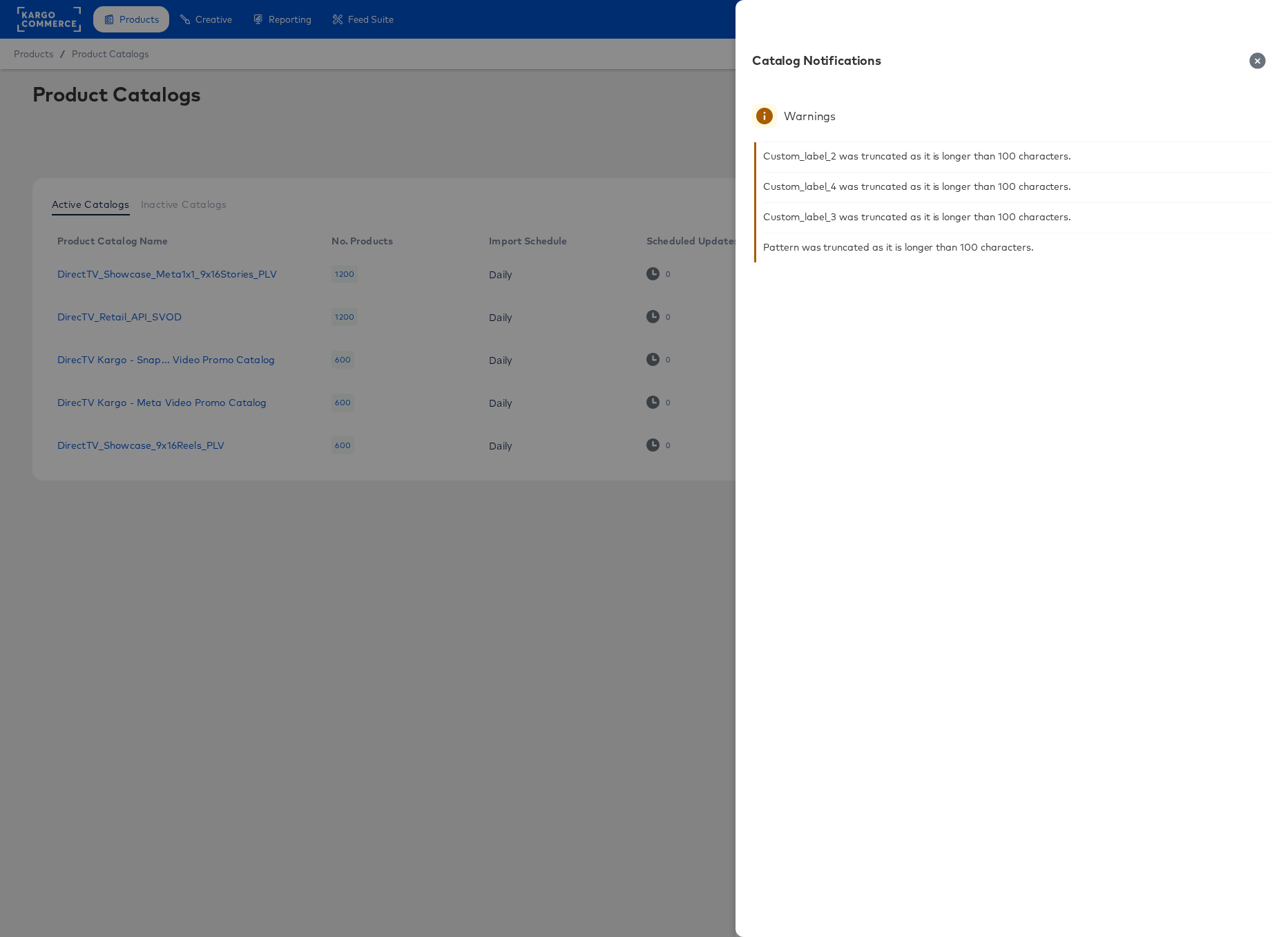
click at [1259, 57] on icon "button" at bounding box center [1257, 60] width 16 height 16
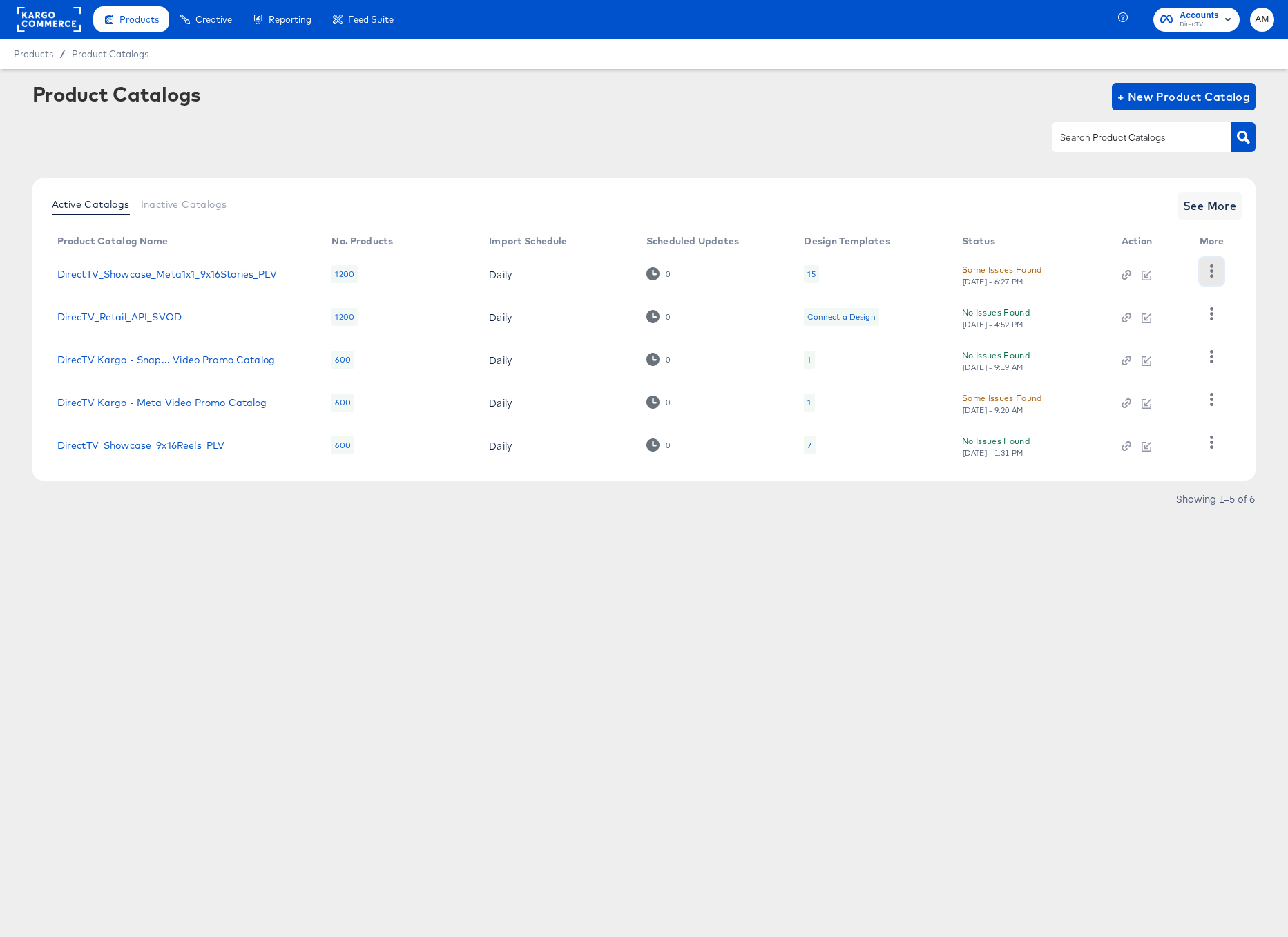
click at [1207, 269] on icon "button" at bounding box center [1212, 271] width 13 height 13
click at [1127, 318] on div "HUD Checks (Internal)" at bounding box center [1155, 321] width 138 height 22
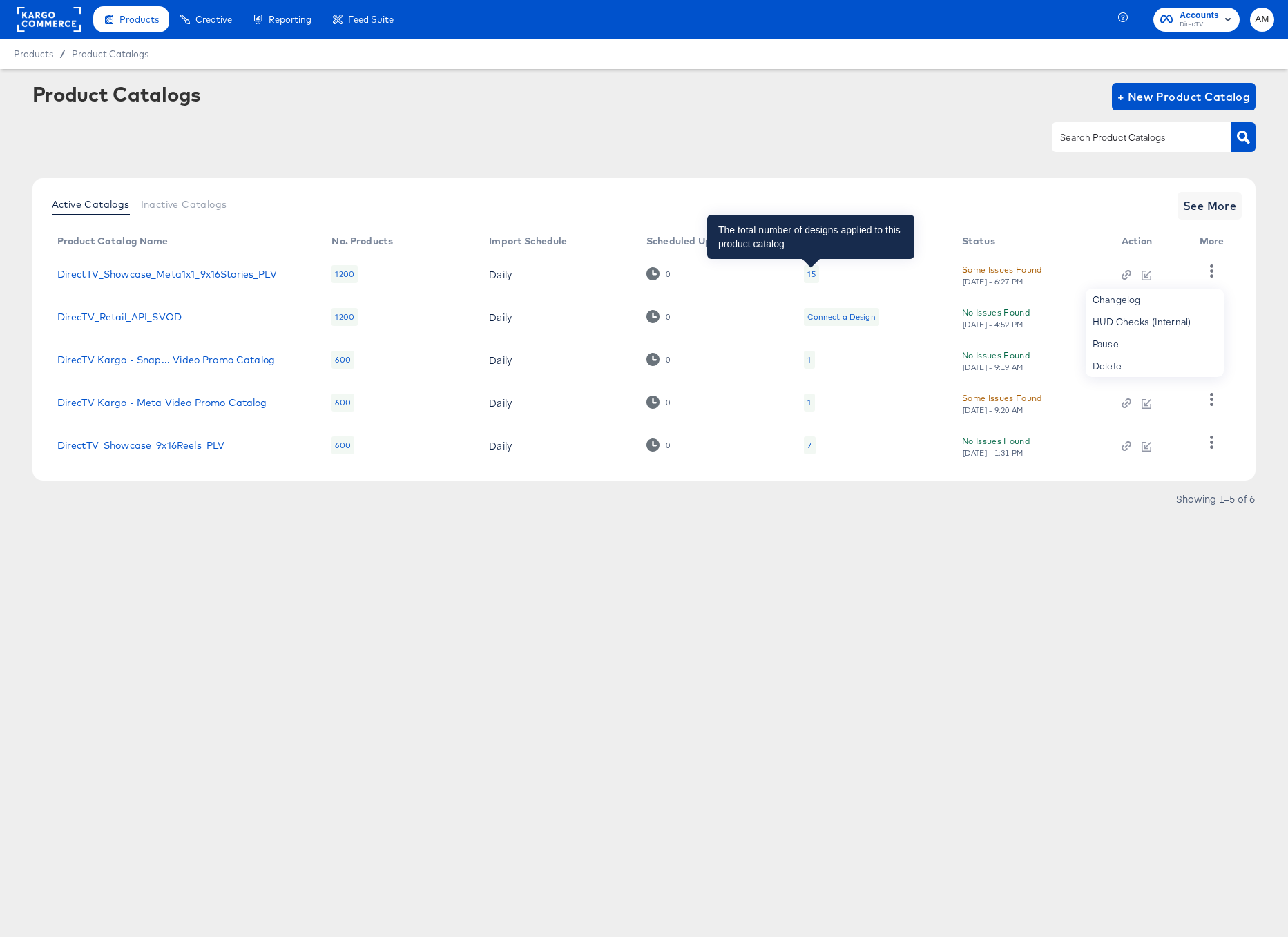
click at [810, 274] on div "15" at bounding box center [811, 274] width 8 height 11
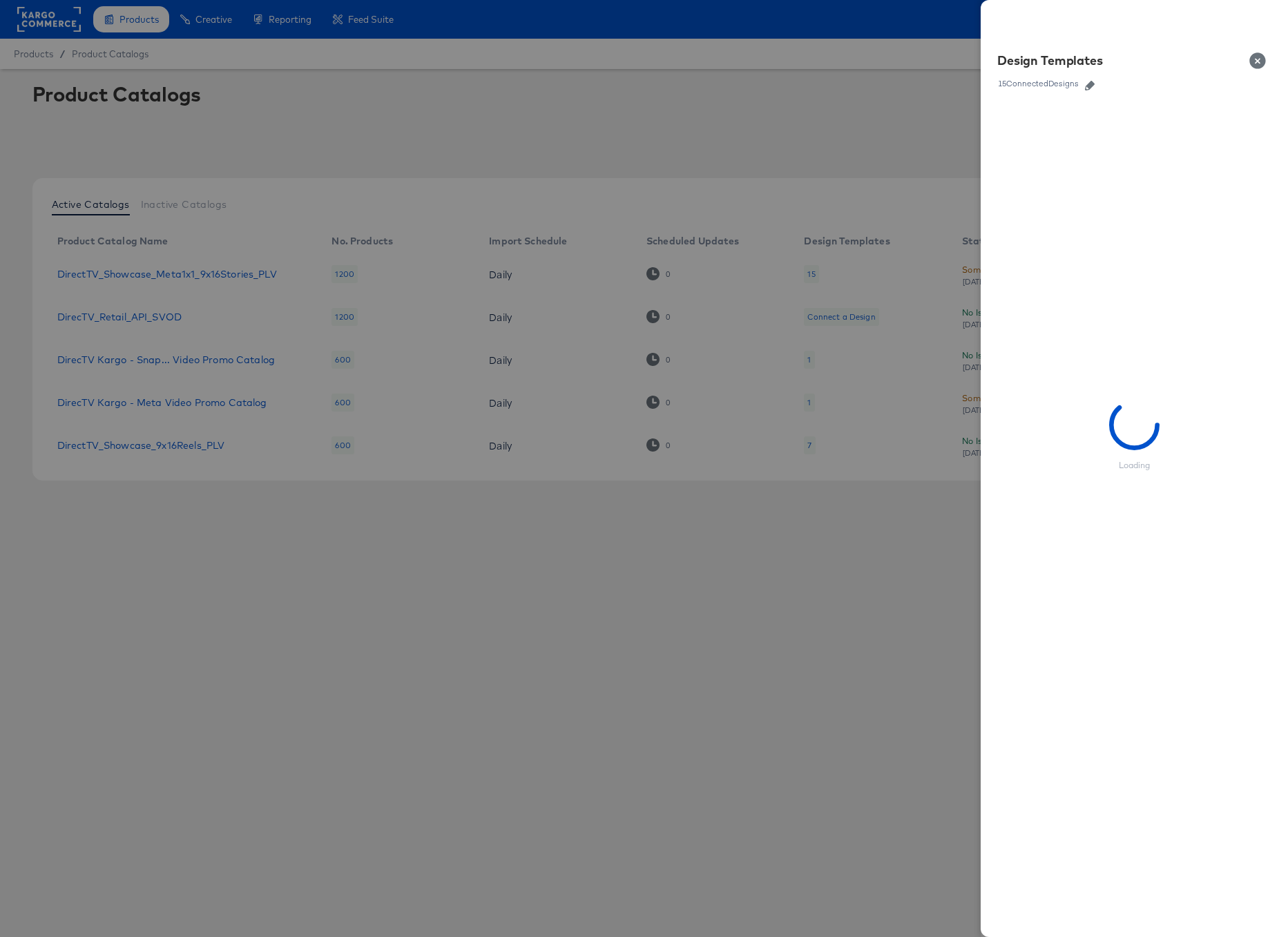
click at [1091, 88] on icon "button" at bounding box center [1090, 86] width 10 height 10
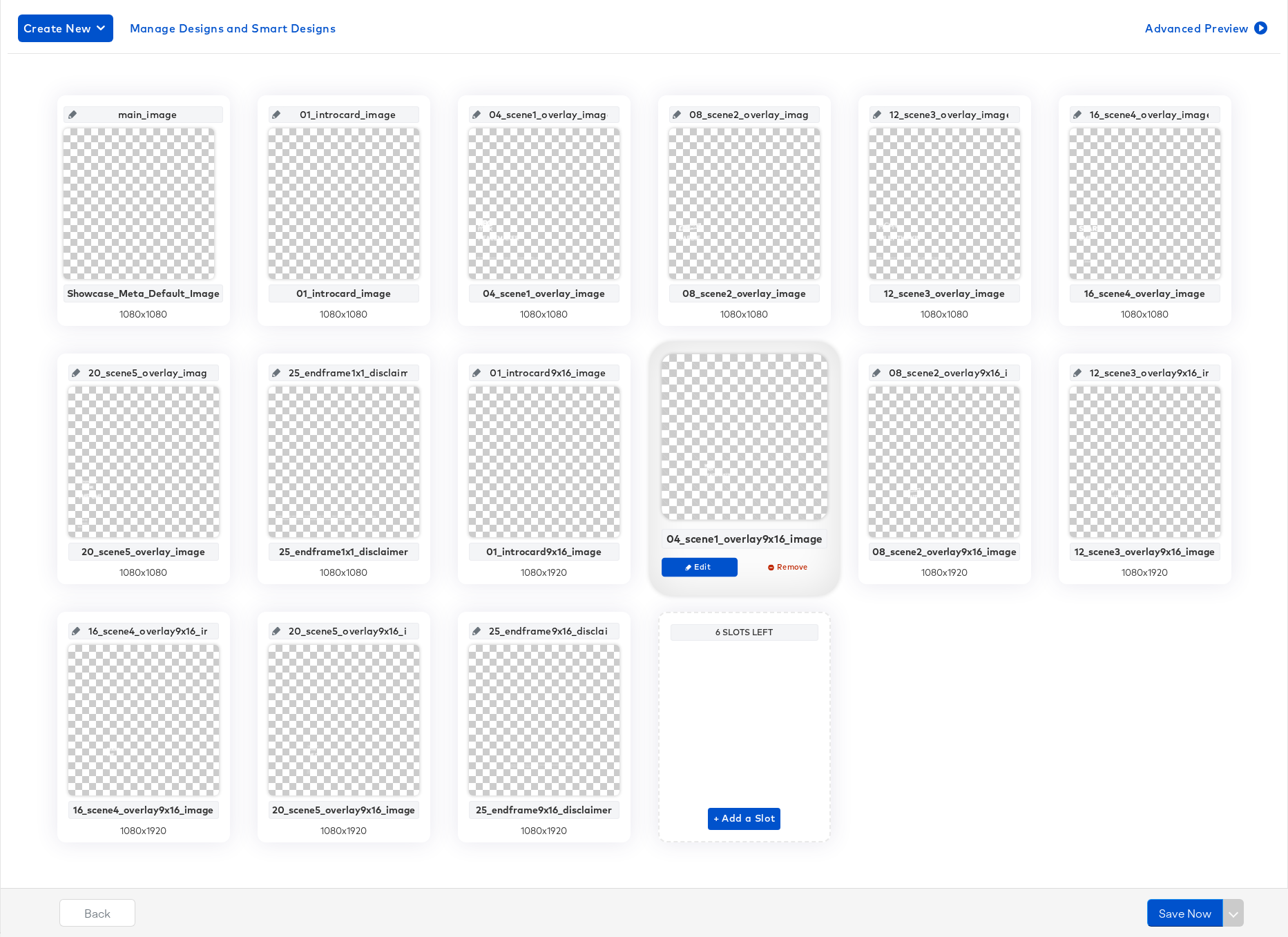
scroll to position [238, 0]
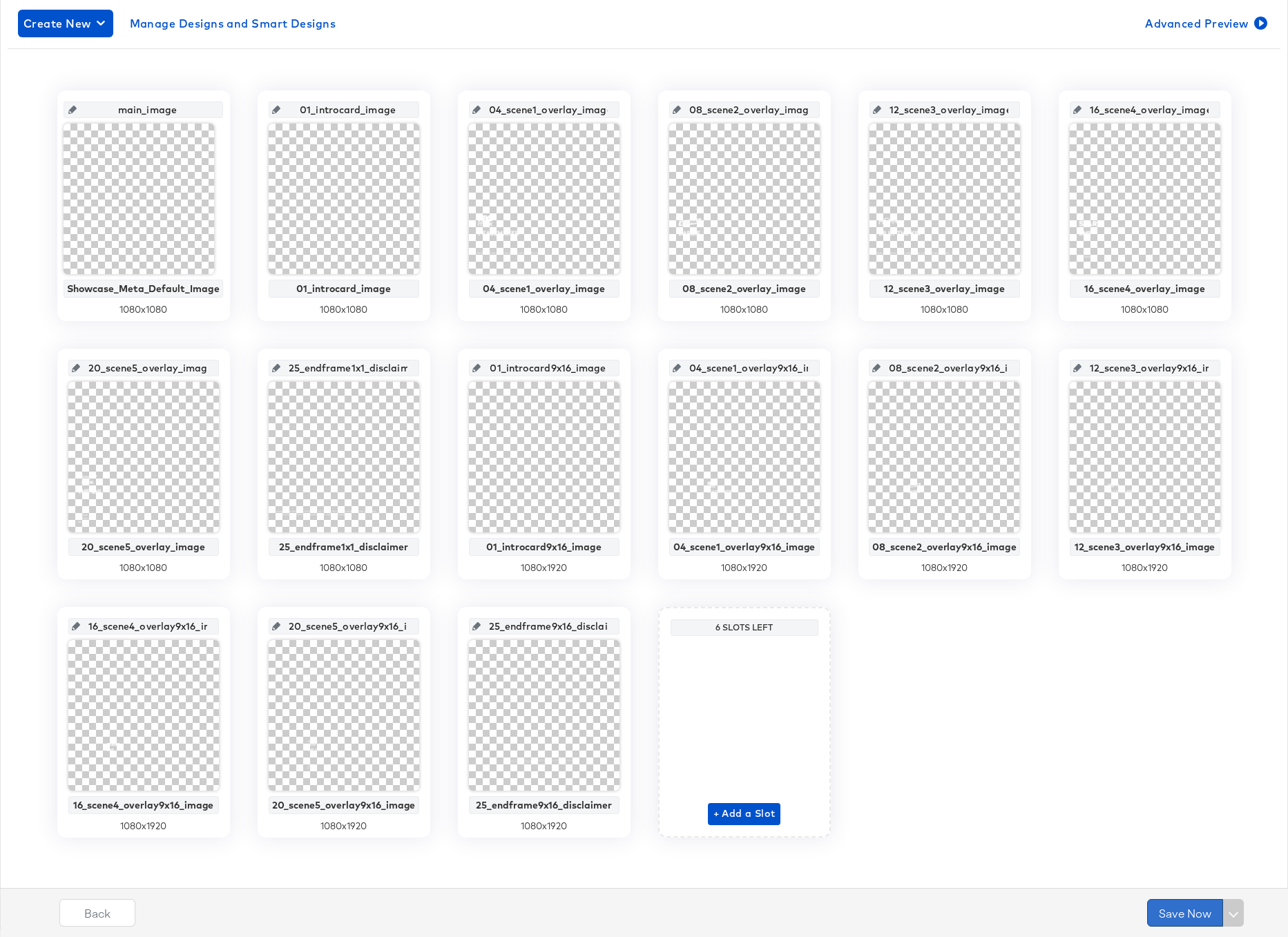
click at [1184, 912] on button "Save Now" at bounding box center [1185, 913] width 76 height 27
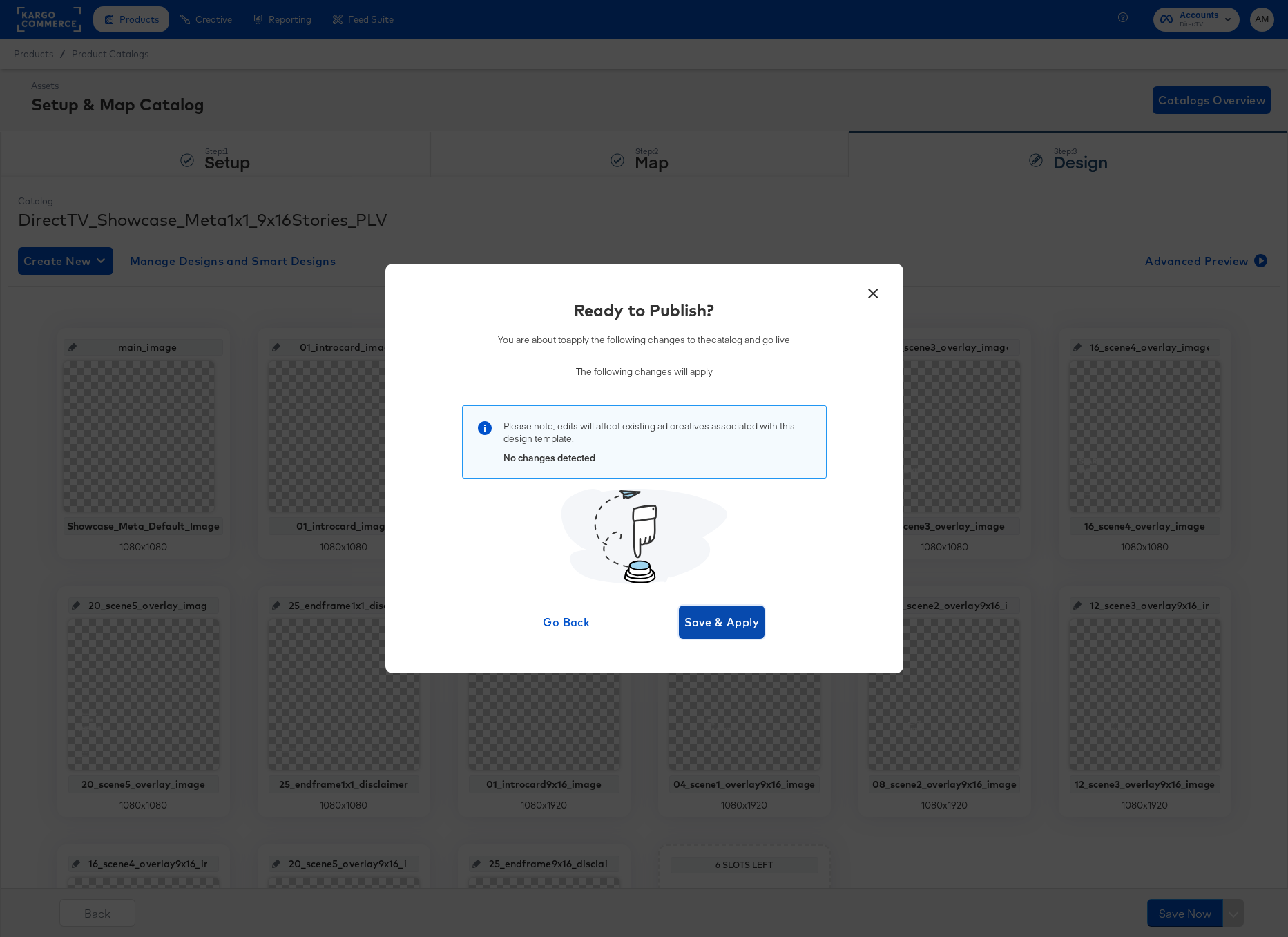
click at [717, 622] on span "Save & Apply" at bounding box center [722, 622] width 75 height 19
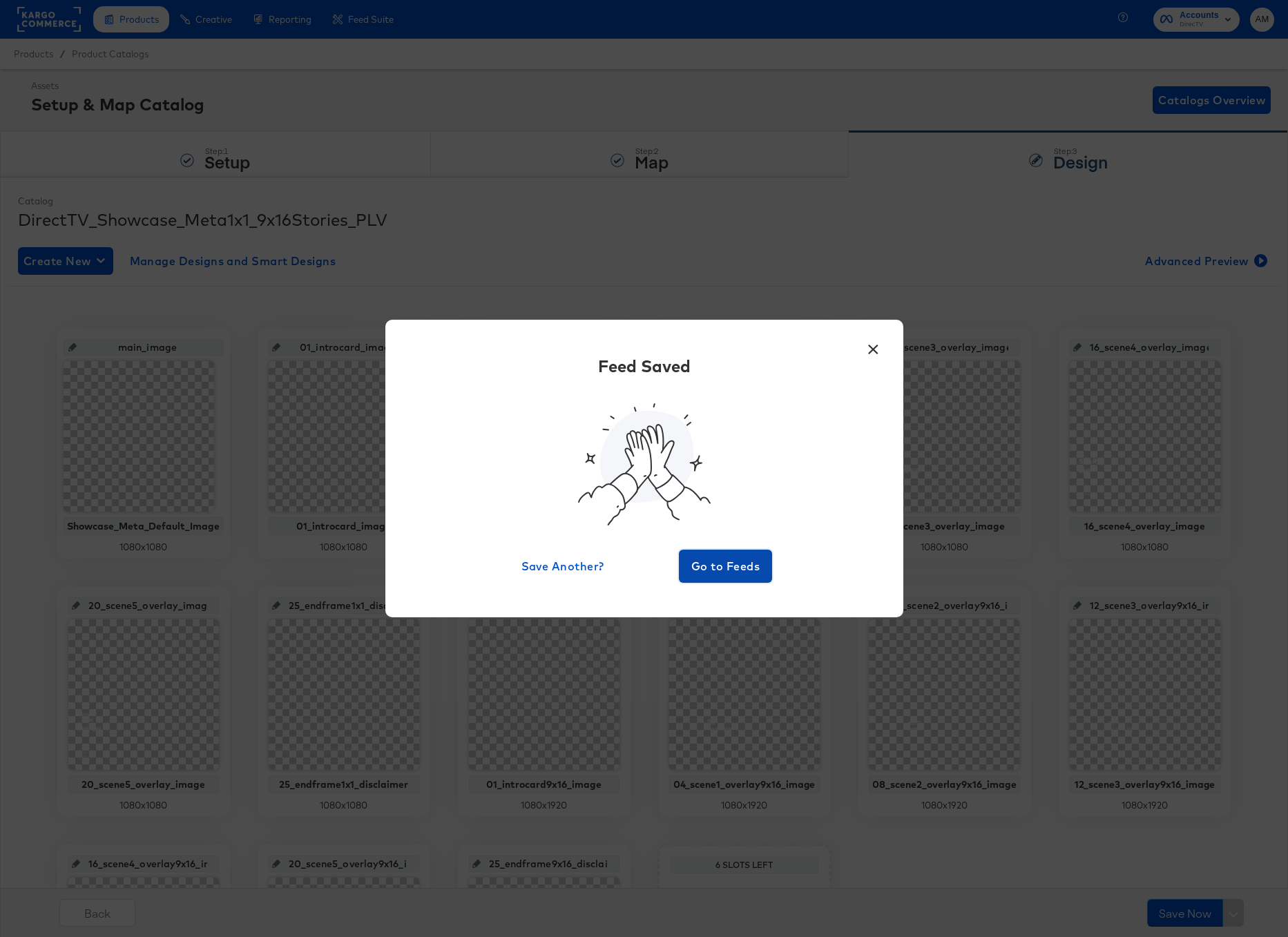
click at [739, 569] on span "Go to Feeds" at bounding box center [726, 566] width 83 height 19
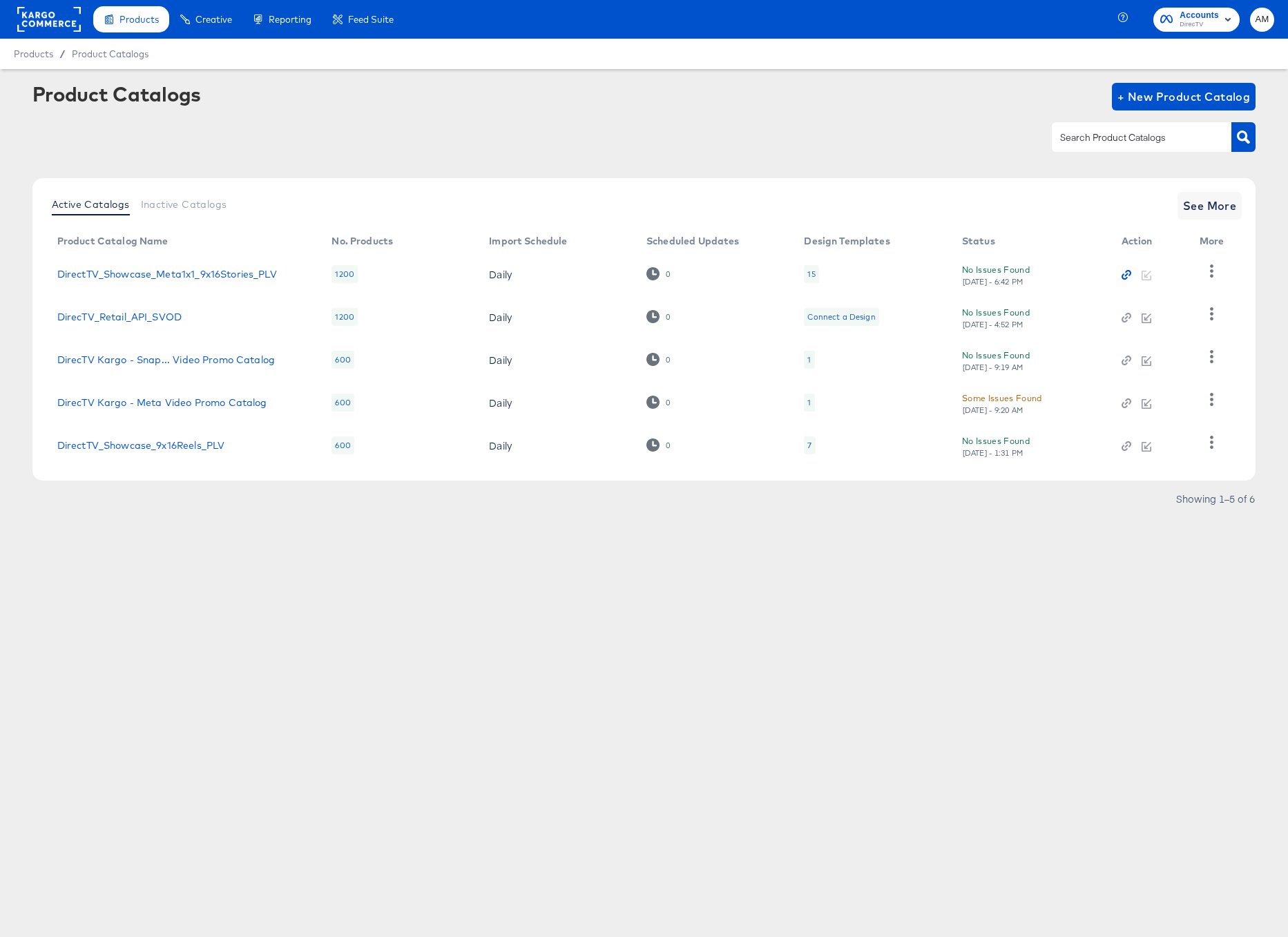
click at [1125, 275] on icon "button" at bounding box center [1127, 275] width 10 height 10
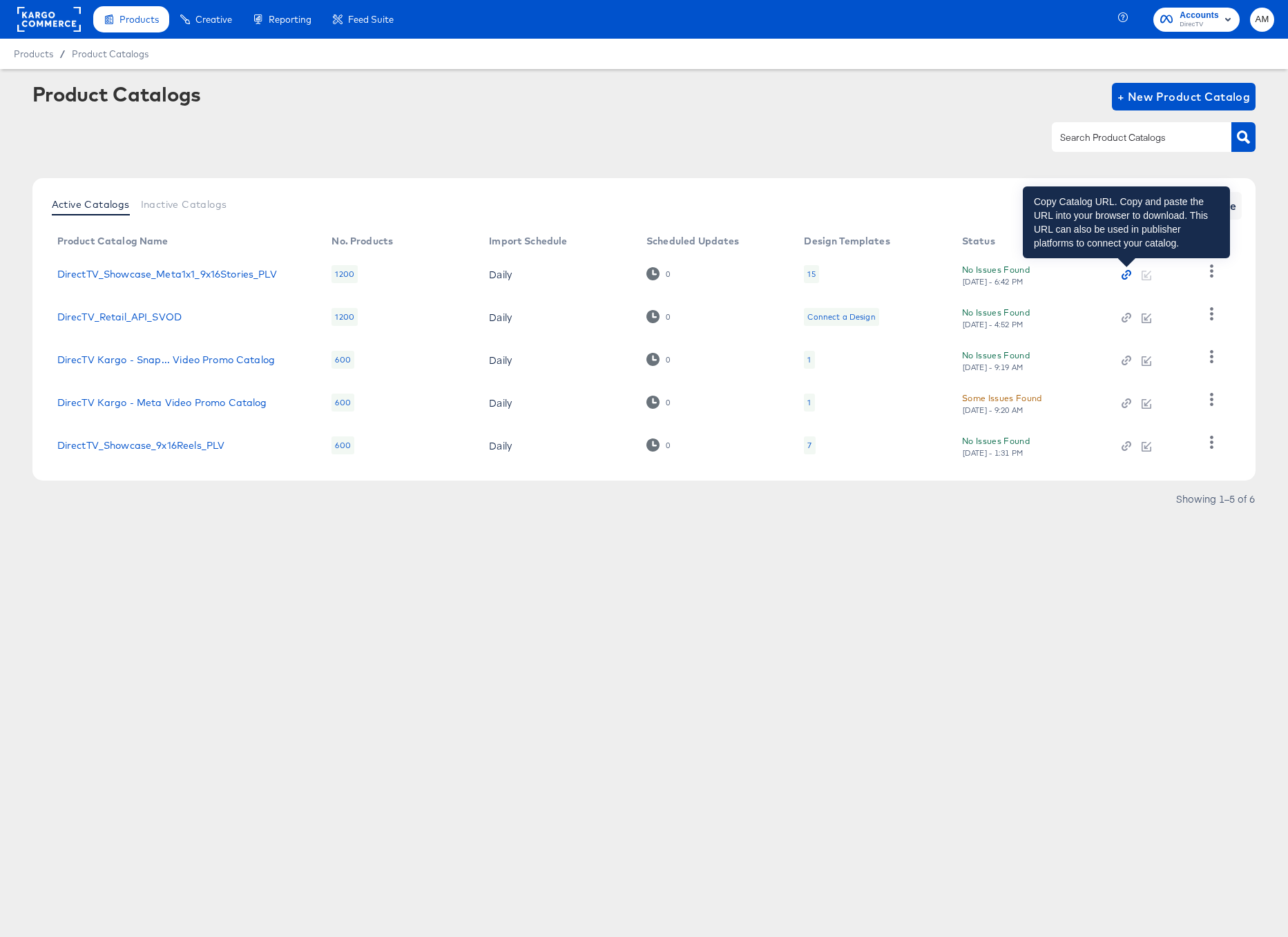
click at [1125, 276] on icon "button" at bounding box center [1126, 275] width 4 height 4
click at [1126, 275] on icon "button" at bounding box center [1126, 275] width 4 height 4
